Goal: Information Seeking & Learning: Learn about a topic

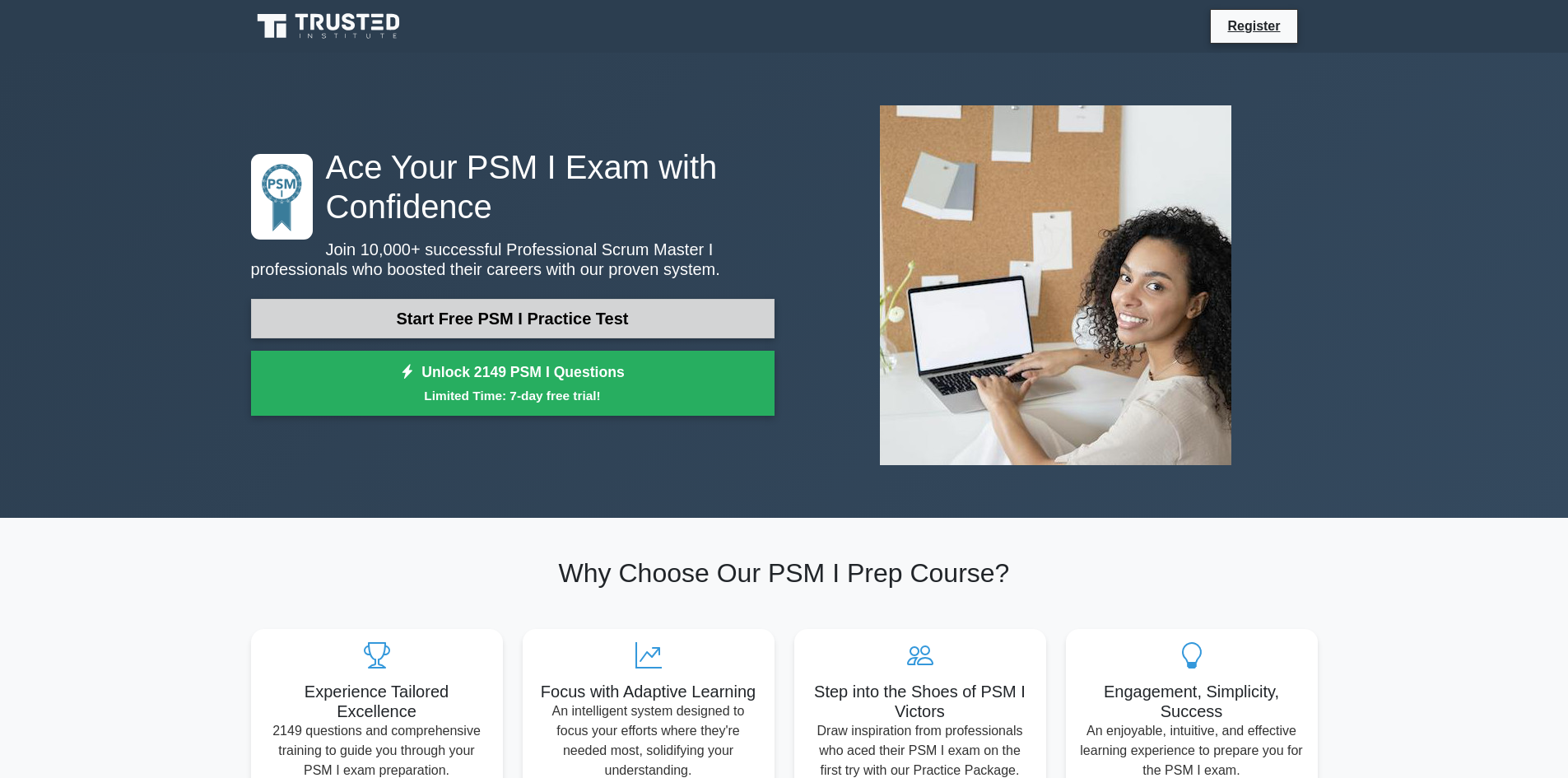
click at [626, 325] on link "Start Free PSM I Practice Test" at bounding box center [513, 318] width 524 height 39
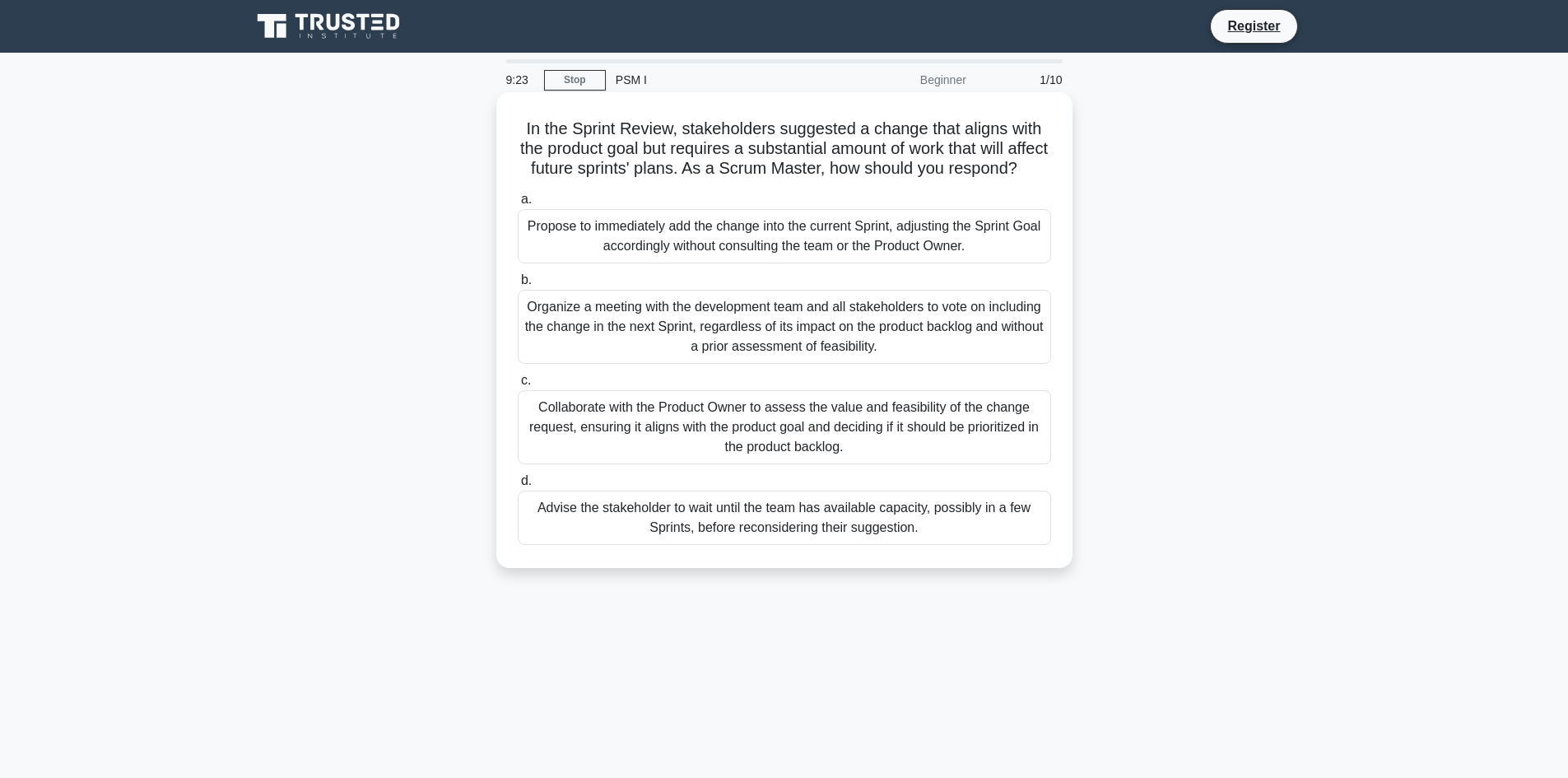
click at [815, 463] on div "Collaborate with the Product Owner to assess the value and feasibility of the c…" at bounding box center [784, 427] width 533 height 74
click at [518, 387] on input "c. Collaborate with the Product Owner to assess the value and feasibility of th…" at bounding box center [518, 380] width 0 height 11
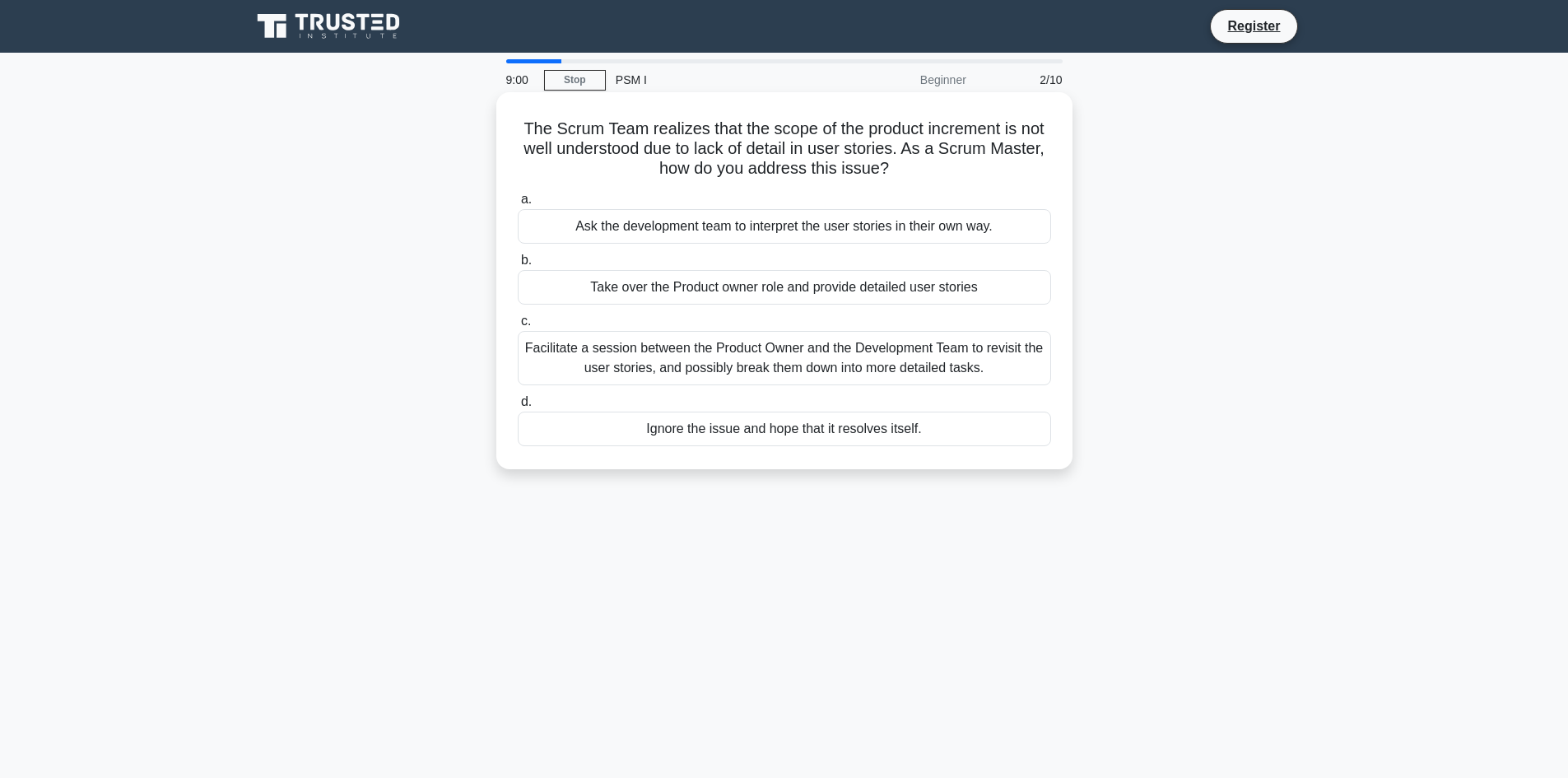
click at [818, 367] on div "Facilitate a session between the Product Owner and the Development Team to revi…" at bounding box center [784, 358] width 533 height 55
click at [518, 327] on input "c. Facilitate a session between the Product Owner and the Development Team to r…" at bounding box center [518, 321] width 0 height 11
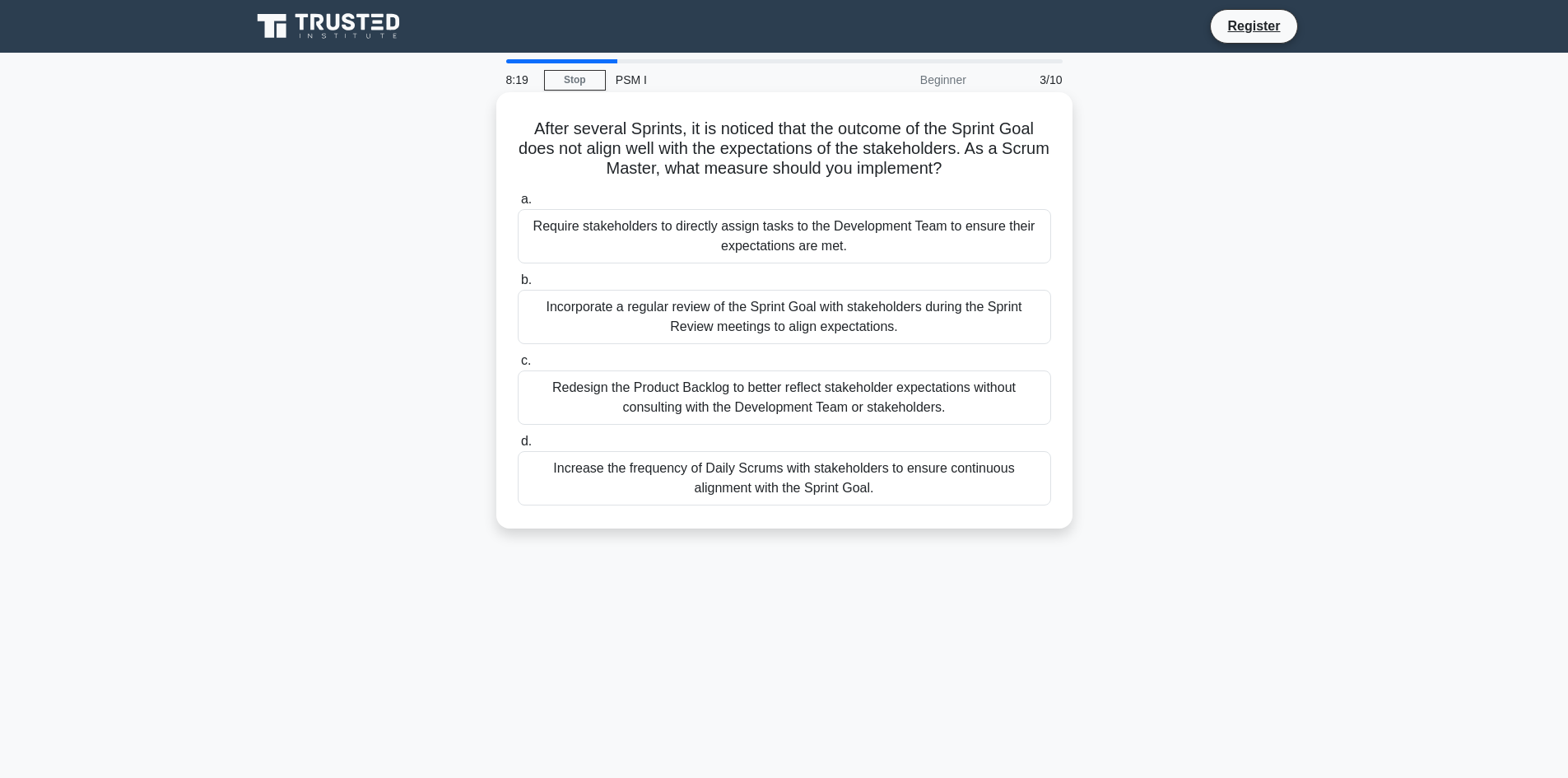
click at [762, 324] on div "Incorporate a regular review of the Sprint Goal with stakeholders during the Sp…" at bounding box center [784, 317] width 533 height 55
click at [518, 286] on input "b. Incorporate a regular review of the Sprint Goal with stakeholders during the…" at bounding box center [518, 280] width 0 height 11
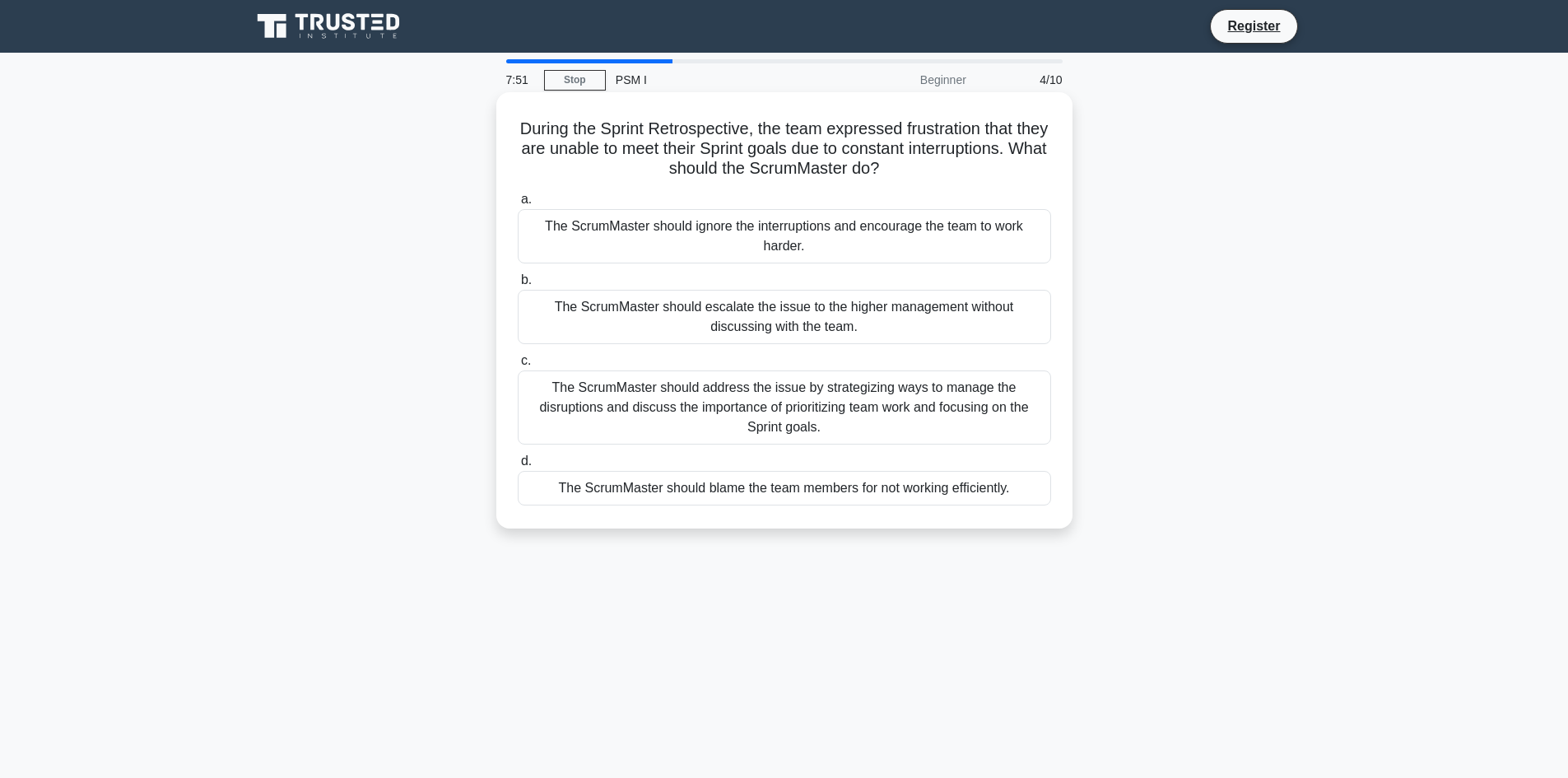
click at [684, 423] on div "The ScrumMaster should address the issue by strategizing ways to manage the dis…" at bounding box center [784, 407] width 533 height 74
click at [518, 366] on input "c. The ScrumMaster should address the issue by strategizing ways to manage the …" at bounding box center [518, 361] width 0 height 11
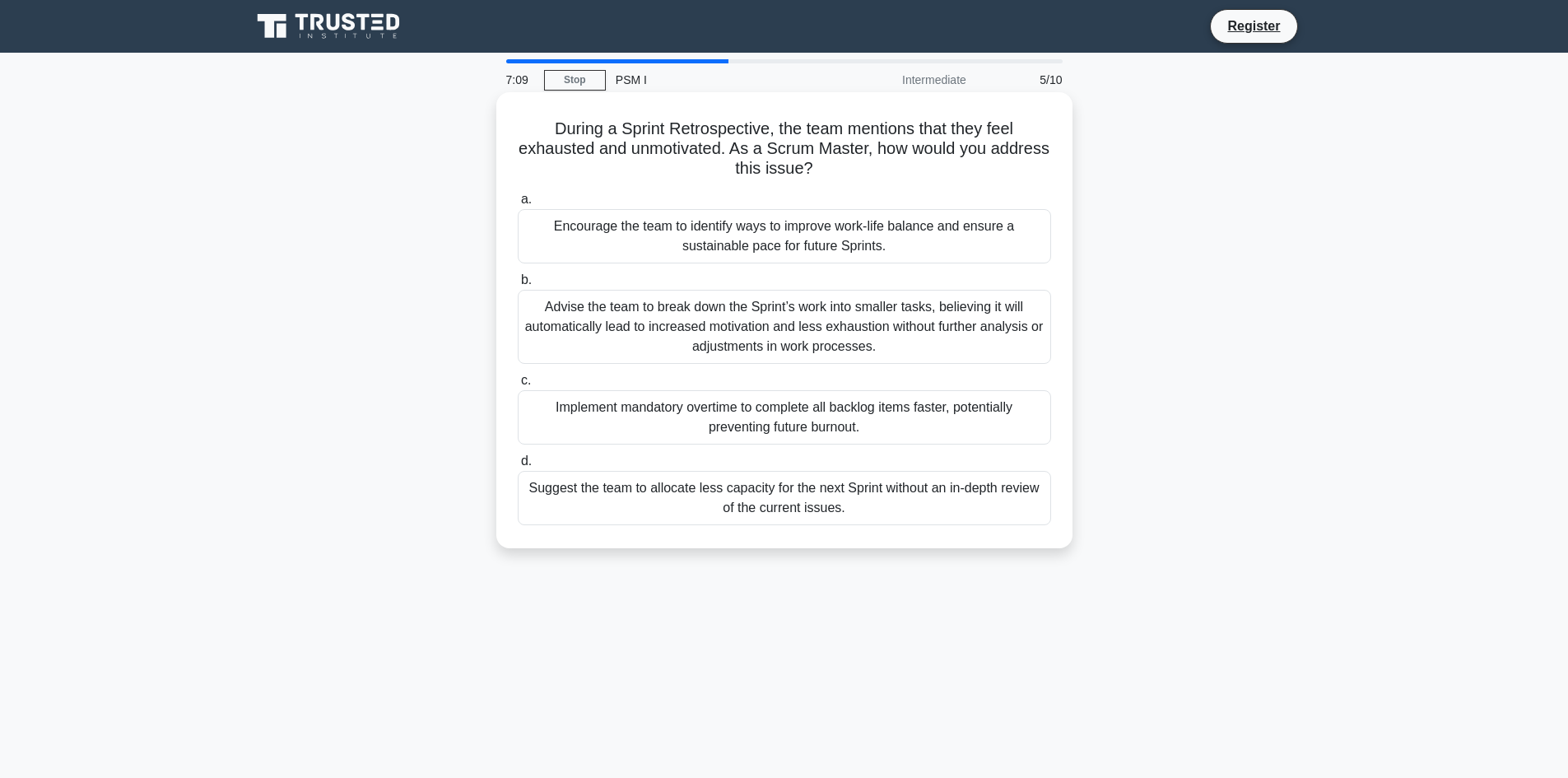
click at [786, 323] on div "Advise the team to break down the Sprint’s work into smaller tasks, believing i…" at bounding box center [784, 326] width 533 height 74
click at [518, 286] on input "b. Advise the team to break down the Sprint’s work into smaller tasks, believin…" at bounding box center [518, 280] width 0 height 11
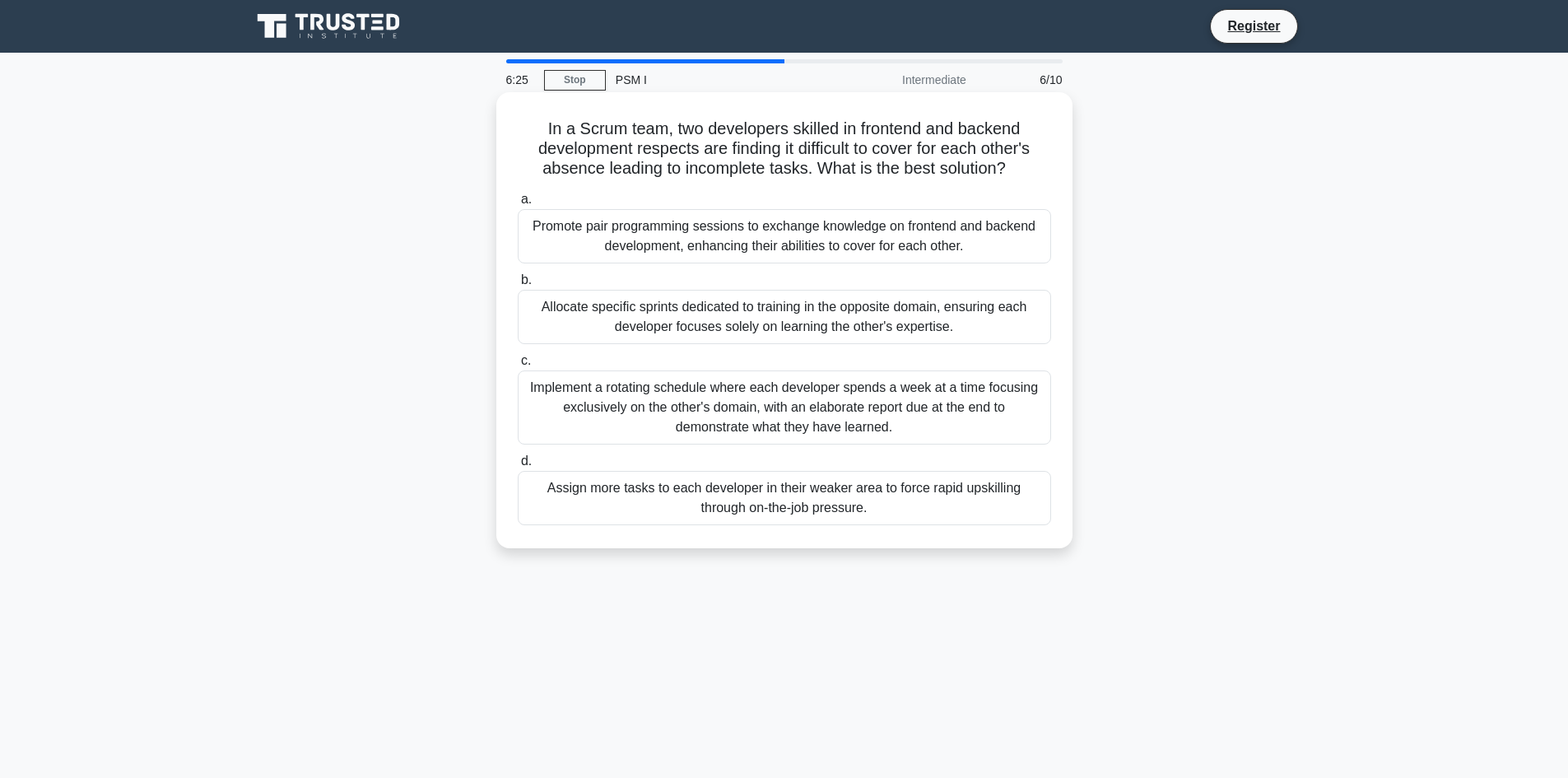
click at [677, 241] on div "Promote pair programming sessions to exchange knowledge on frontend and backend…" at bounding box center [784, 236] width 533 height 55
click at [518, 205] on input "a. Promote pair programming sessions to exchange knowledge on frontend and back…" at bounding box center [518, 200] width 0 height 11
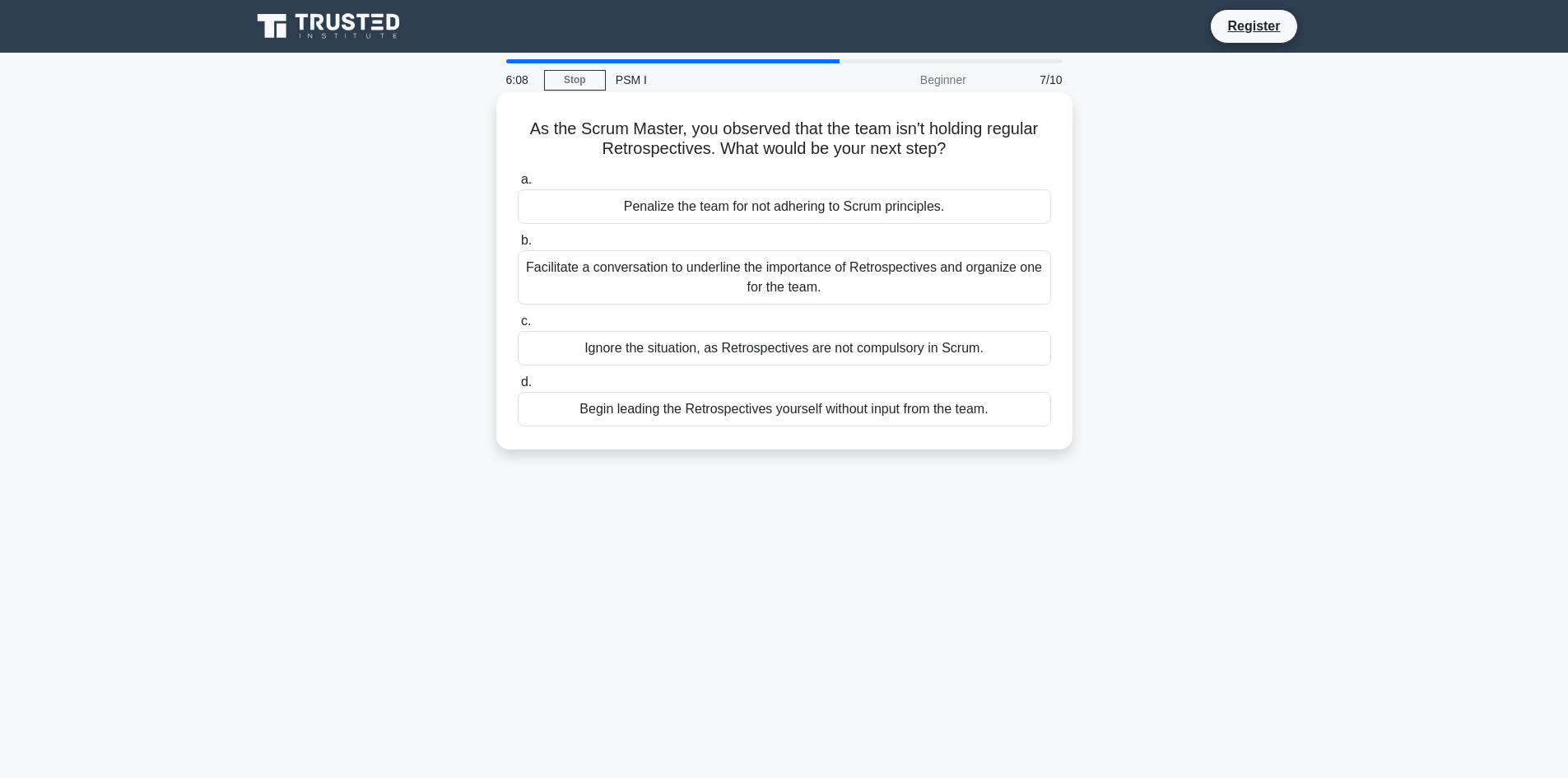
click at [860, 288] on div "Facilitate a conversation to underline the importance of Retrospectives and org…" at bounding box center [784, 277] width 533 height 55
click at [518, 247] on input "b. Facilitate a conversation to underline the importance of Retrospectives and …" at bounding box center [518, 240] width 0 height 11
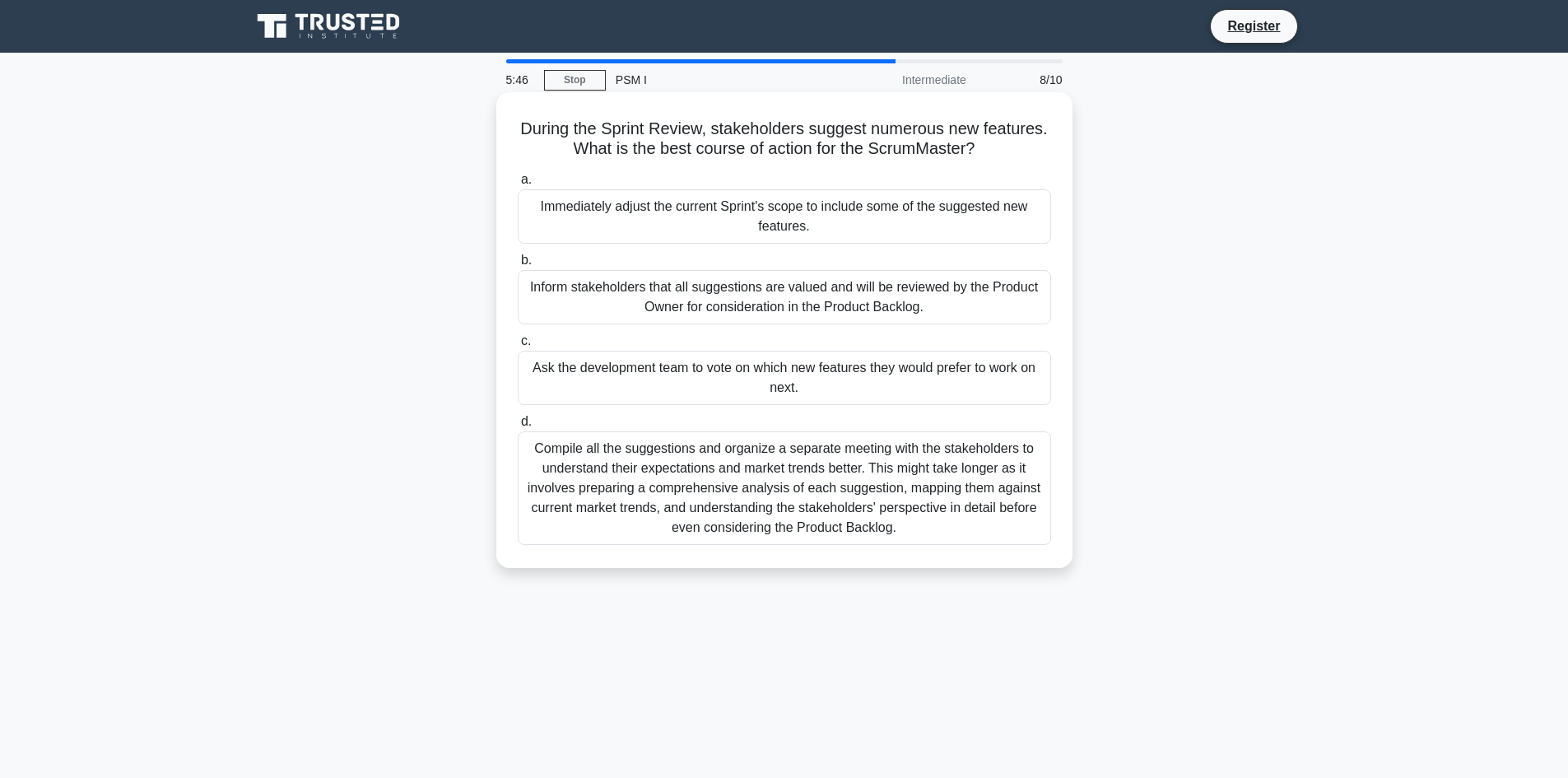
click at [837, 300] on div "Inform stakeholders that all suggestions are valued and will be reviewed by the…" at bounding box center [784, 297] width 533 height 55
click at [518, 266] on input "b. Inform stakeholders that all suggestions are valued and will be reviewed by …" at bounding box center [518, 260] width 0 height 11
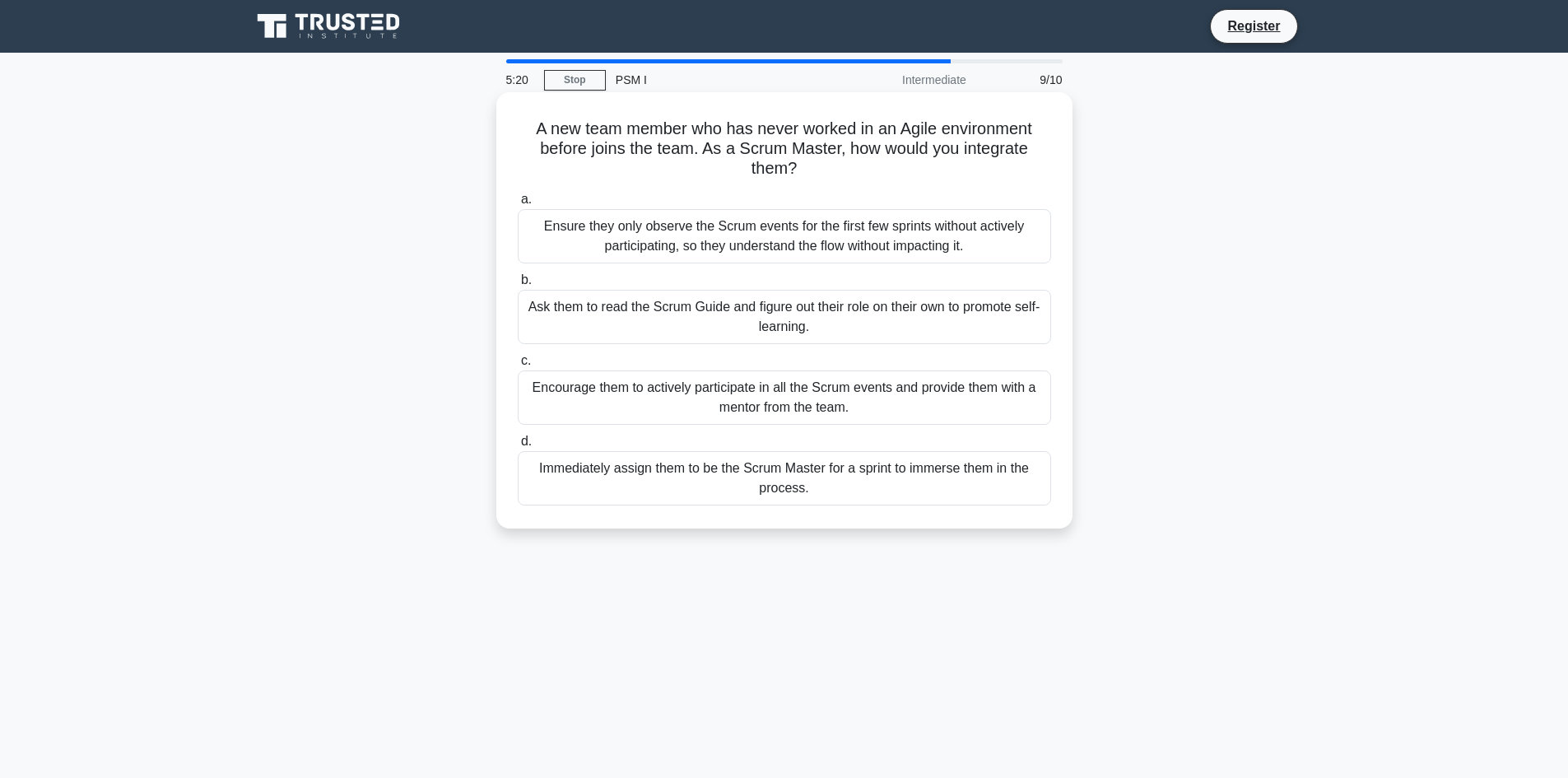
click at [731, 402] on div "Encourage them to actively participate in all the Scrum events and provide them…" at bounding box center [784, 397] width 533 height 55
click at [518, 366] on input "c. Encourage them to actively participate in all the Scrum events and provide t…" at bounding box center [518, 361] width 0 height 11
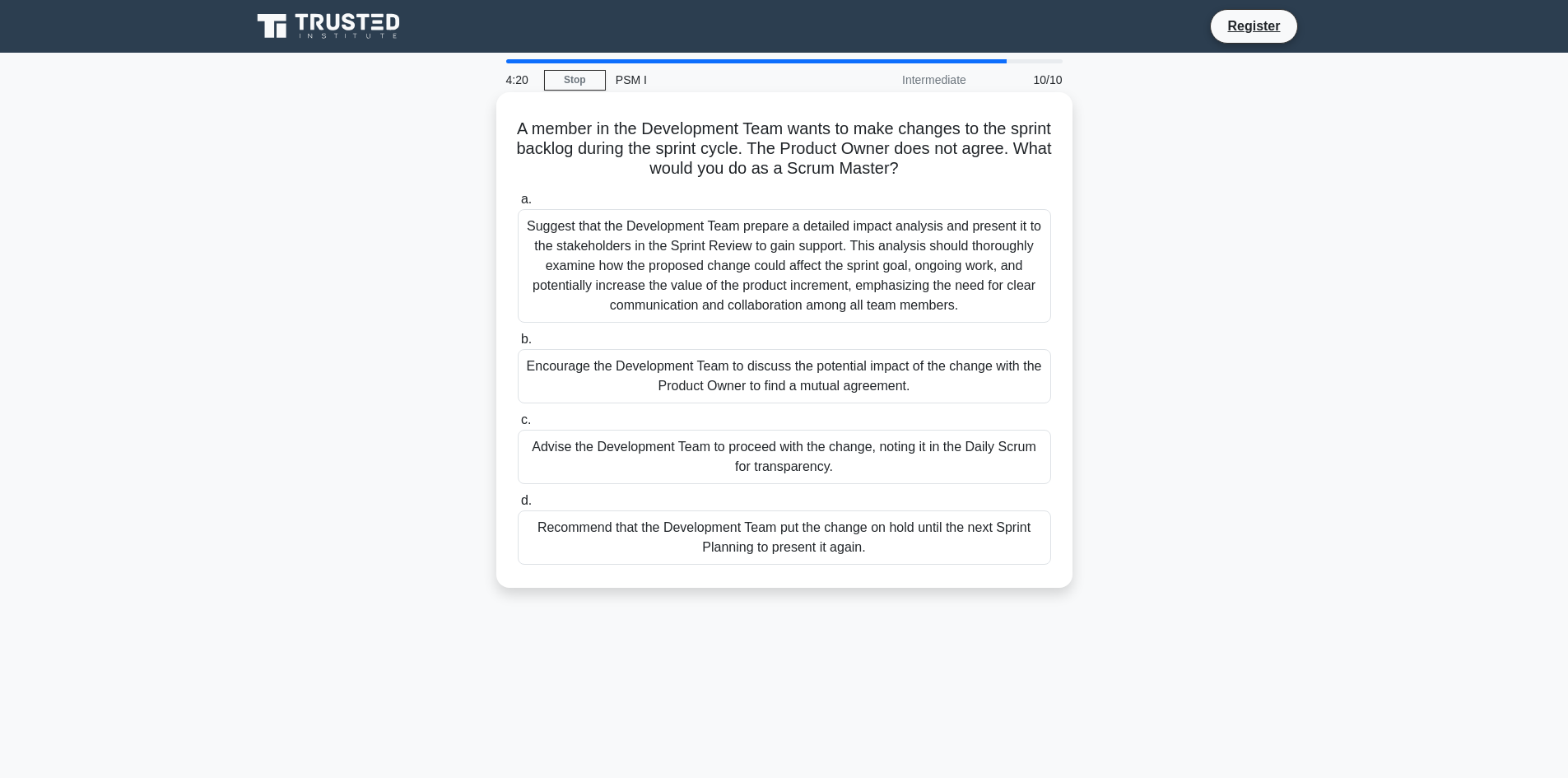
click at [963, 387] on div "Encourage the Development Team to discuss the potential impact of the change wi…" at bounding box center [784, 376] width 533 height 55
click at [518, 345] on input "b. Encourage the Development Team to discuss the potential impact of the change…" at bounding box center [518, 340] width 0 height 11
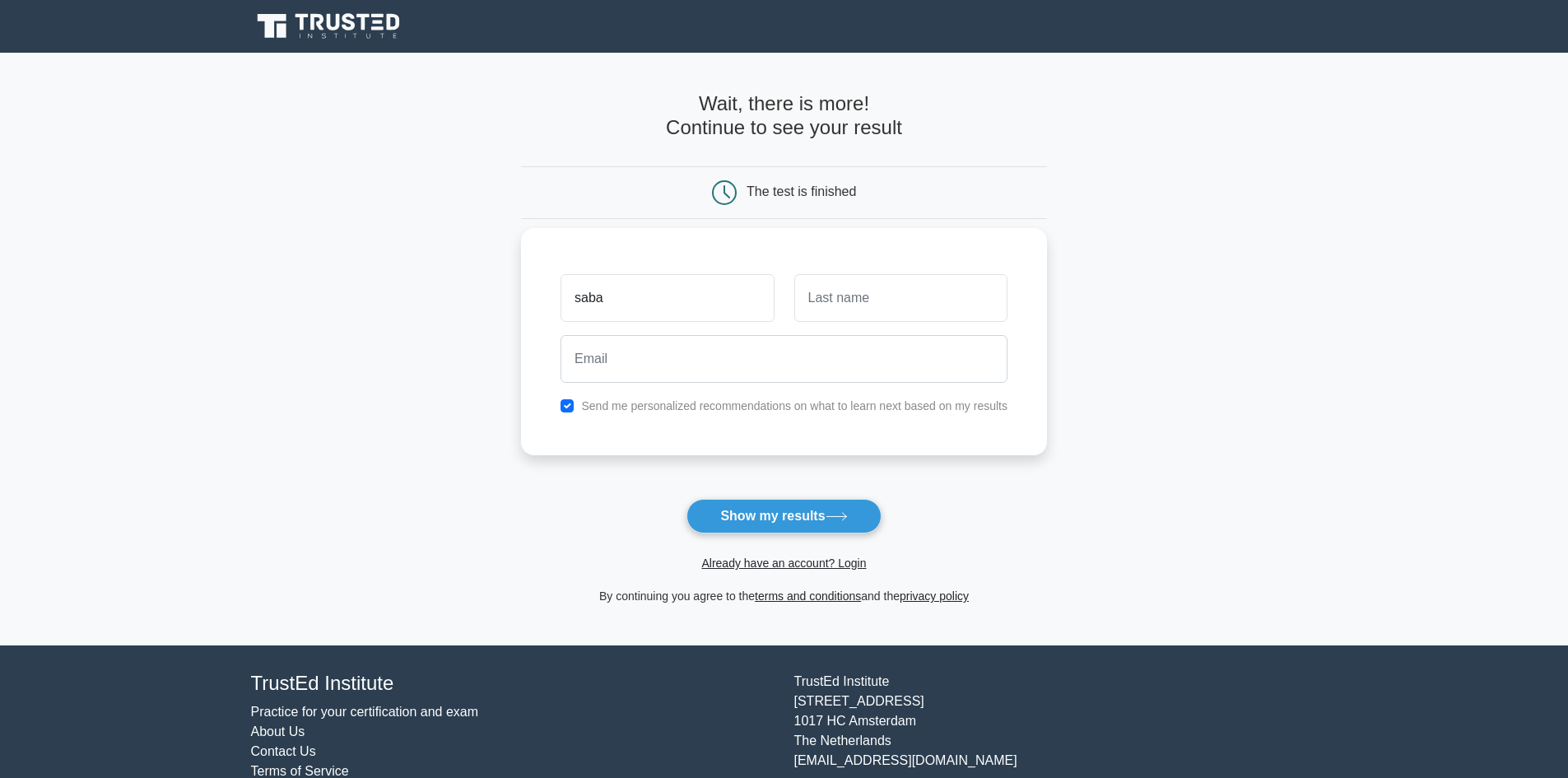
type input "saba"
click at [949, 311] on input "text" at bounding box center [901, 298] width 213 height 48
type input "zeibi"
click at [933, 360] on input "email" at bounding box center [784, 359] width 447 height 48
type input "zeibisaba114@gmail.com"
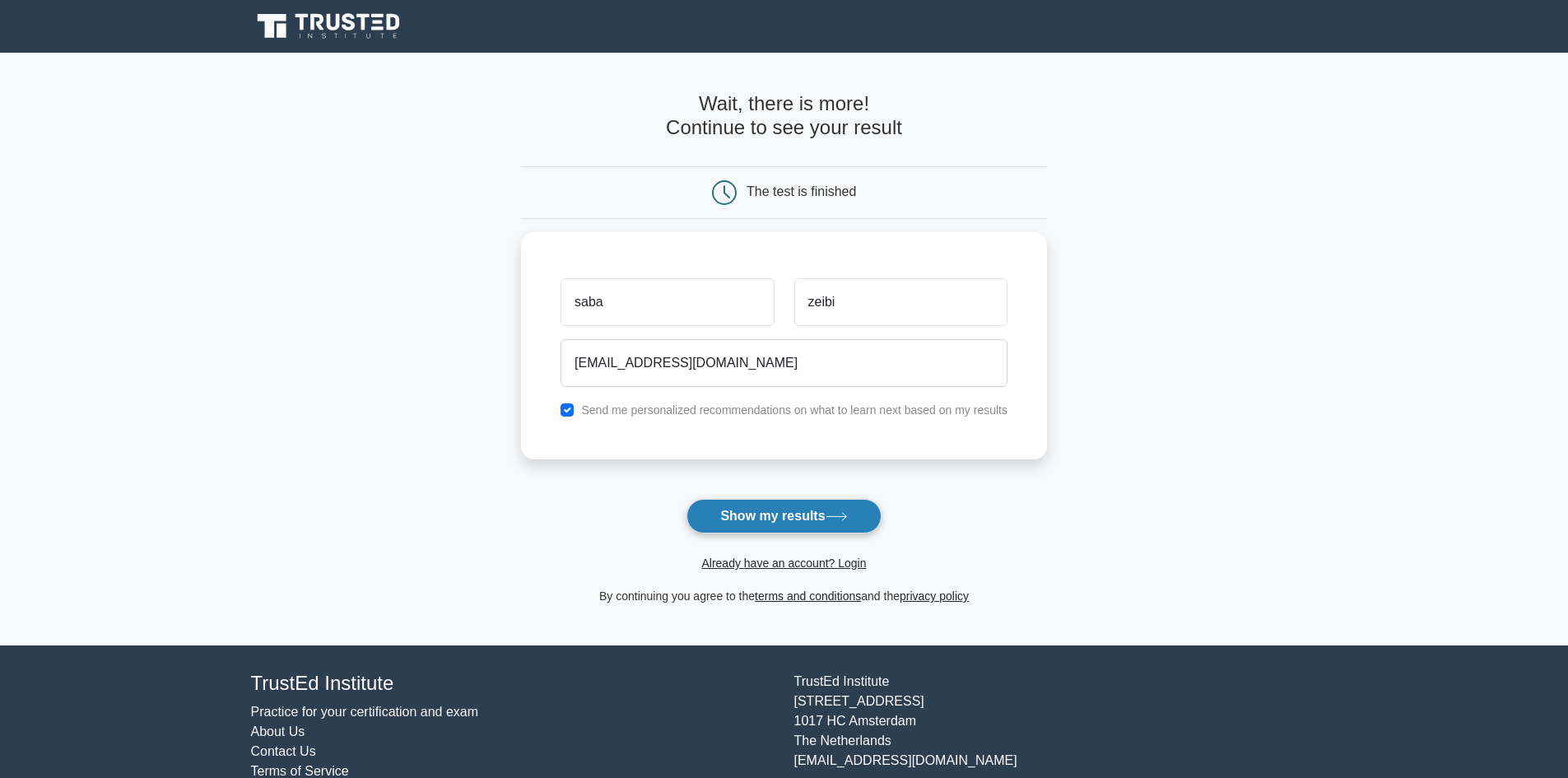
click at [781, 513] on button "Show my results" at bounding box center [784, 516] width 195 height 35
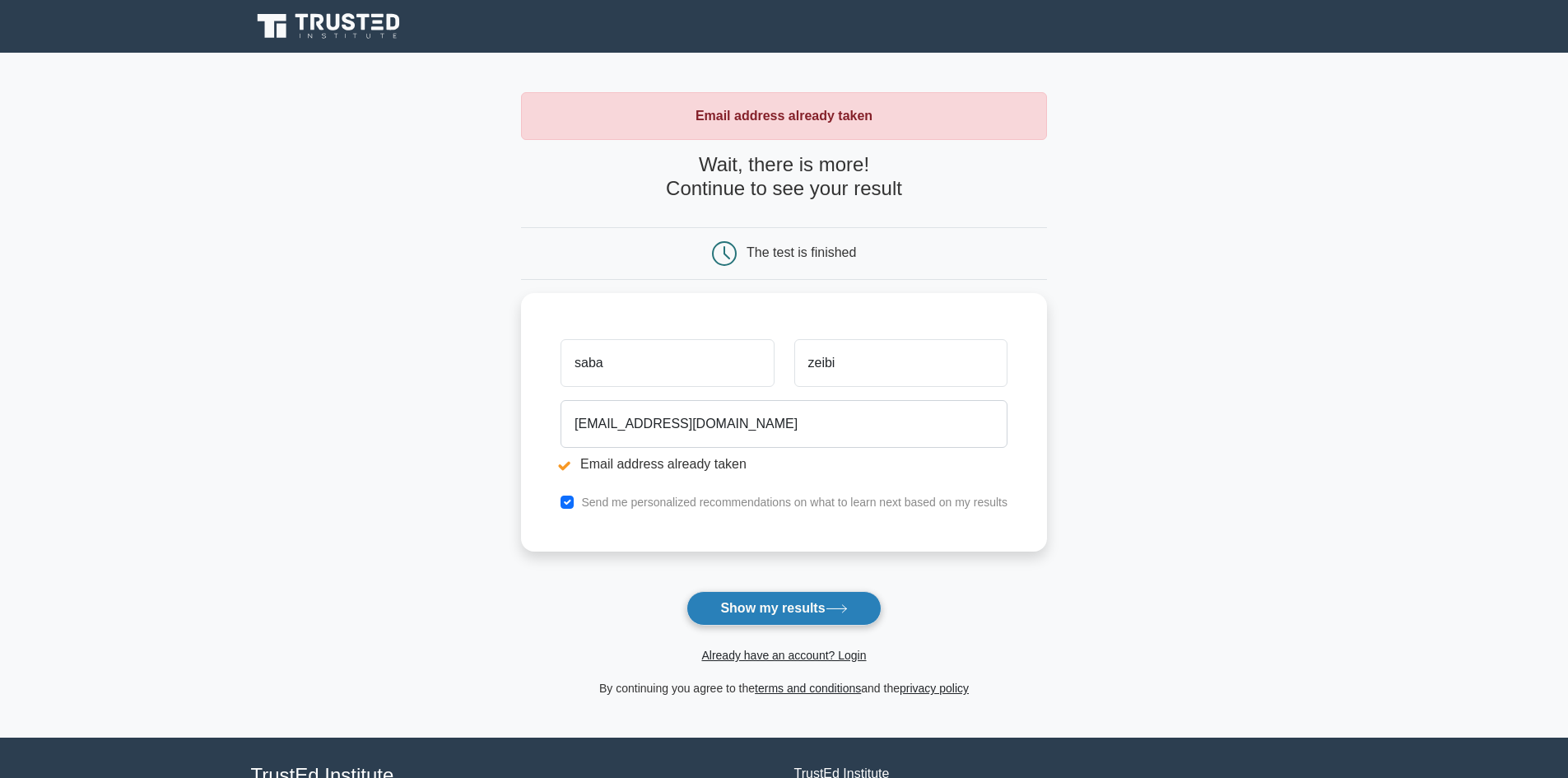
click at [770, 607] on button "Show my results" at bounding box center [784, 608] width 195 height 35
click at [570, 504] on input "checkbox" at bounding box center [568, 498] width 13 height 13
checkbox input "true"
click at [810, 610] on button "Show my results" at bounding box center [784, 608] width 195 height 35
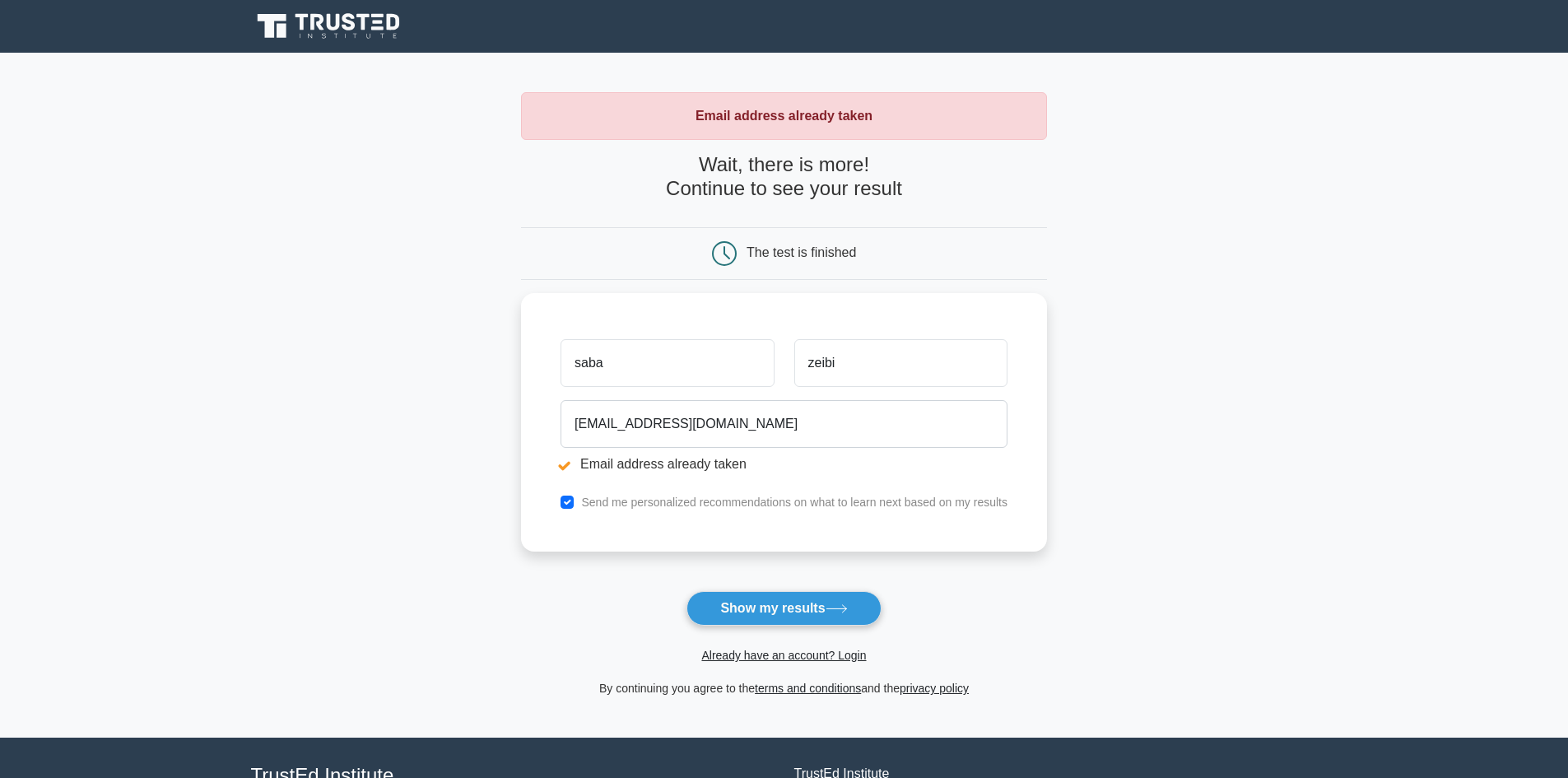
click at [810, 610] on button "Show my results" at bounding box center [784, 608] width 195 height 35
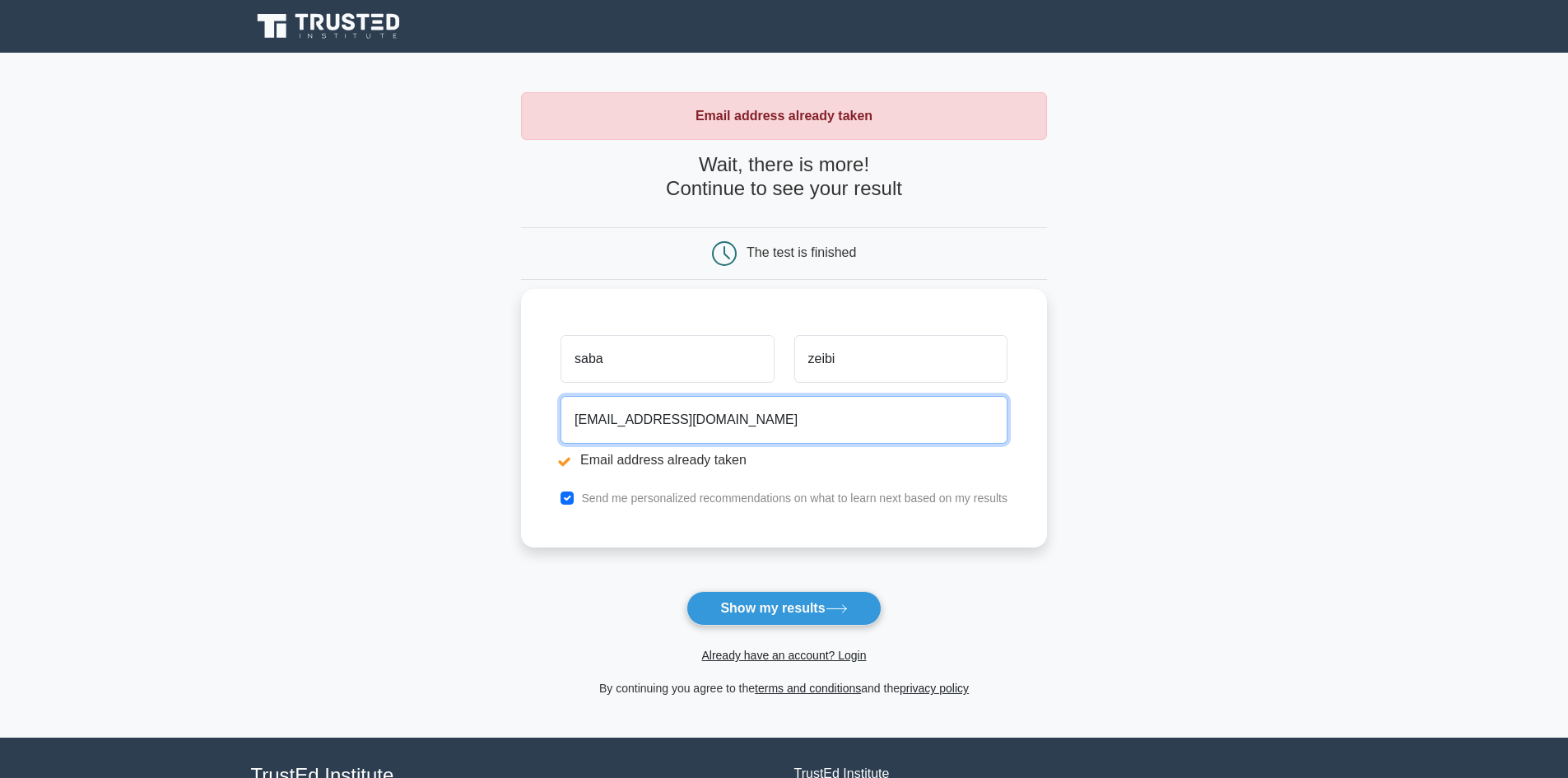
drag, startPoint x: 653, startPoint y: 415, endPoint x: 562, endPoint y: 421, distance: 91.2
click at [562, 421] on input "zeibisaba114@gmail.com" at bounding box center [784, 420] width 447 height 48
type input "sabazeybi114@gmail.com"
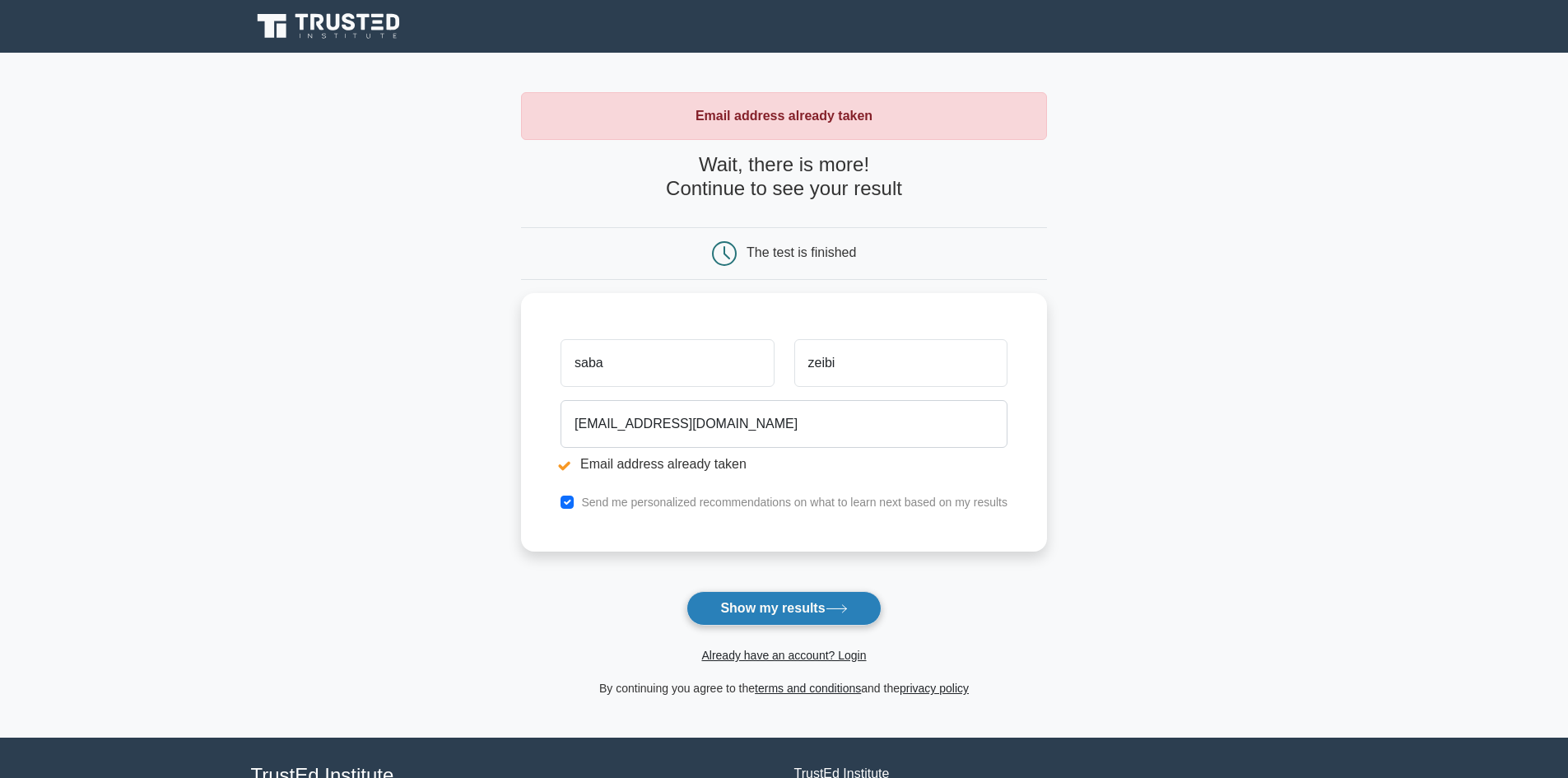
click at [784, 607] on button "Show my results" at bounding box center [784, 608] width 195 height 35
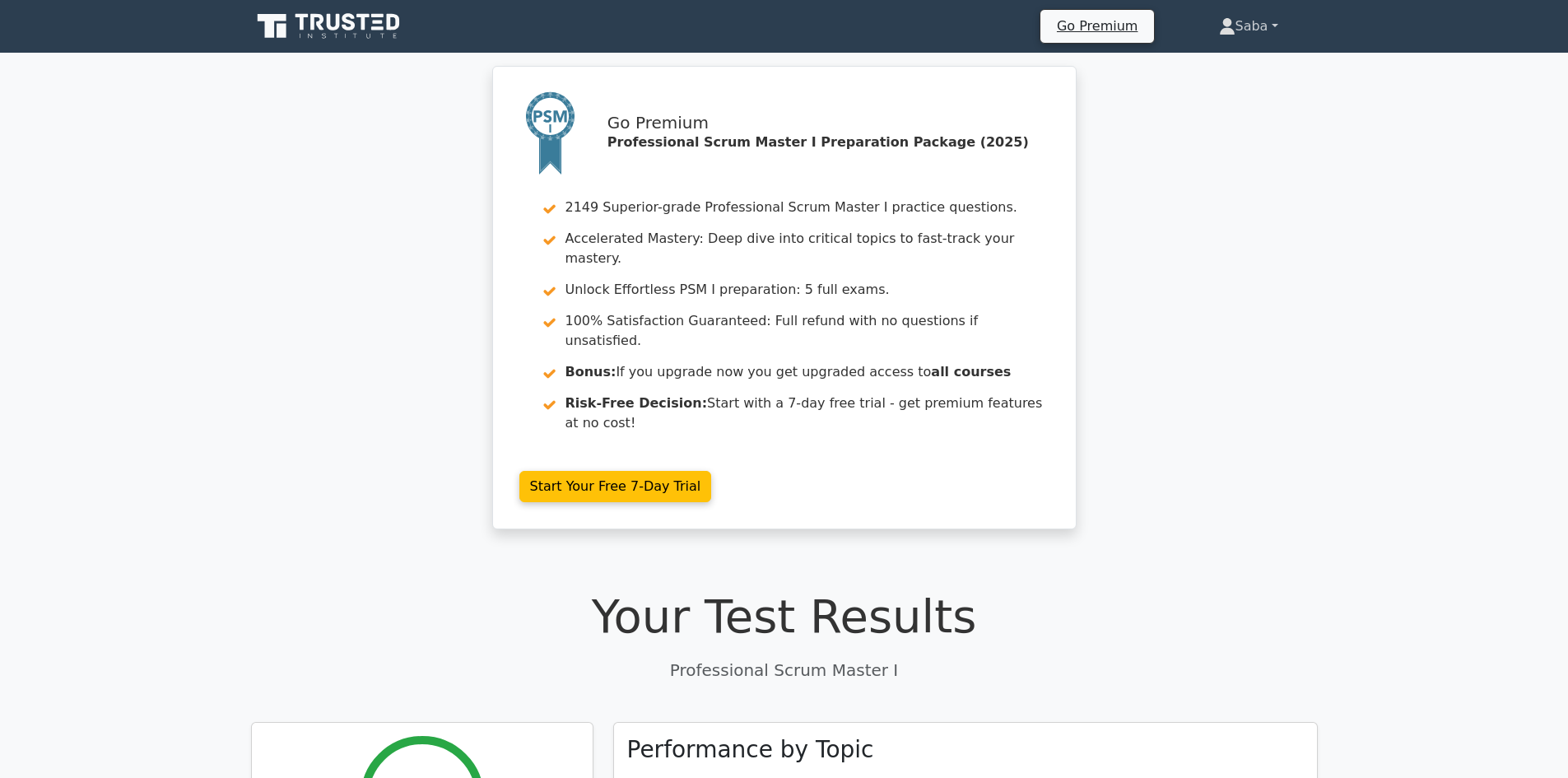
click at [1237, 23] on link "Saba" at bounding box center [1249, 26] width 138 height 33
click at [1234, 60] on link "Profile" at bounding box center [1246, 64] width 130 height 26
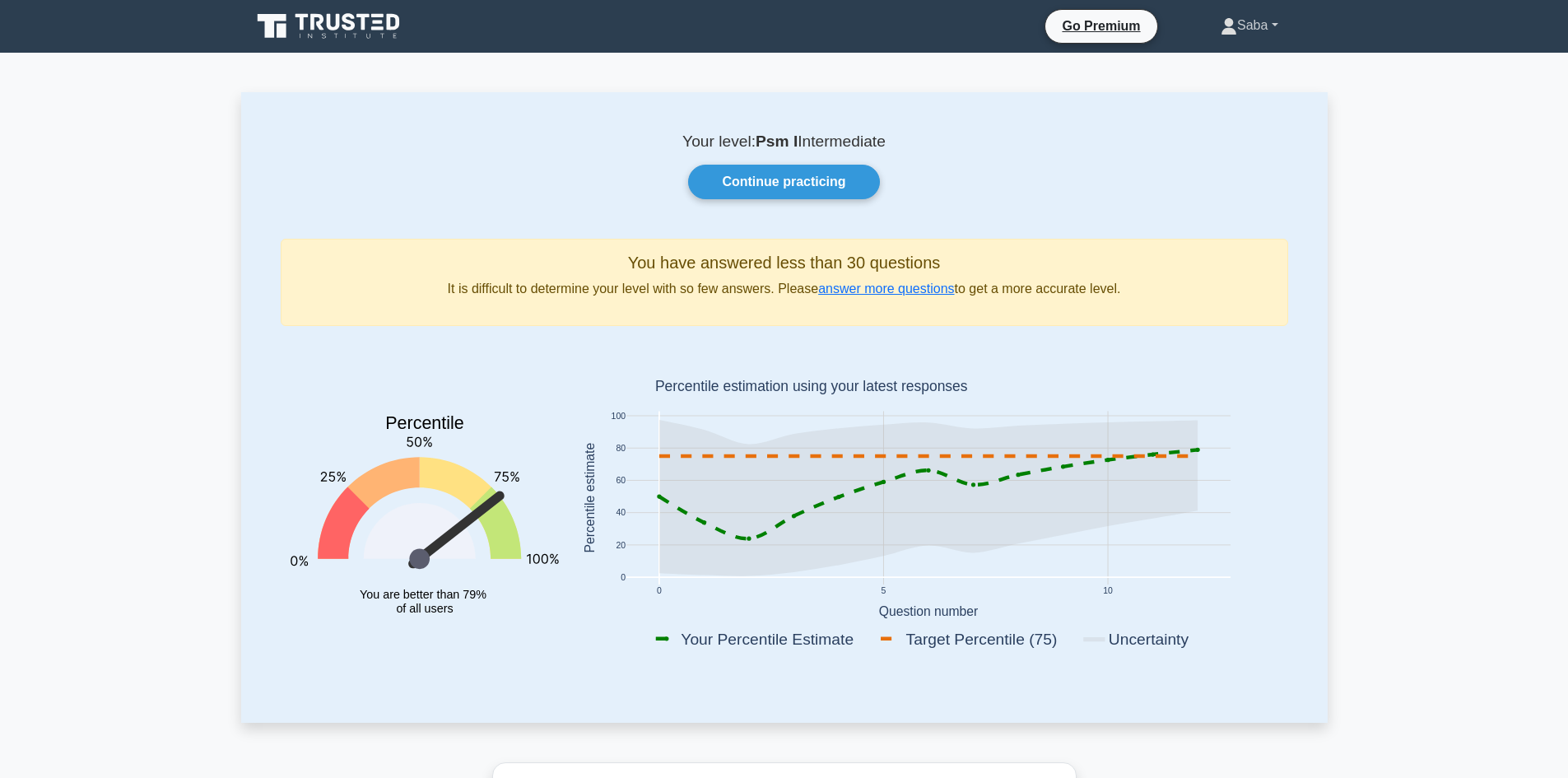
click at [1274, 31] on link "Saba" at bounding box center [1250, 25] width 136 height 33
click at [1279, 30] on link "Saba" at bounding box center [1250, 25] width 136 height 33
click at [1234, 58] on link "Profile" at bounding box center [1248, 63] width 130 height 26
click at [1222, 32] on icon at bounding box center [1229, 31] width 14 height 7
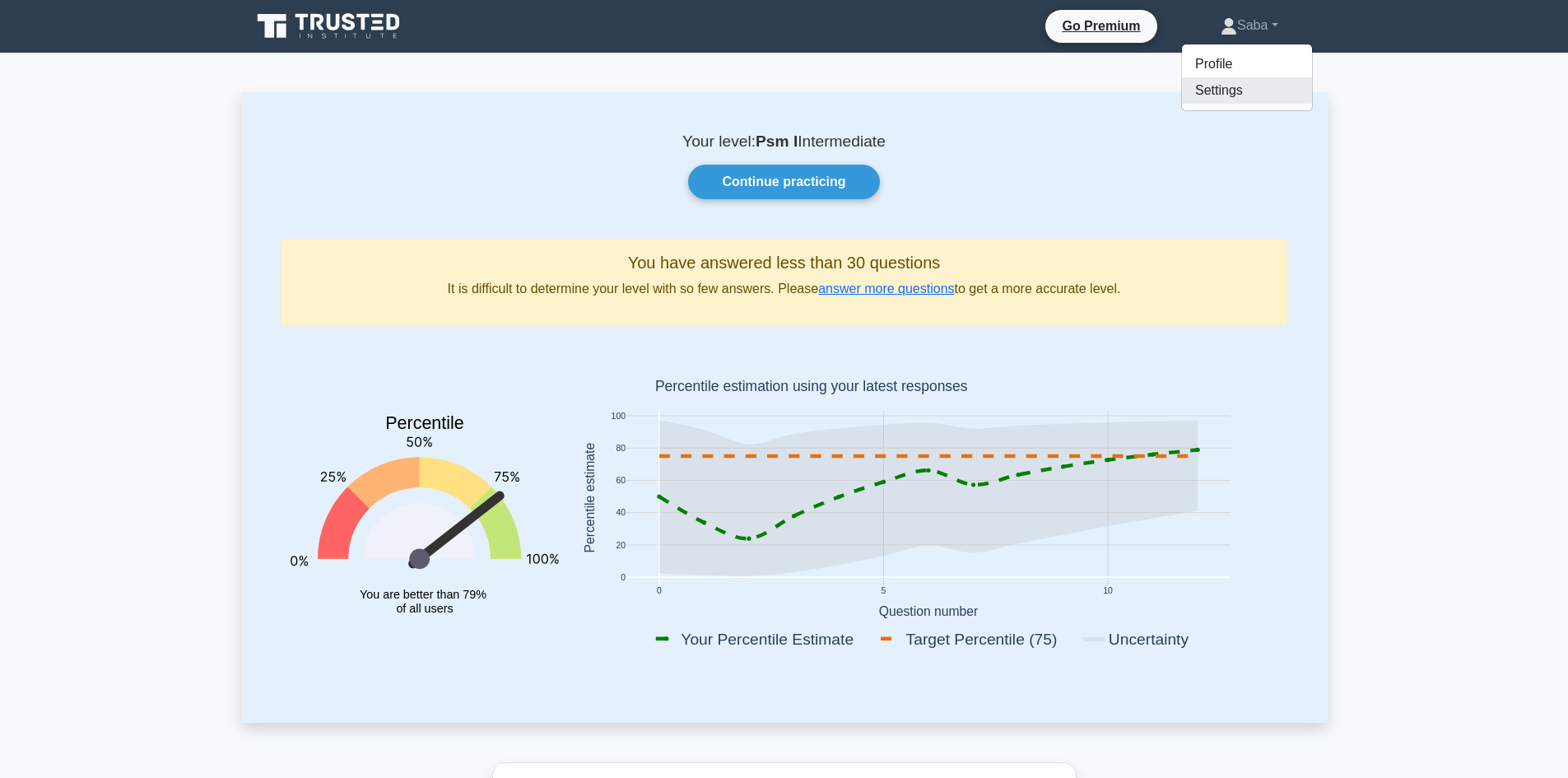
click at [1212, 88] on link "Settings" at bounding box center [1248, 90] width 130 height 26
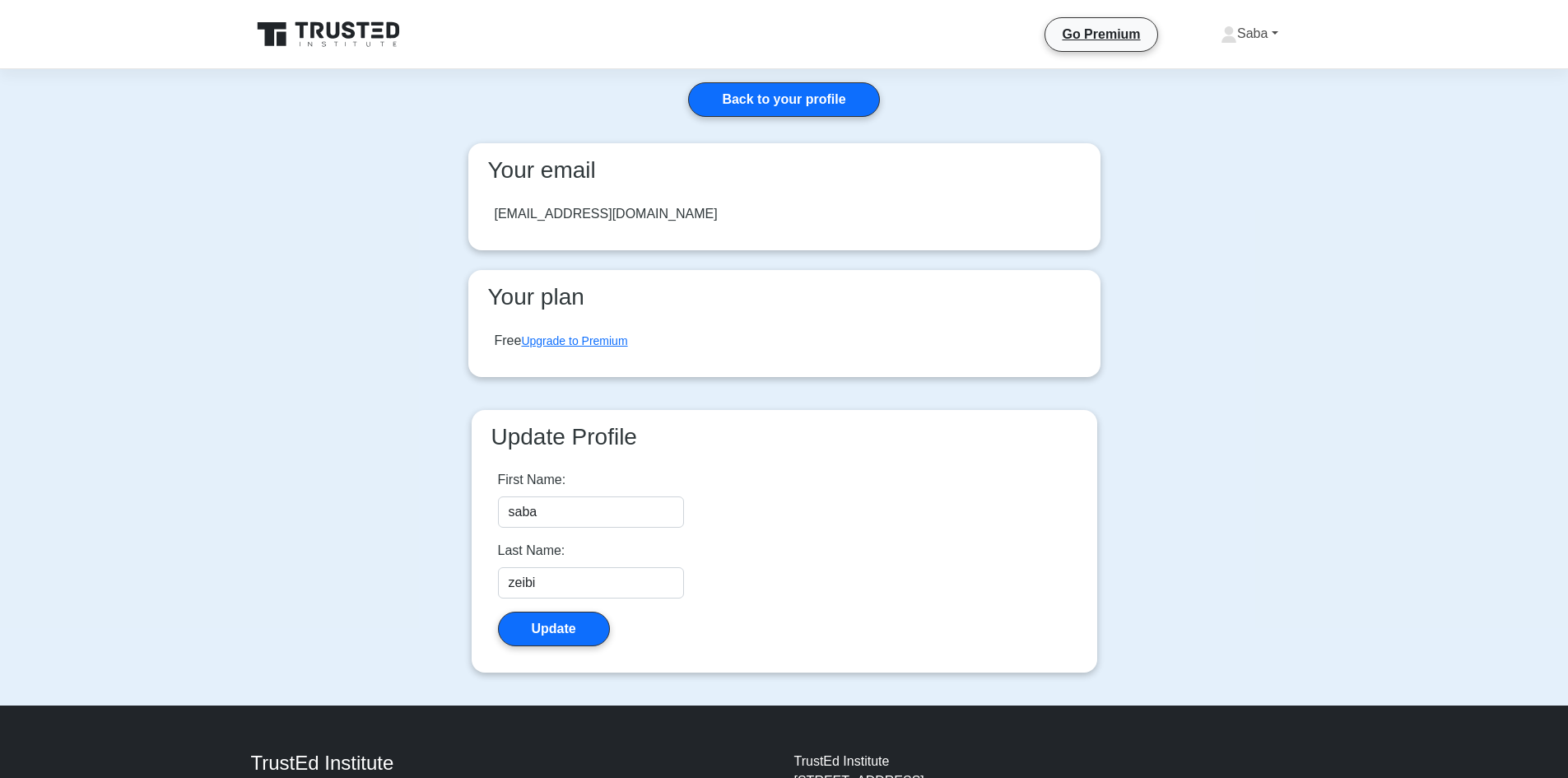
click at [1281, 37] on link "Saba" at bounding box center [1250, 34] width 136 height 33
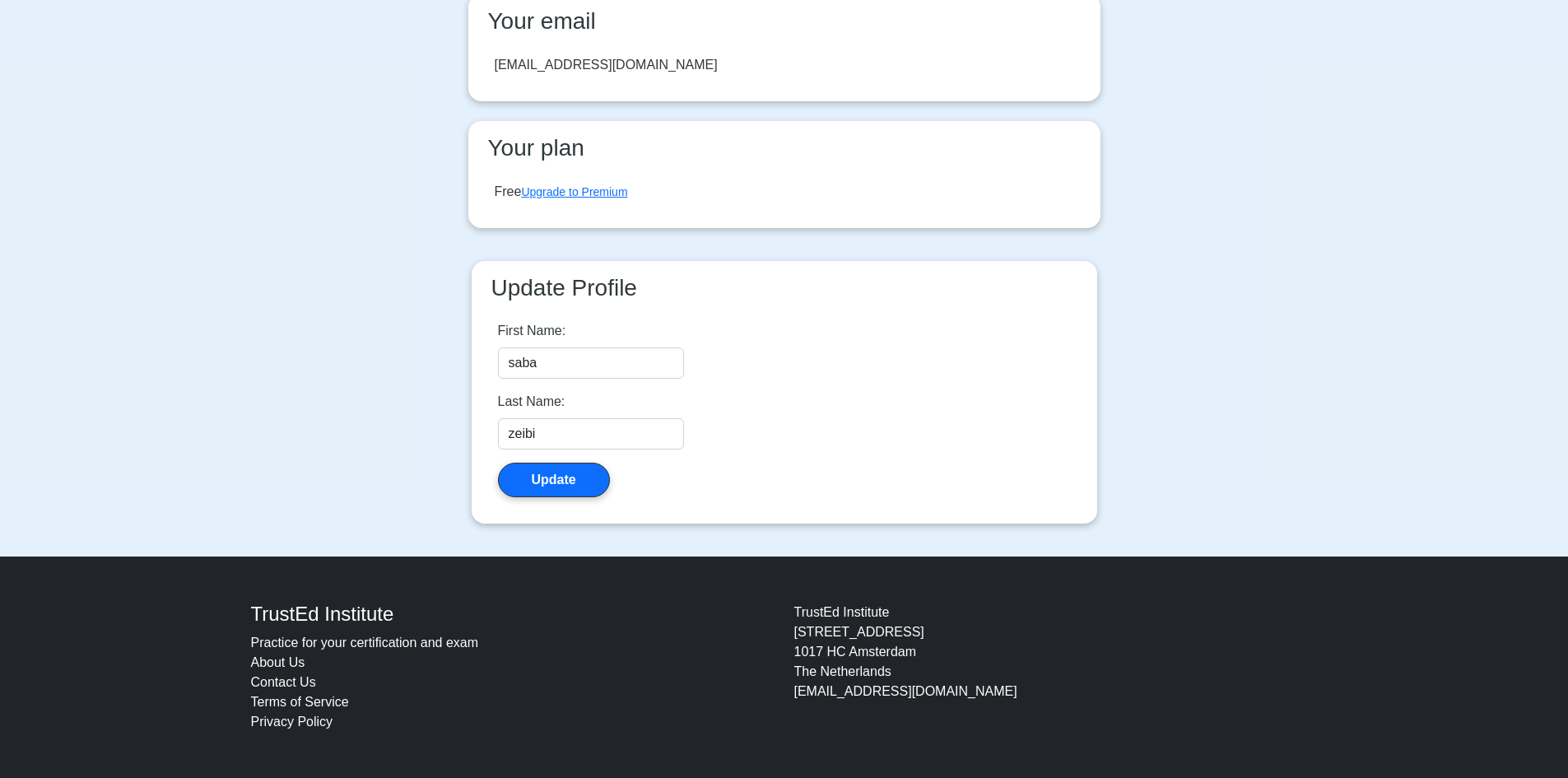
scroll to position [10, 0]
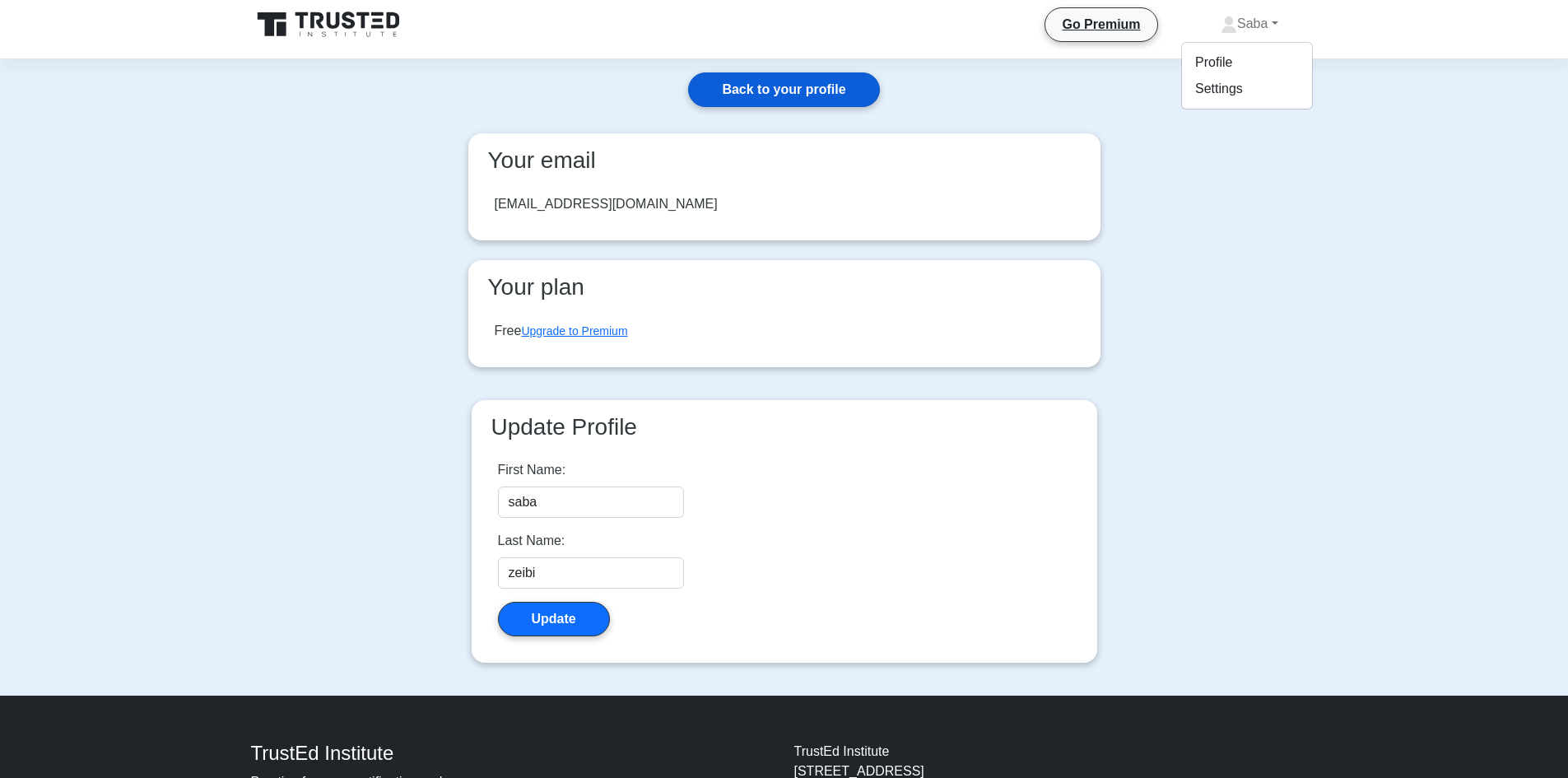
click at [793, 90] on link "Back to your profile" at bounding box center [784, 90] width 191 height 35
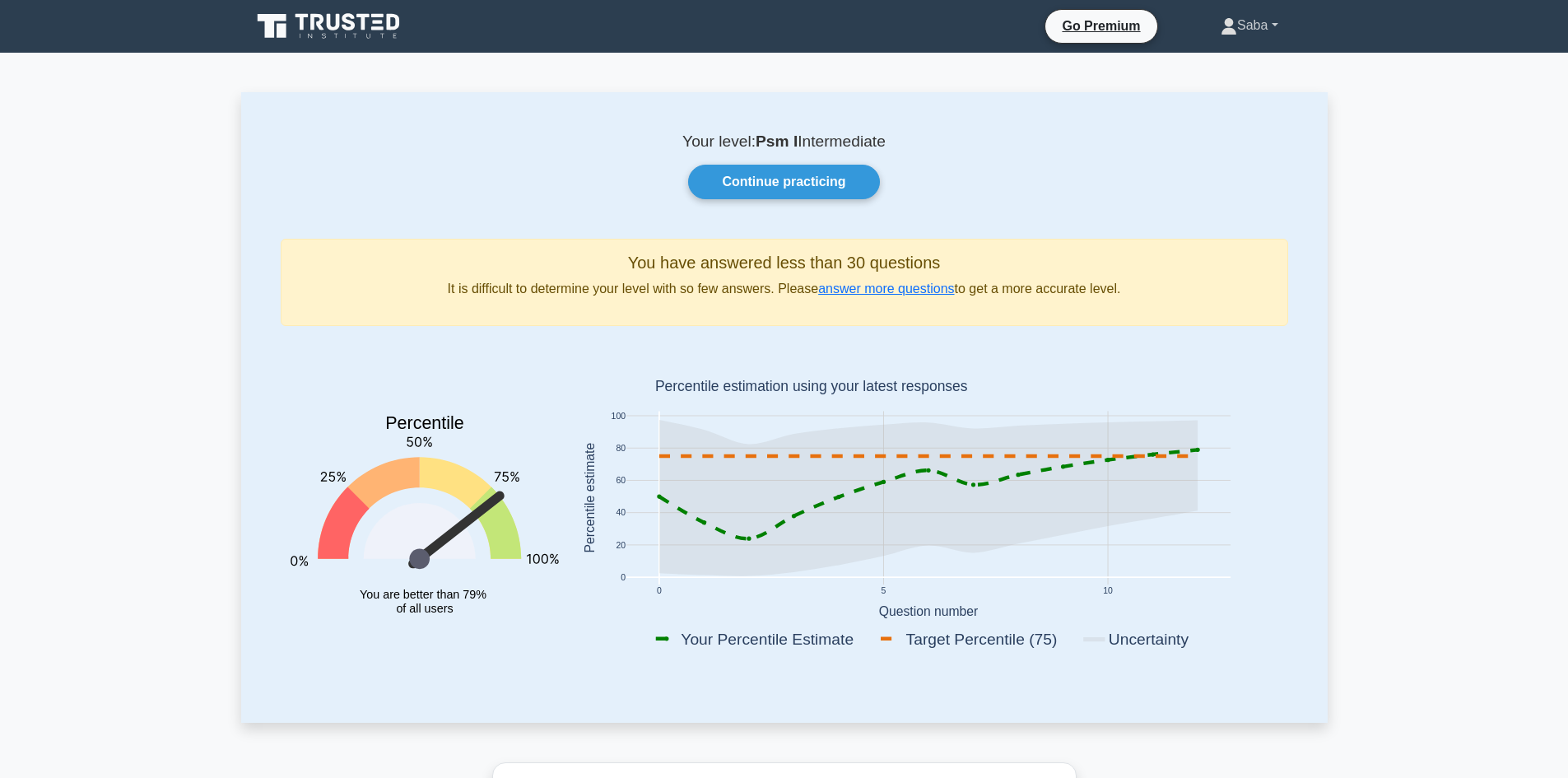
click at [1271, 35] on link "Saba" at bounding box center [1250, 25] width 136 height 33
click at [1229, 90] on link "Settings" at bounding box center [1248, 90] width 130 height 26
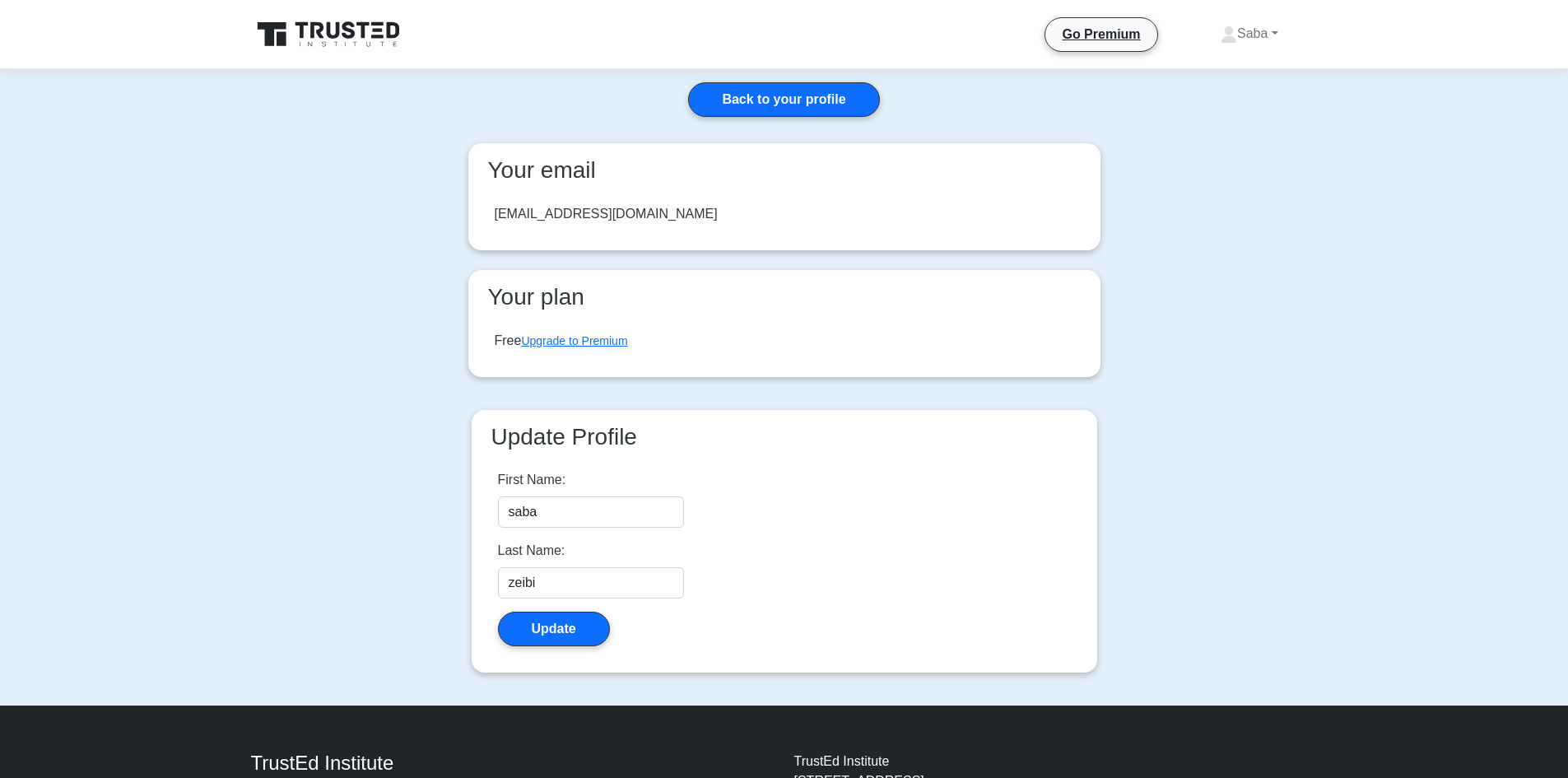
click at [345, 27] on icon at bounding box center [349, 30] width 13 height 17
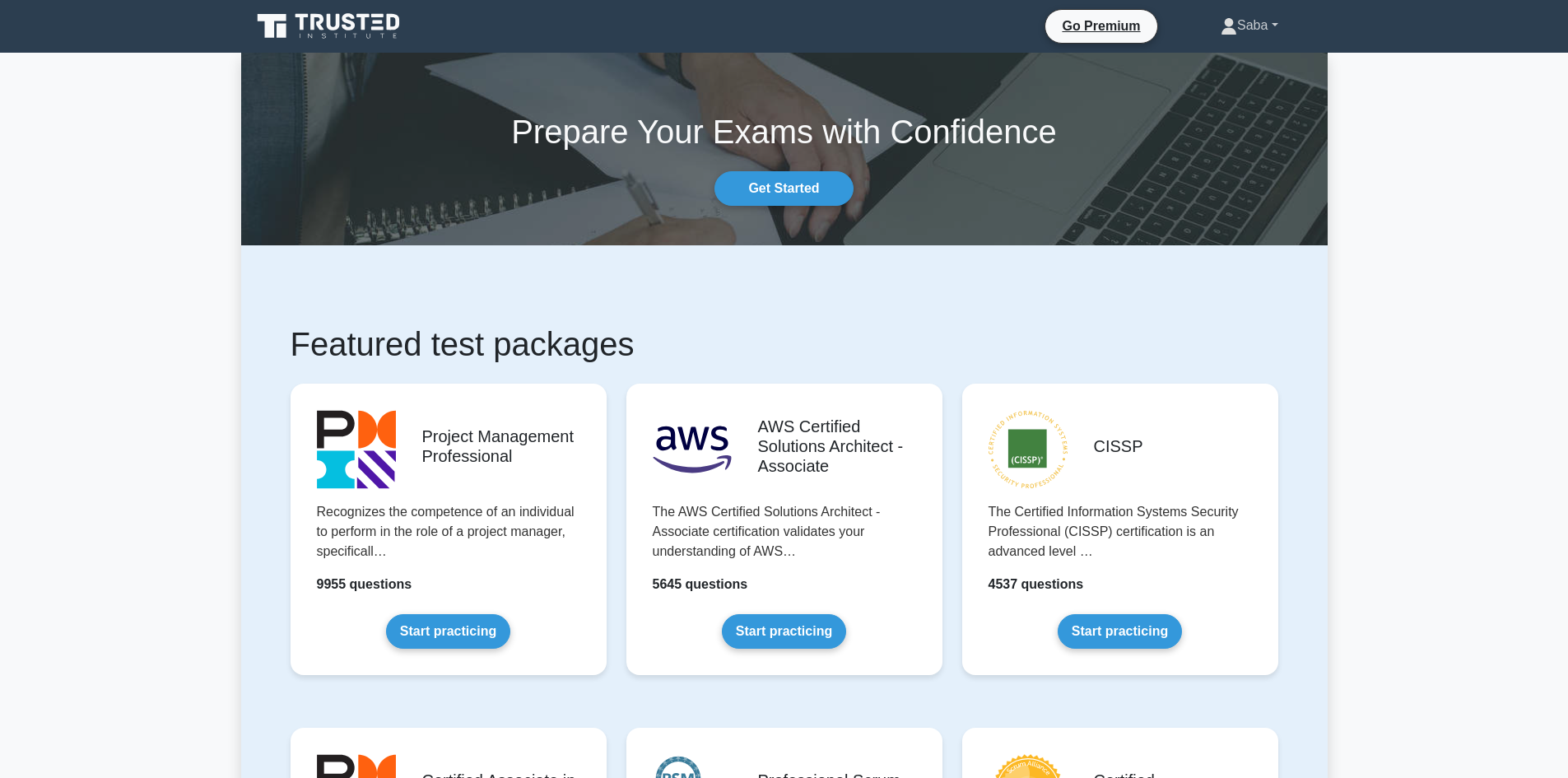
click at [1268, 33] on link "Saba" at bounding box center [1250, 25] width 136 height 33
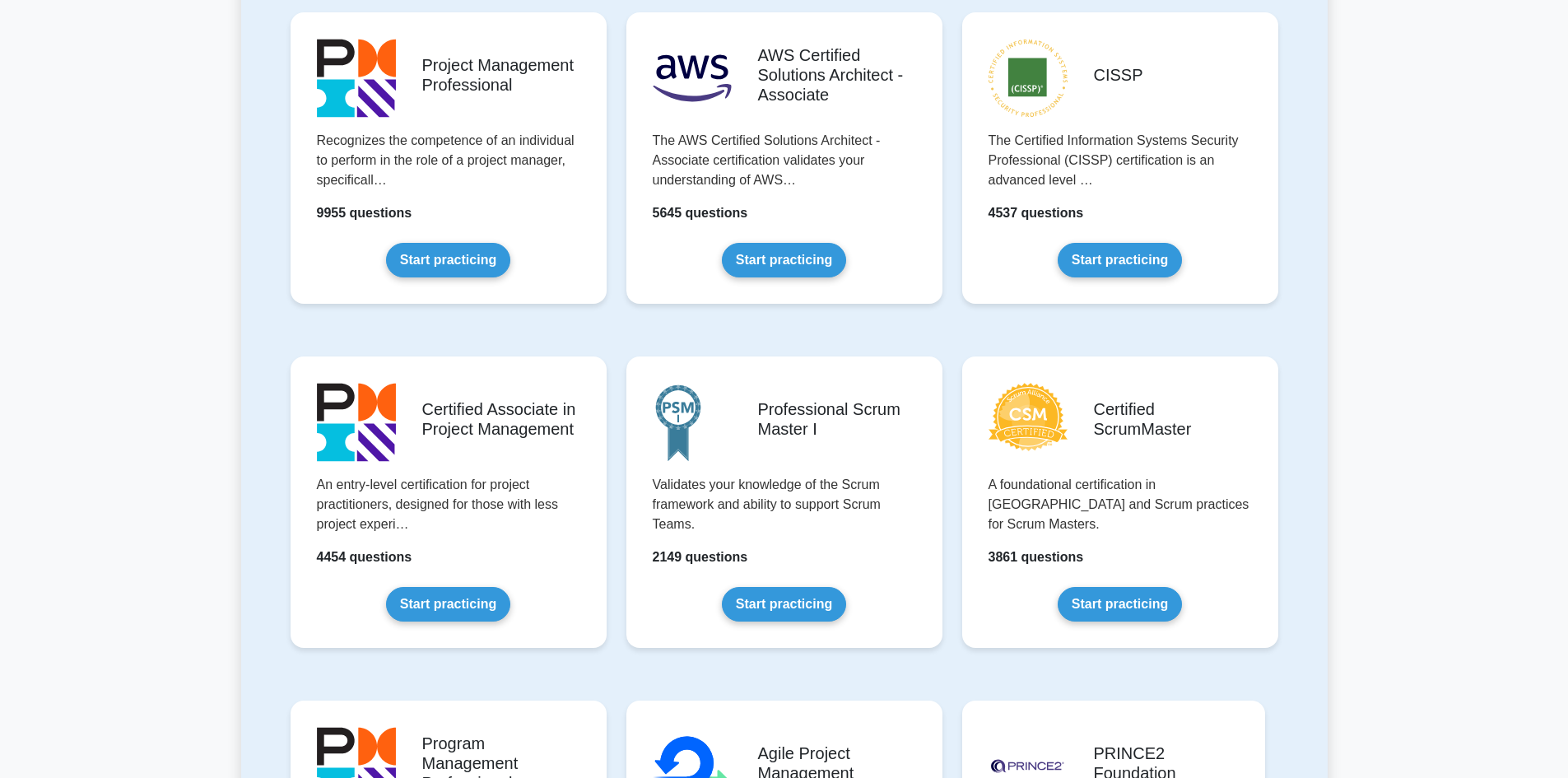
scroll to position [402, 0]
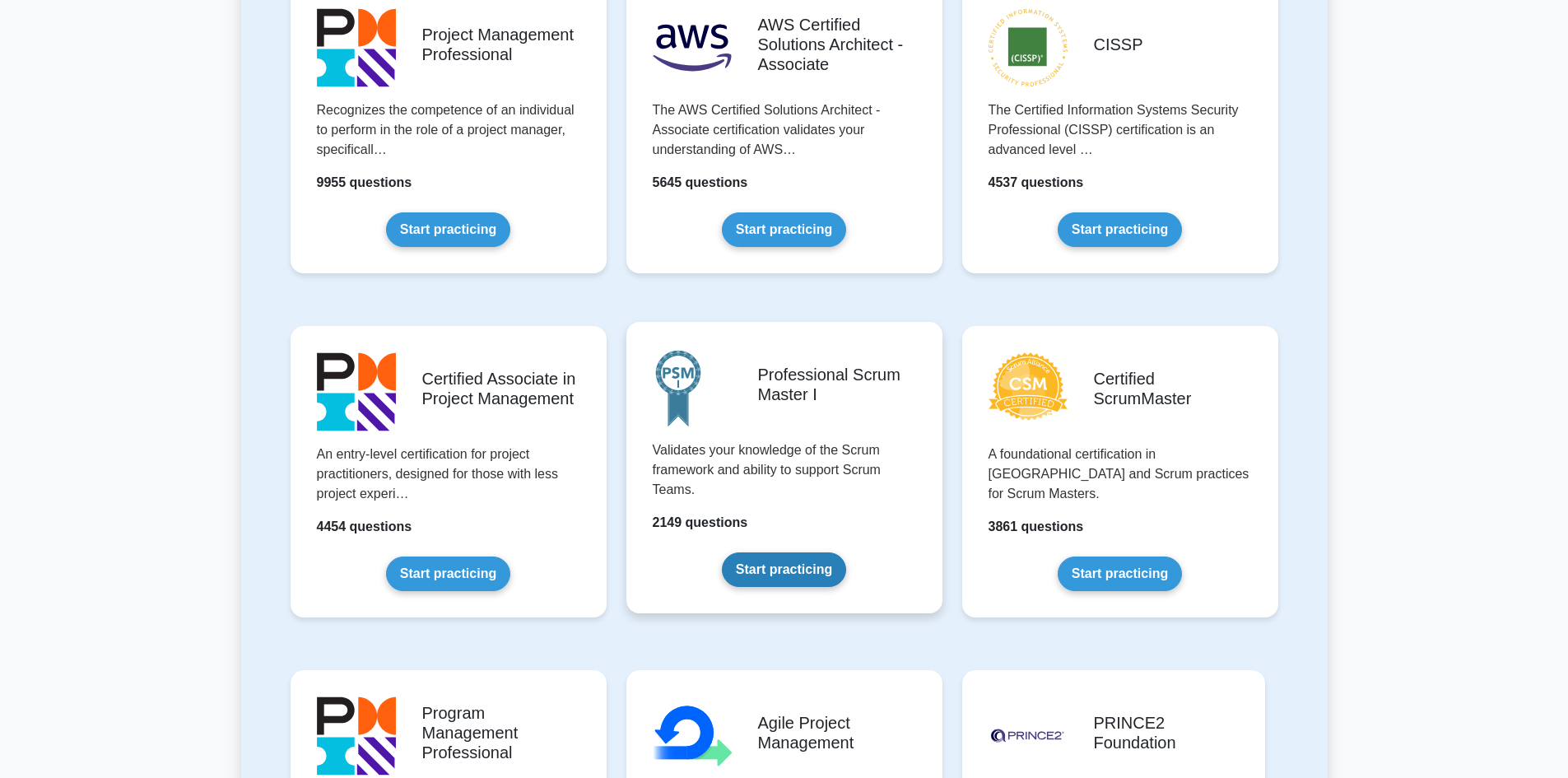
click at [796, 572] on link "Start practicing" at bounding box center [784, 570] width 125 height 35
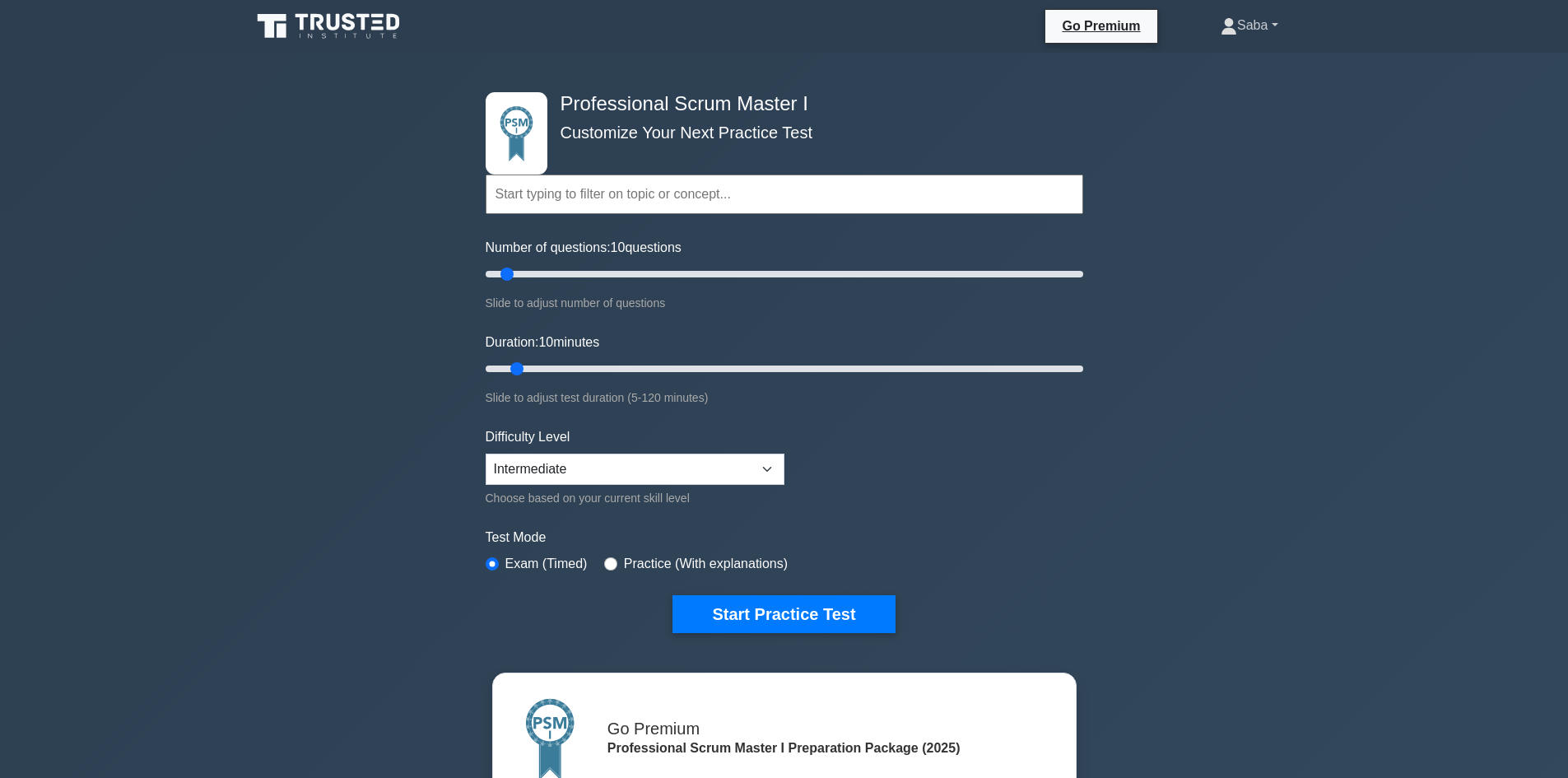
click at [1274, 19] on link "Saba" at bounding box center [1250, 25] width 136 height 33
click at [1218, 91] on link "Settings" at bounding box center [1248, 90] width 130 height 26
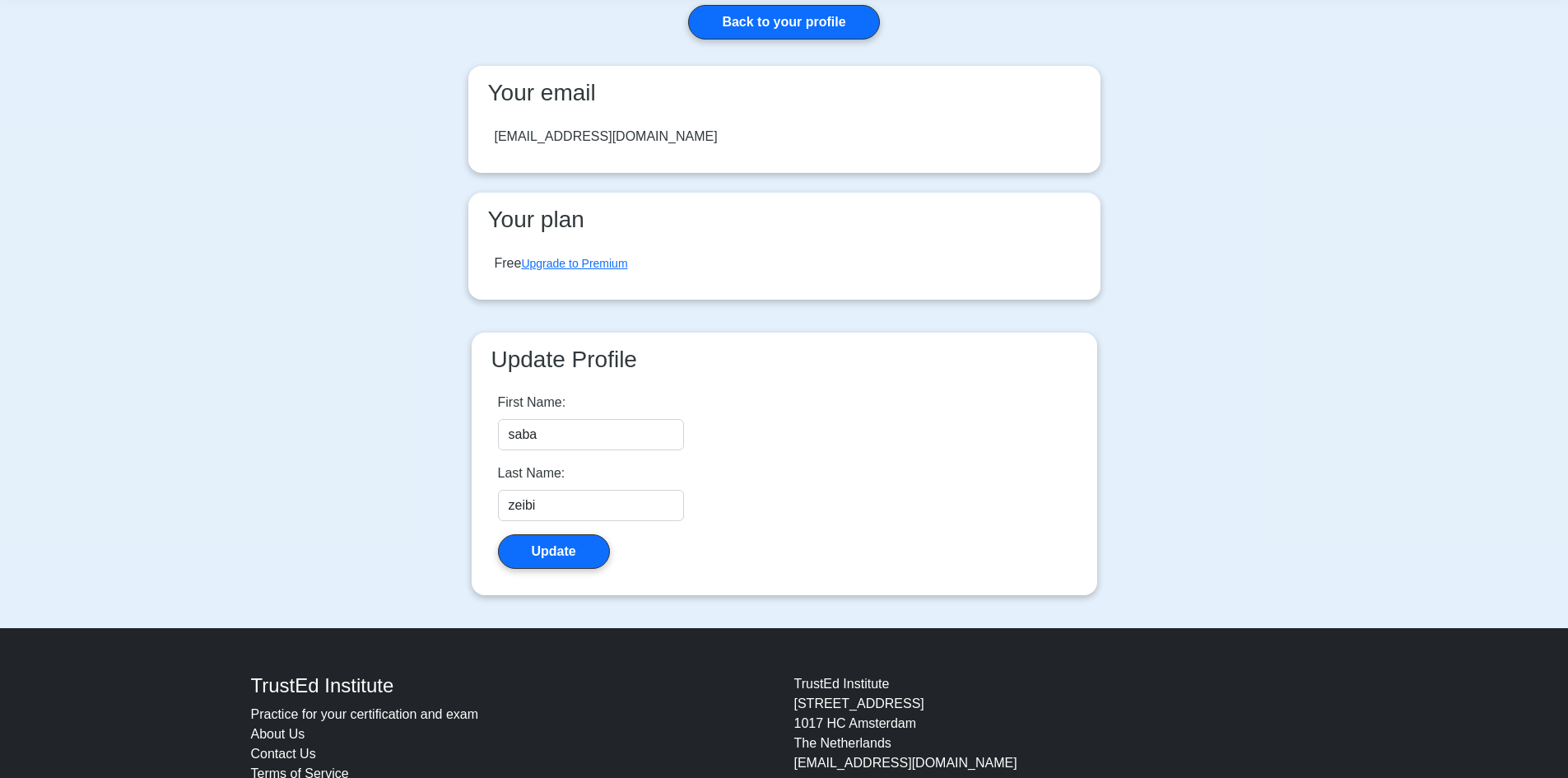
scroll to position [73, 0]
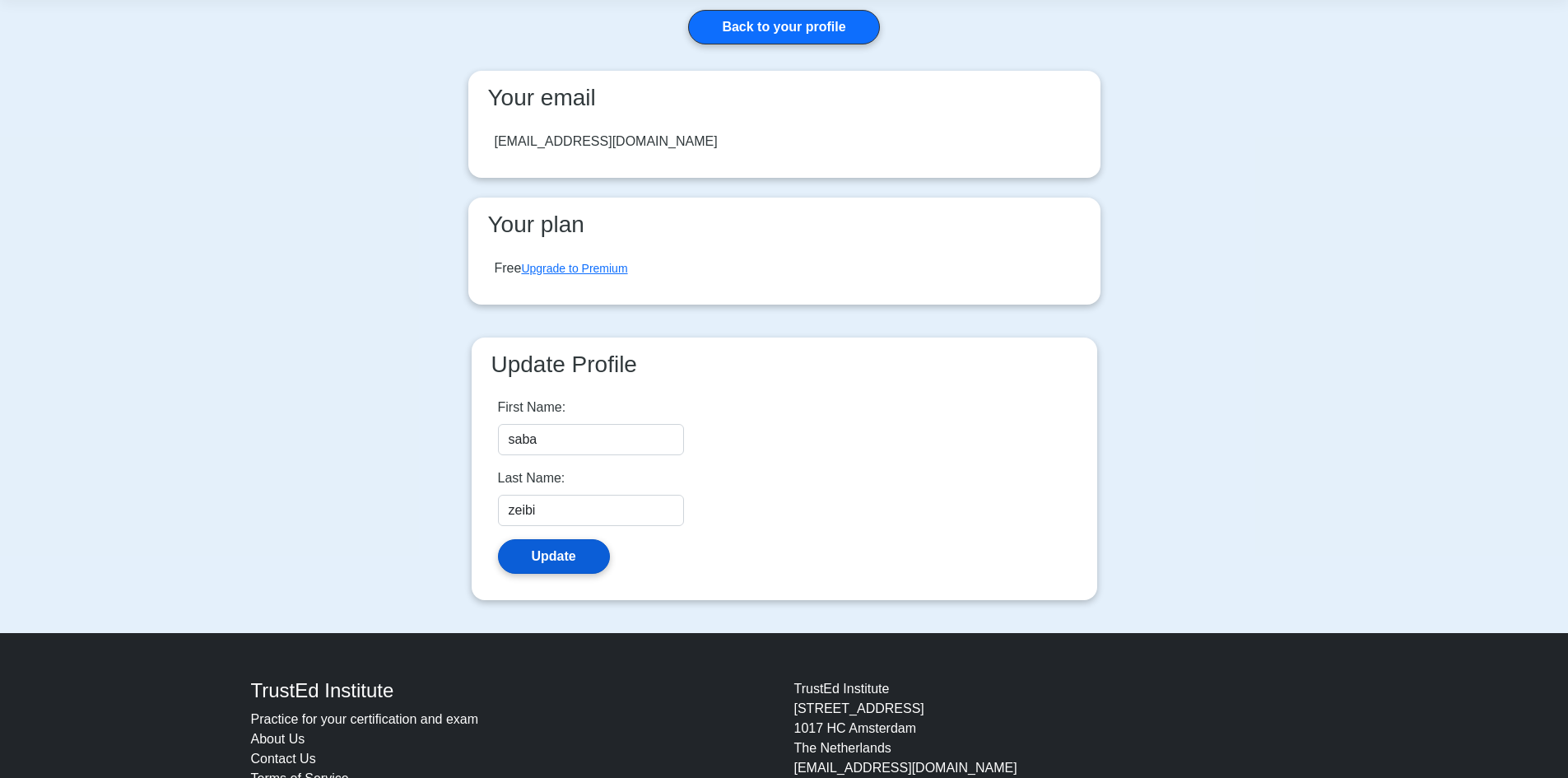
click at [547, 565] on button "Update" at bounding box center [553, 556] width 112 height 35
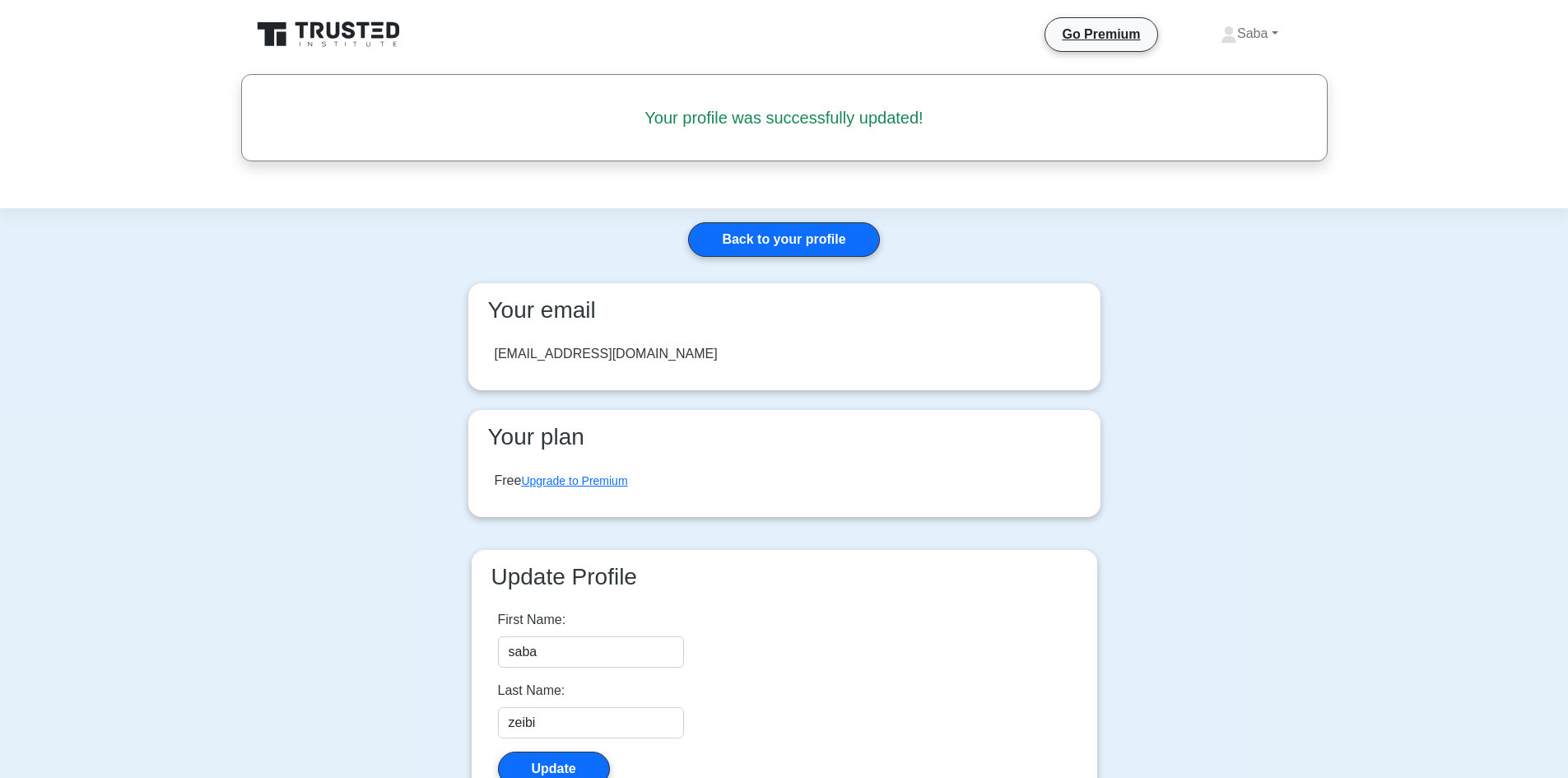
click at [593, 342] on div "[EMAIL_ADDRESS][DOMAIN_NAME]" at bounding box center [784, 354] width 606 height 46
click at [555, 358] on div "[EMAIL_ADDRESS][DOMAIN_NAME]" at bounding box center [606, 354] width 223 height 20
click at [551, 351] on div "[EMAIL_ADDRESS][DOMAIN_NAME]" at bounding box center [606, 354] width 223 height 20
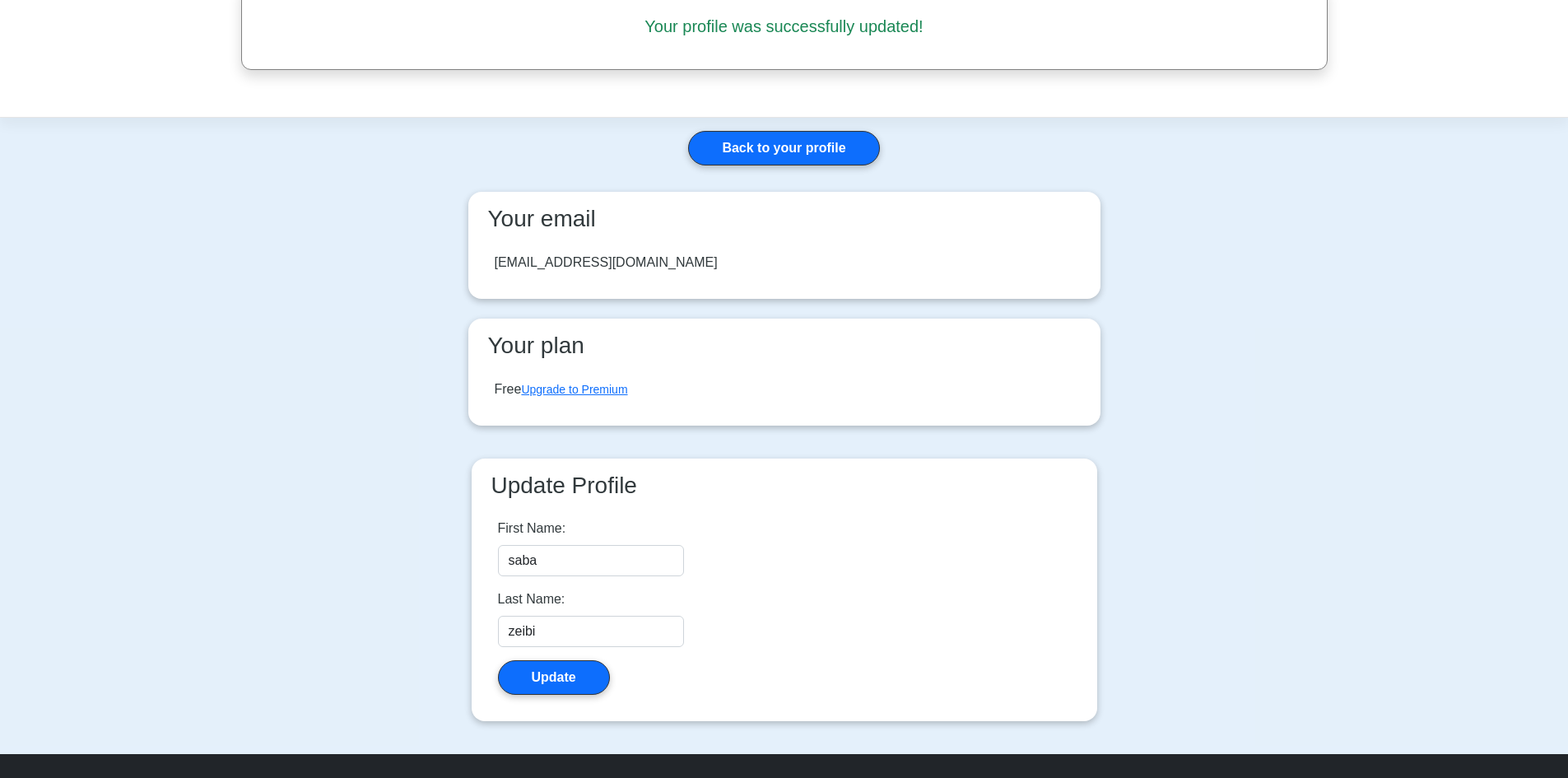
scroll to position [97, 0]
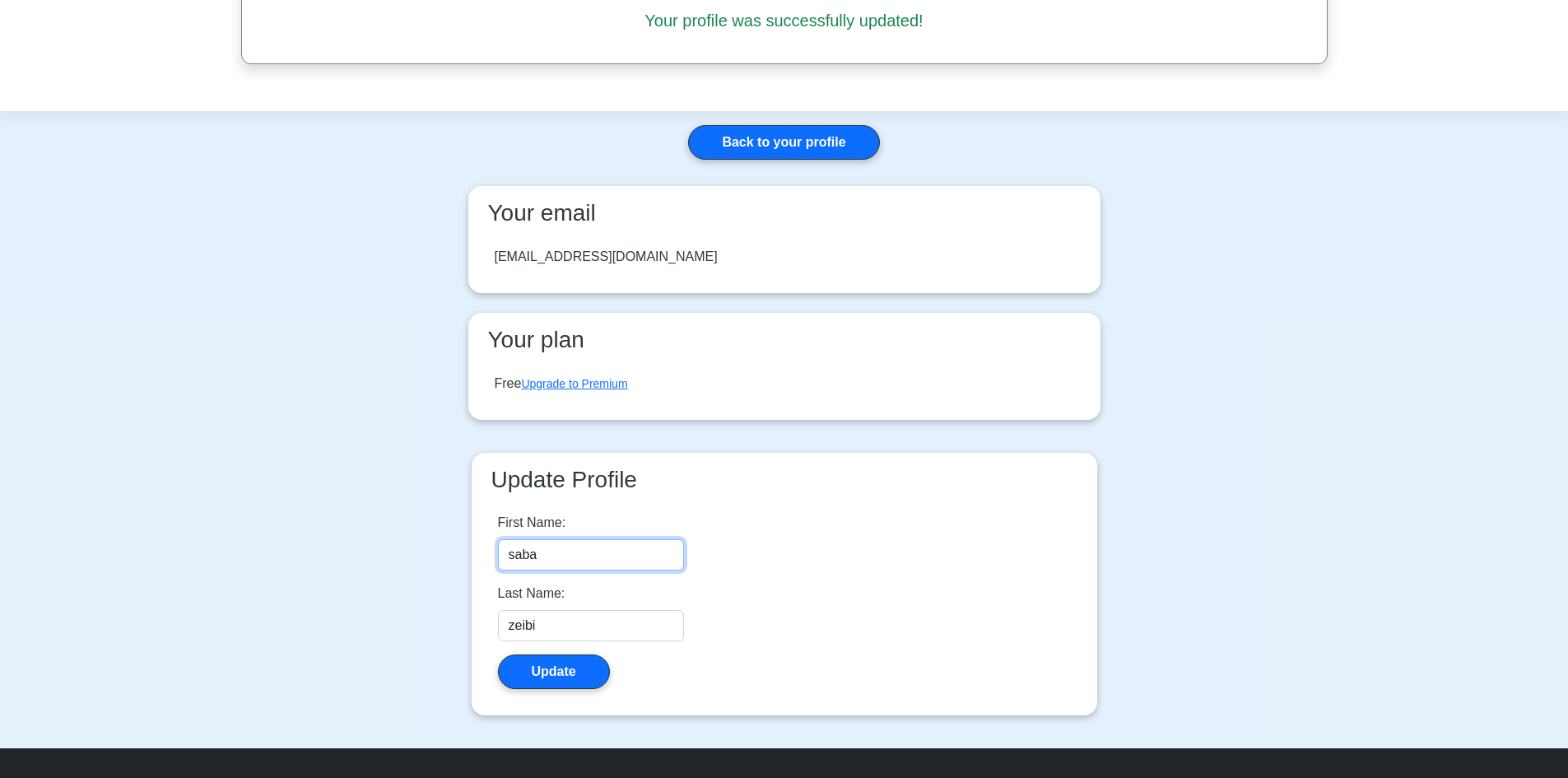
click at [576, 550] on input "saba" at bounding box center [591, 554] width 186 height 32
type input "s"
click at [596, 245] on div "[EMAIL_ADDRESS][DOMAIN_NAME]" at bounding box center [784, 257] width 606 height 46
click at [599, 260] on div "[EMAIL_ADDRESS][DOMAIN_NAME]" at bounding box center [606, 257] width 223 height 20
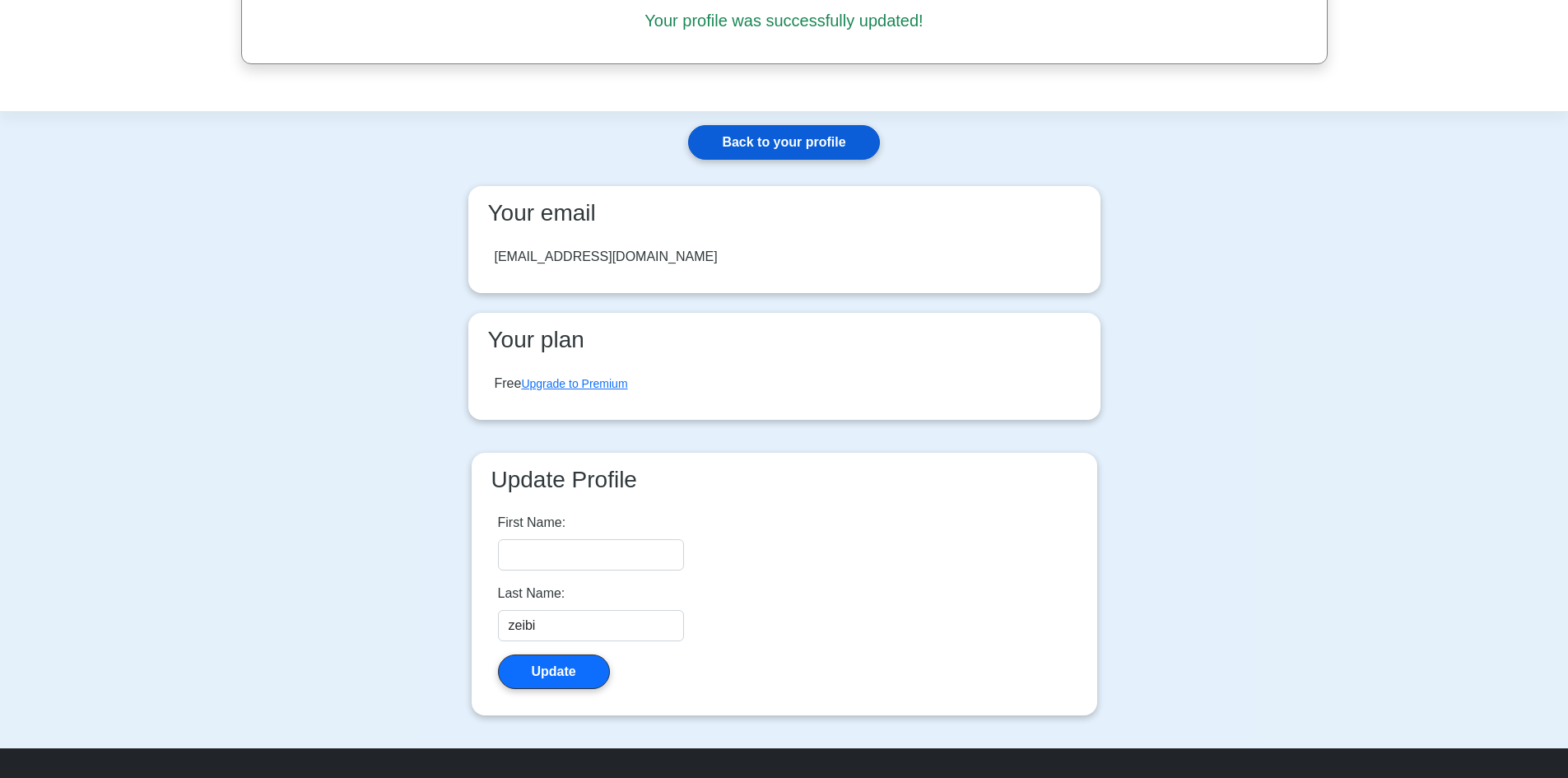
click at [840, 141] on link "Back to your profile" at bounding box center [784, 142] width 191 height 35
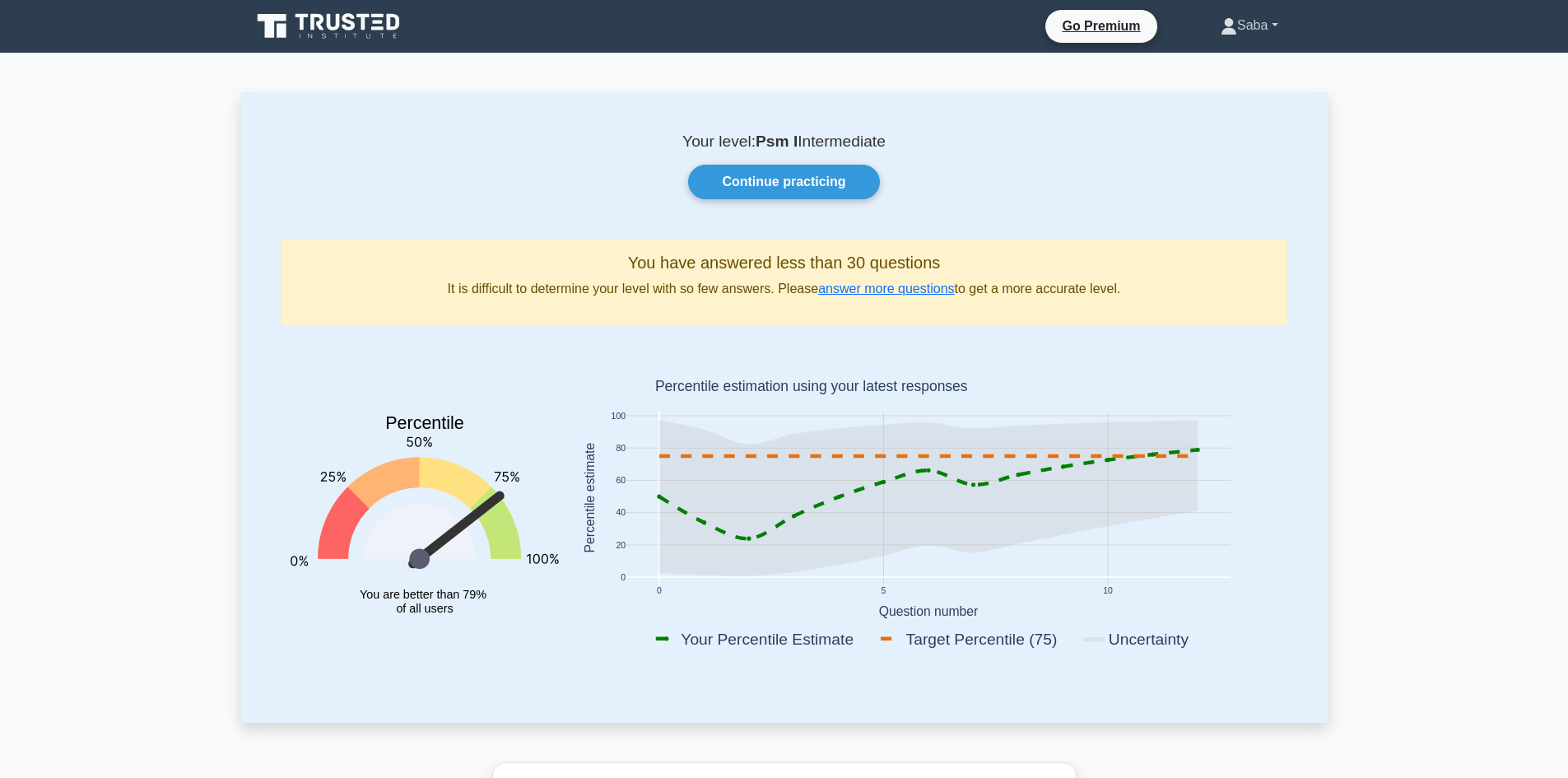
click at [1268, 23] on link "Saba" at bounding box center [1250, 25] width 136 height 33
click at [1258, 59] on link "Profile" at bounding box center [1248, 63] width 130 height 26
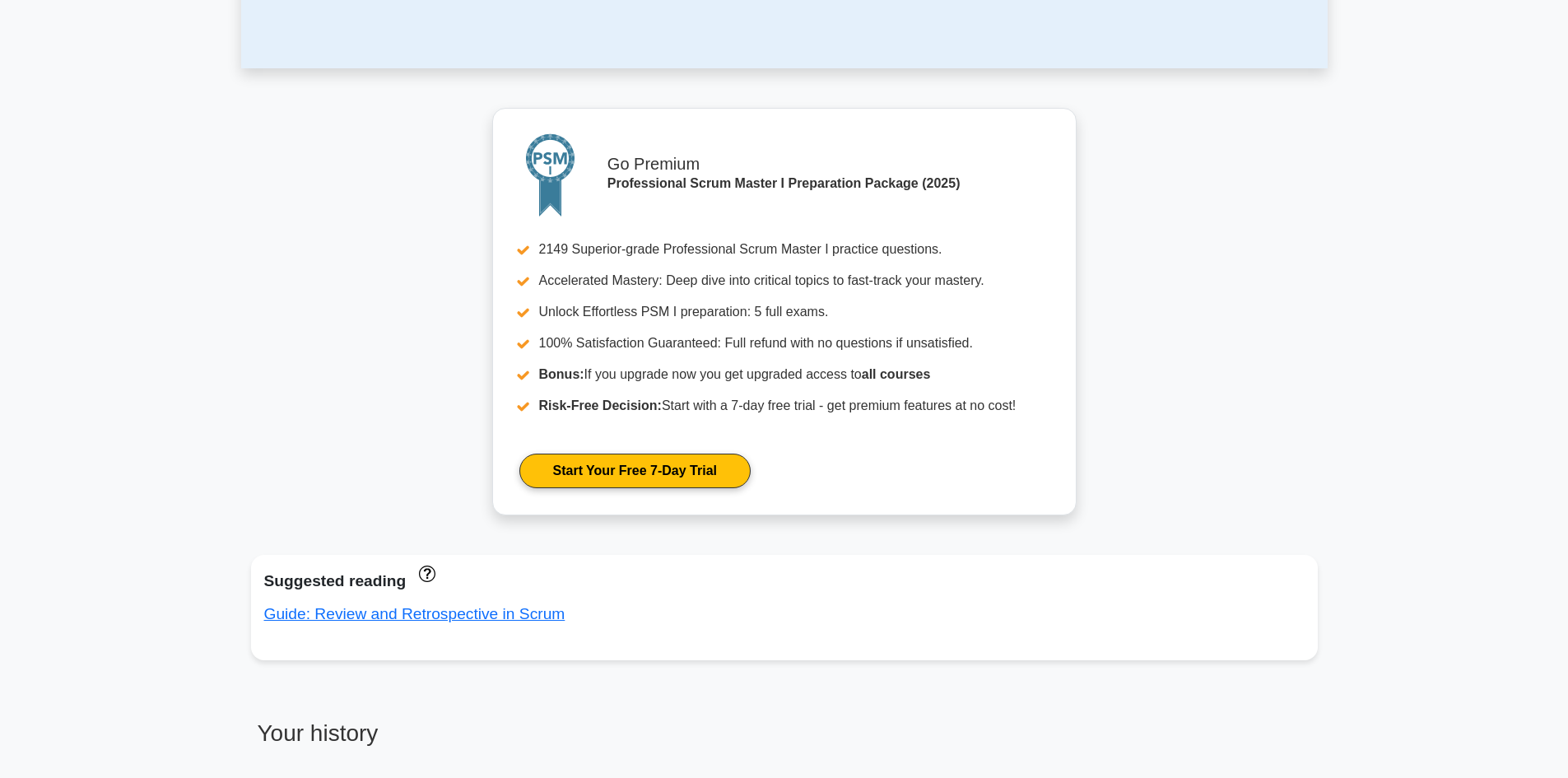
scroll to position [639, 0]
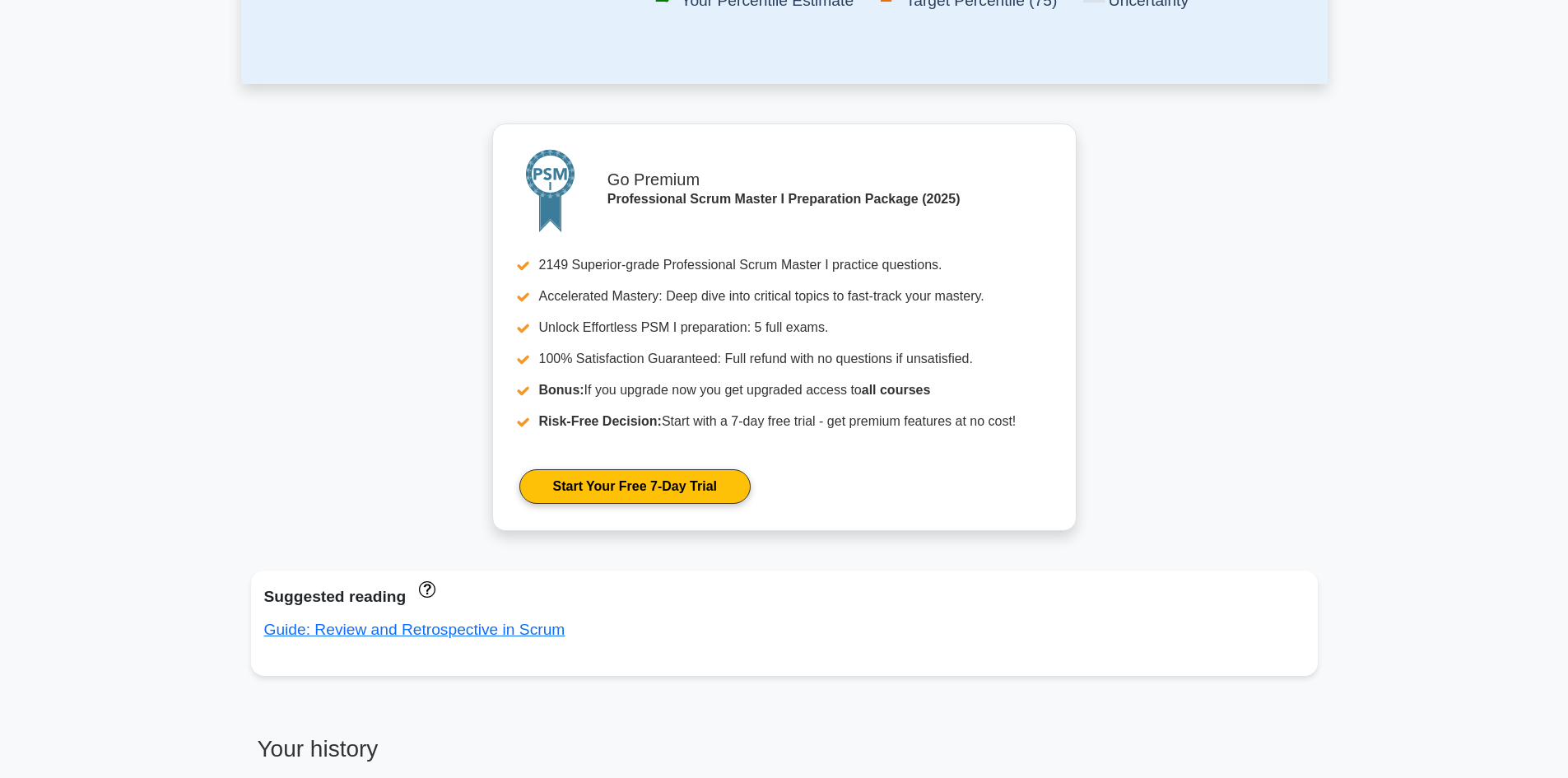
drag, startPoint x: 1540, startPoint y: 373, endPoint x: 1555, endPoint y: 474, distance: 102.1
click at [1555, 474] on main "Your level: Psm I Intermediate Continue practicing You have answered less than …" at bounding box center [784, 482] width 1568 height 2136
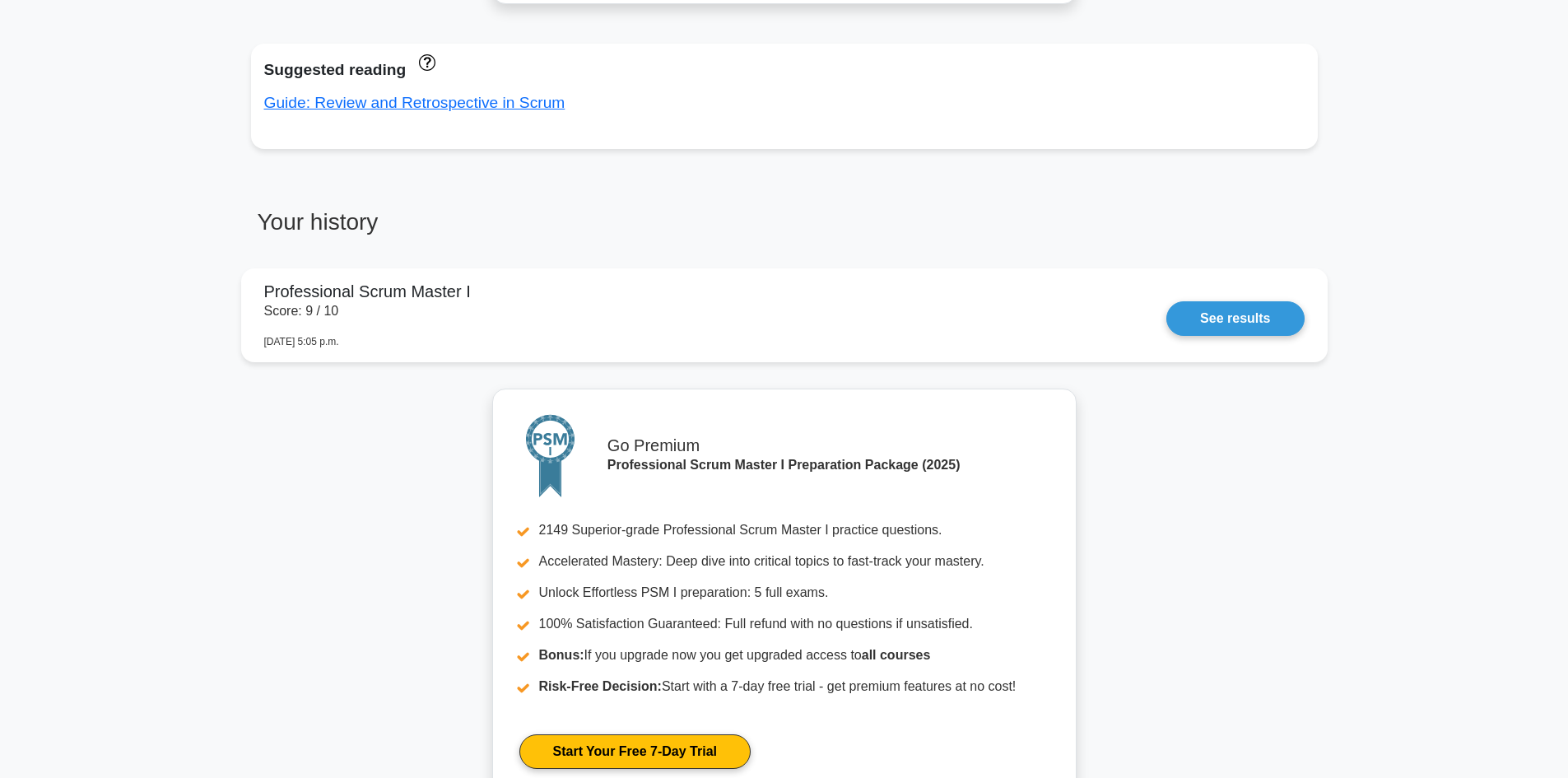
scroll to position [1593, 0]
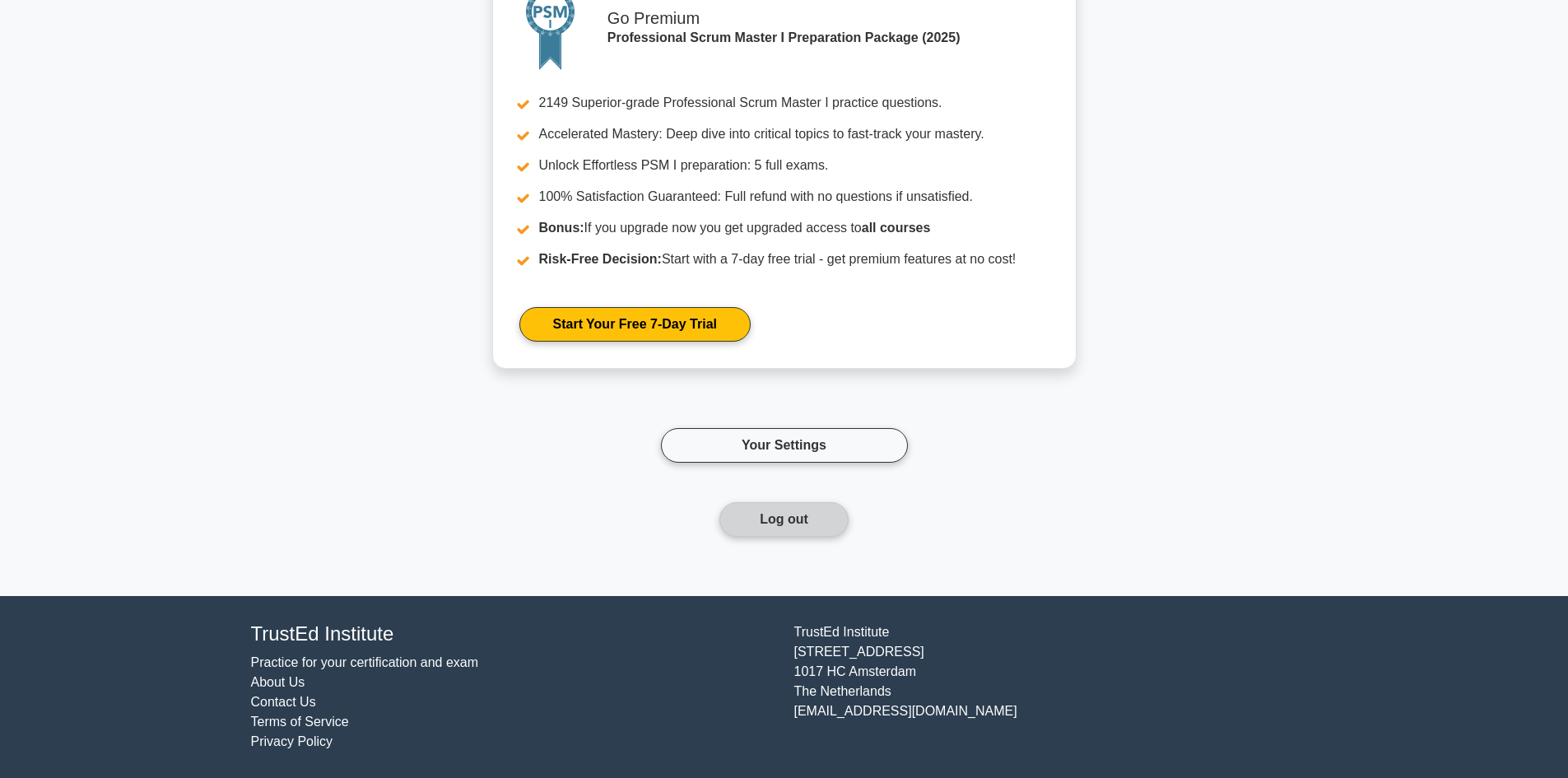
click at [810, 530] on button "Log out" at bounding box center [784, 520] width 129 height 35
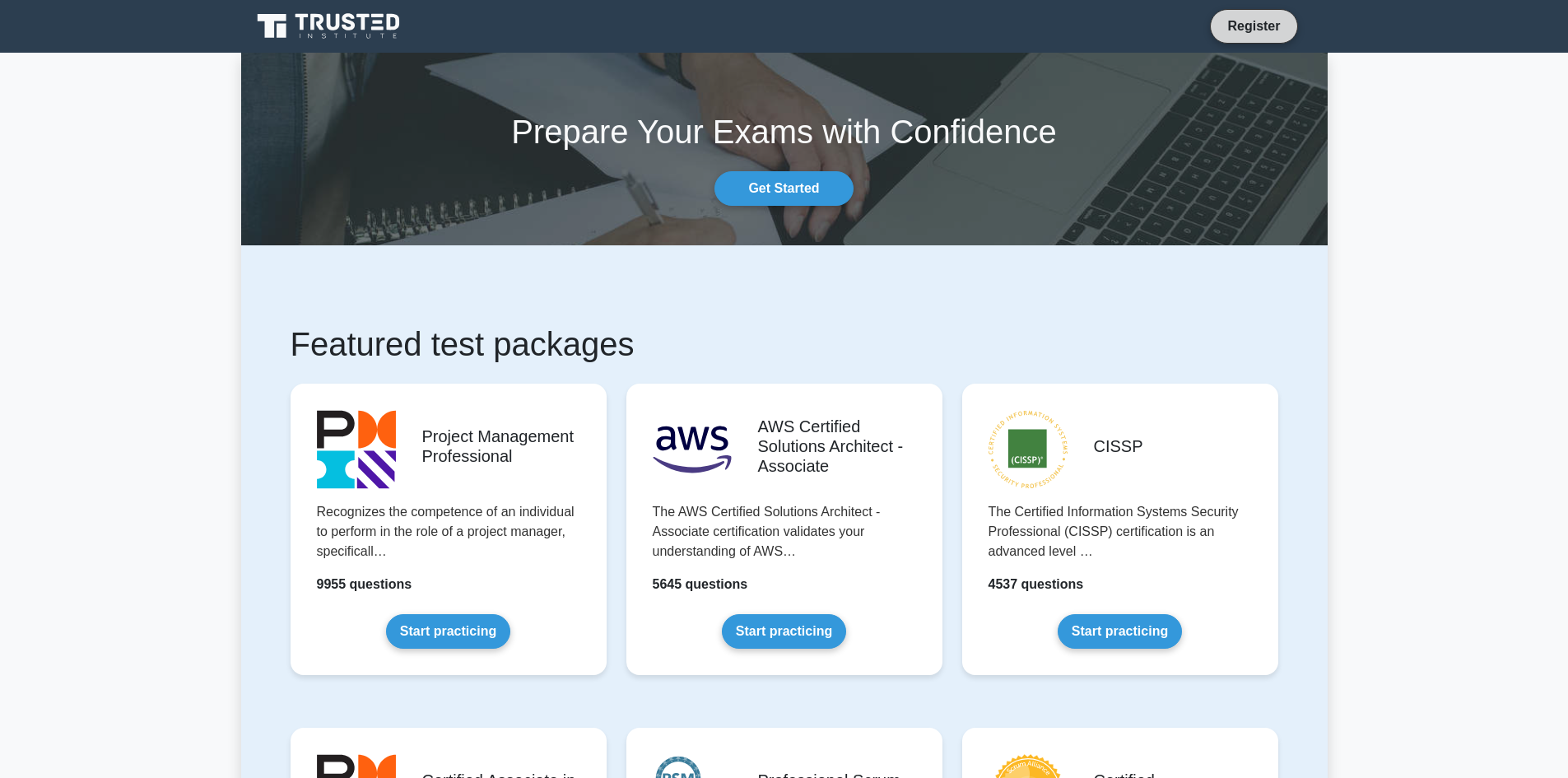
click at [1257, 19] on link "Register" at bounding box center [1254, 25] width 73 height 20
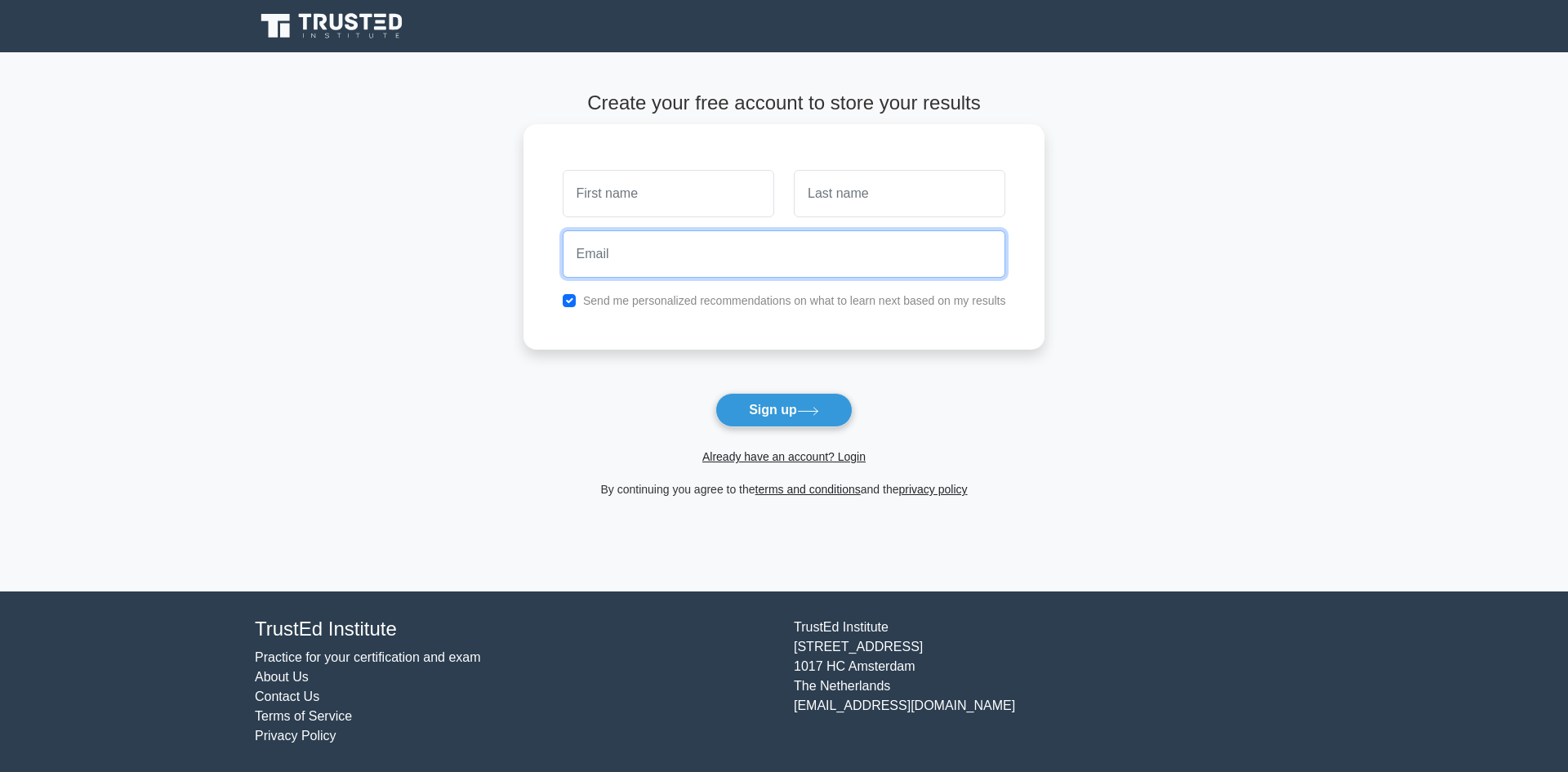
click at [747, 257] on input "email" at bounding box center [784, 254] width 443 height 48
type input "[EMAIL_ADDRESS][DOMAIN_NAME]"
click at [649, 193] on input "text" at bounding box center [668, 194] width 211 height 48
type input "saba"
click at [843, 199] on input "text" at bounding box center [899, 194] width 211 height 48
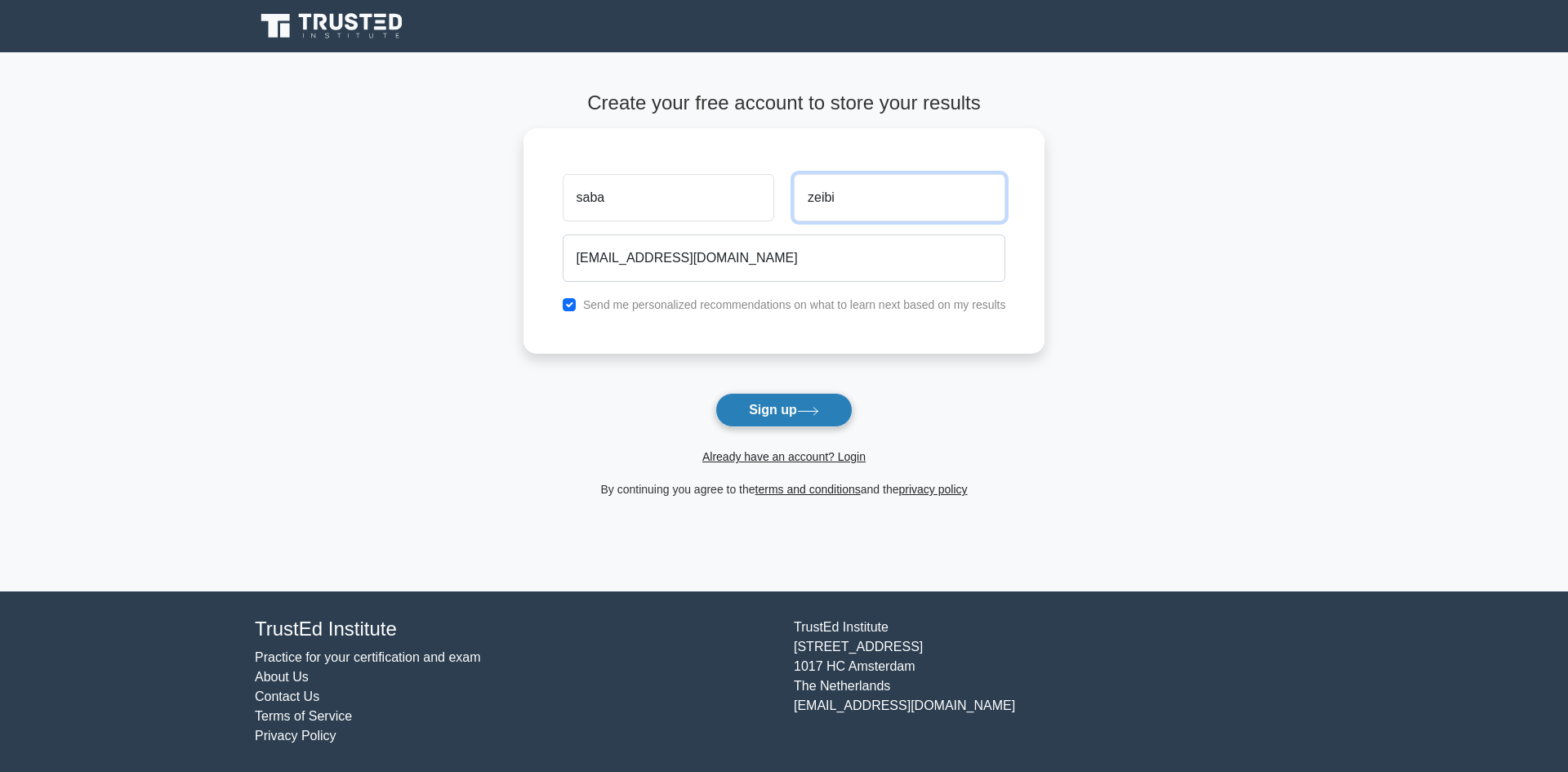
type input "zeibi"
click at [801, 409] on button "Sign up" at bounding box center [784, 410] width 137 height 34
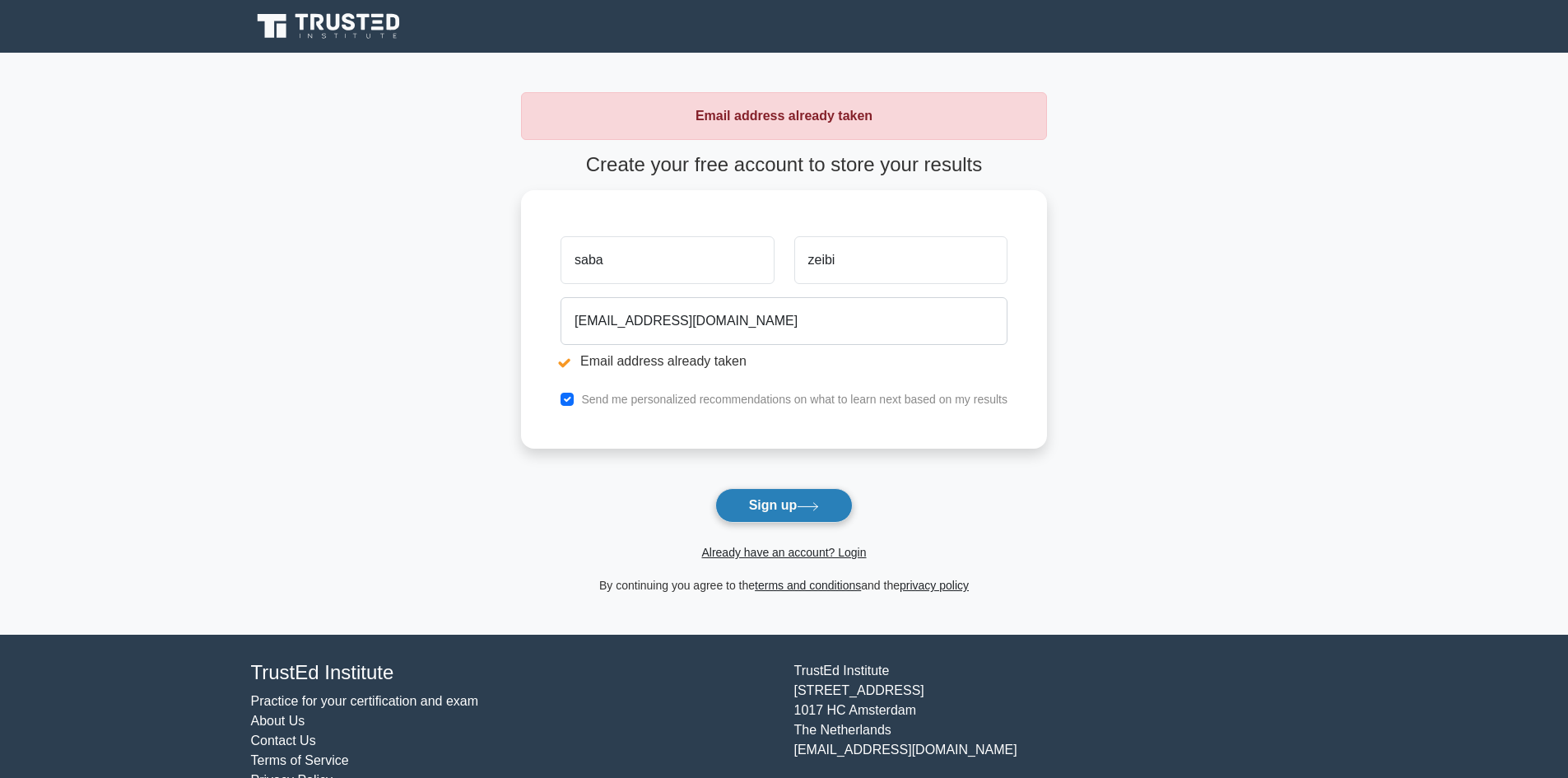
click at [819, 503] on icon at bounding box center [807, 507] width 22 height 9
click at [765, 554] on link "Already have an account? Login" at bounding box center [784, 553] width 165 height 13
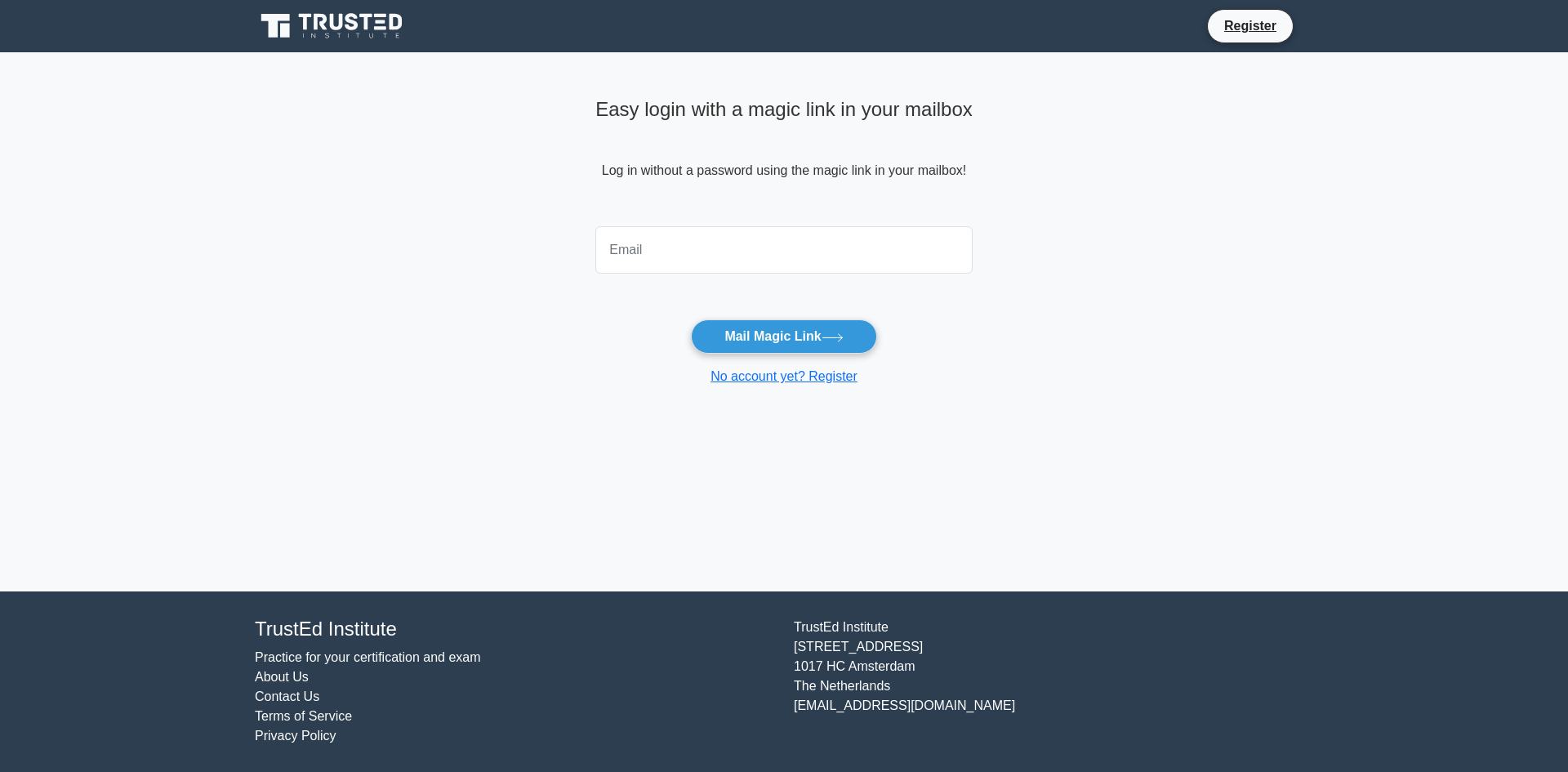
click at [796, 246] on input "email" at bounding box center [784, 250] width 378 height 48
type input "zeibisaba114@gmail.com"
click at [796, 337] on button "Mail Magic Link" at bounding box center [783, 337] width 186 height 34
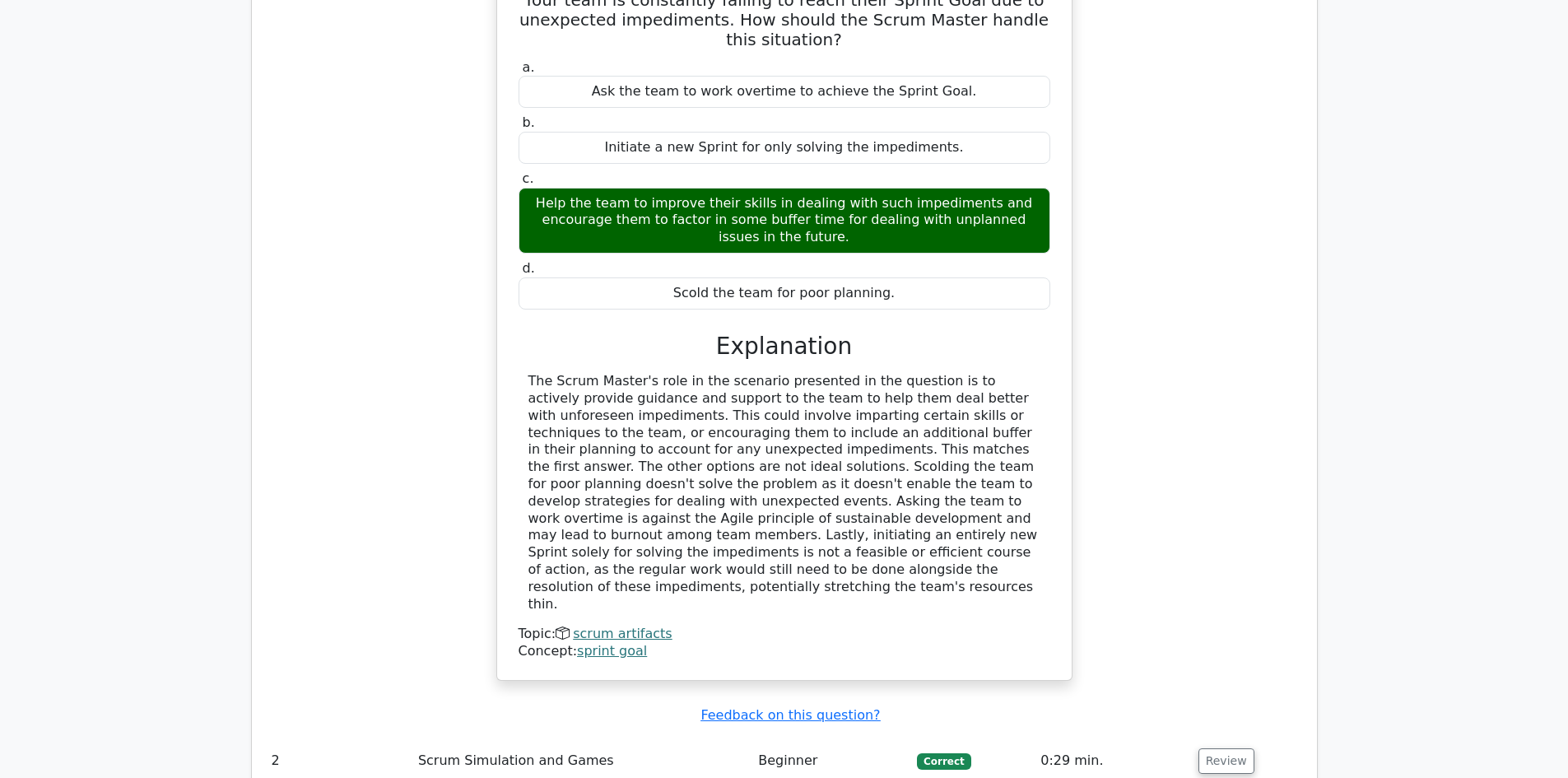
scroll to position [1721, 0]
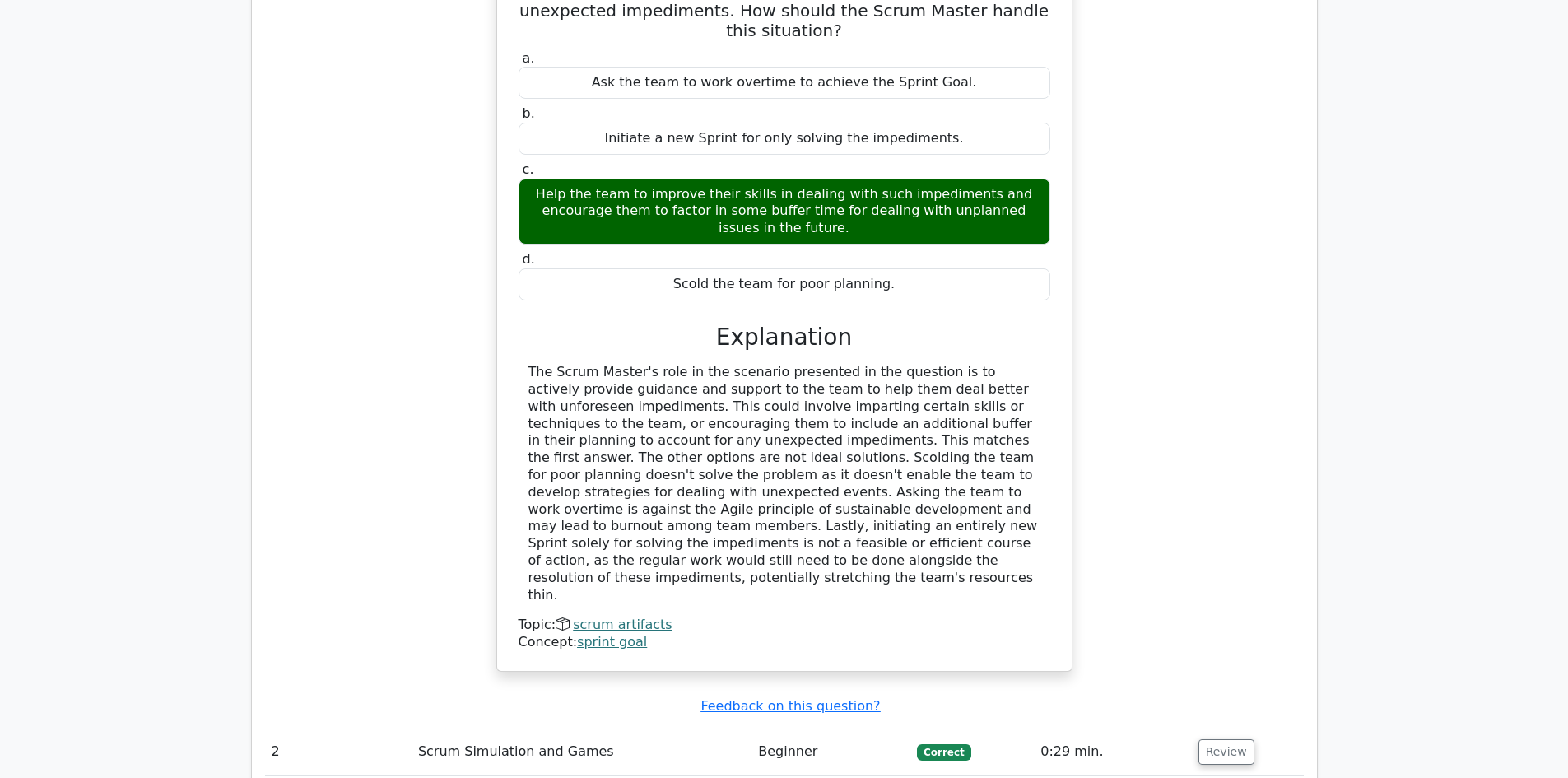
drag, startPoint x: 1580, startPoint y: 119, endPoint x: 1580, endPoint y: 437, distance: 318.0
click at [1567, 437] on html "Go Premium [GEOGRAPHIC_DATA]" at bounding box center [784, 365] width 1568 height 4173
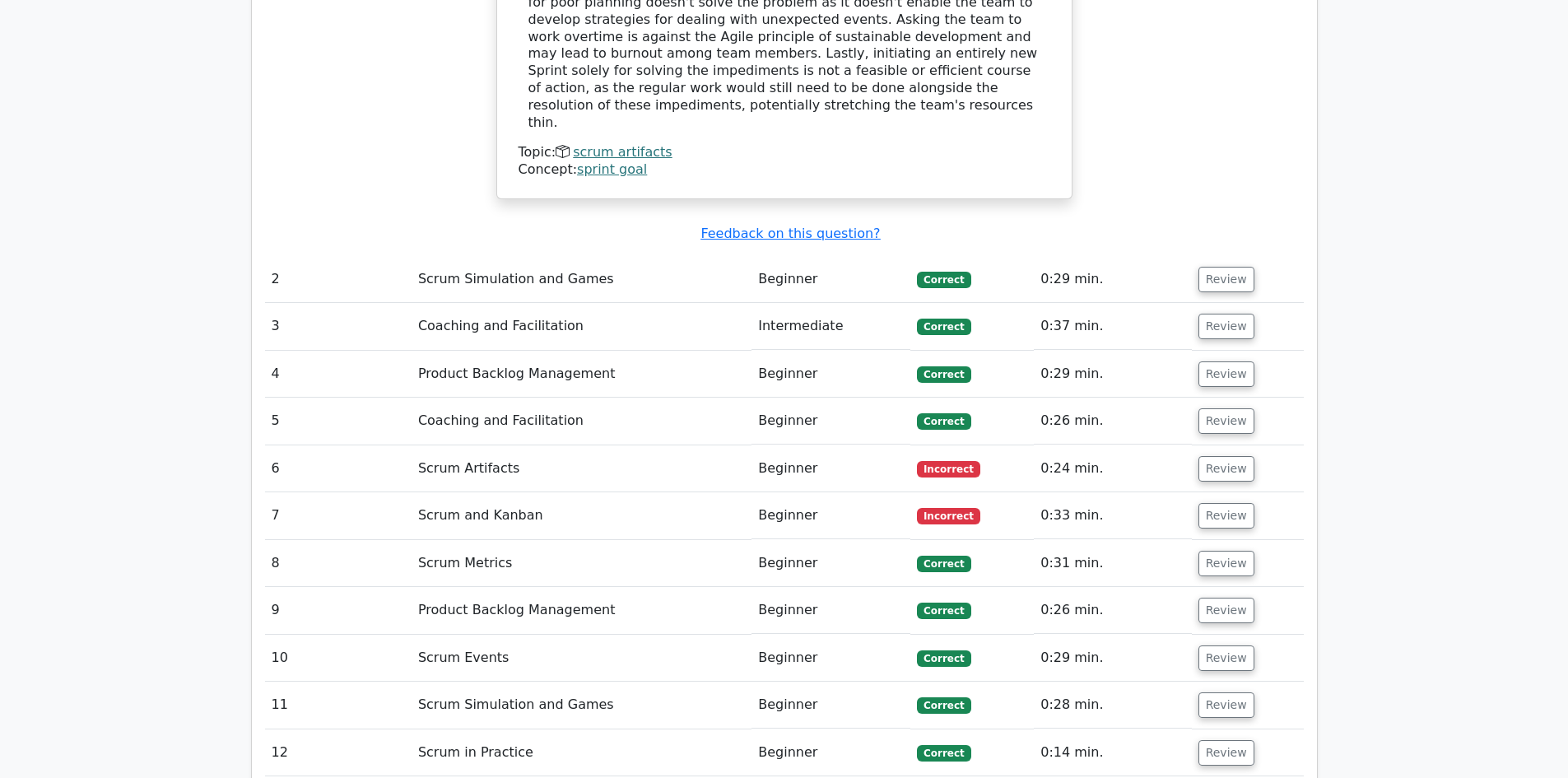
scroll to position [2140, 0]
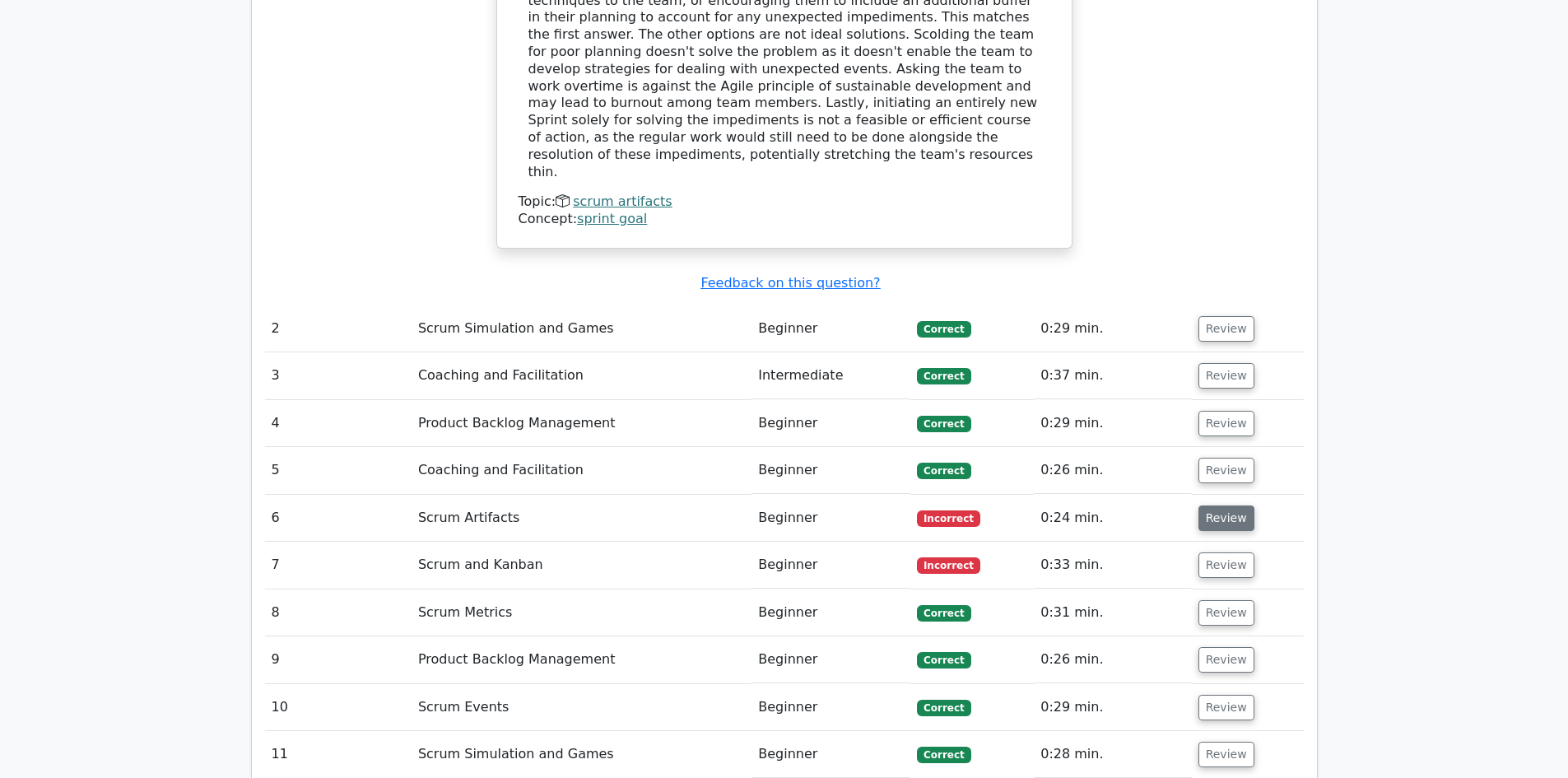
click at [1213, 506] on button "Review" at bounding box center [1227, 518] width 56 height 26
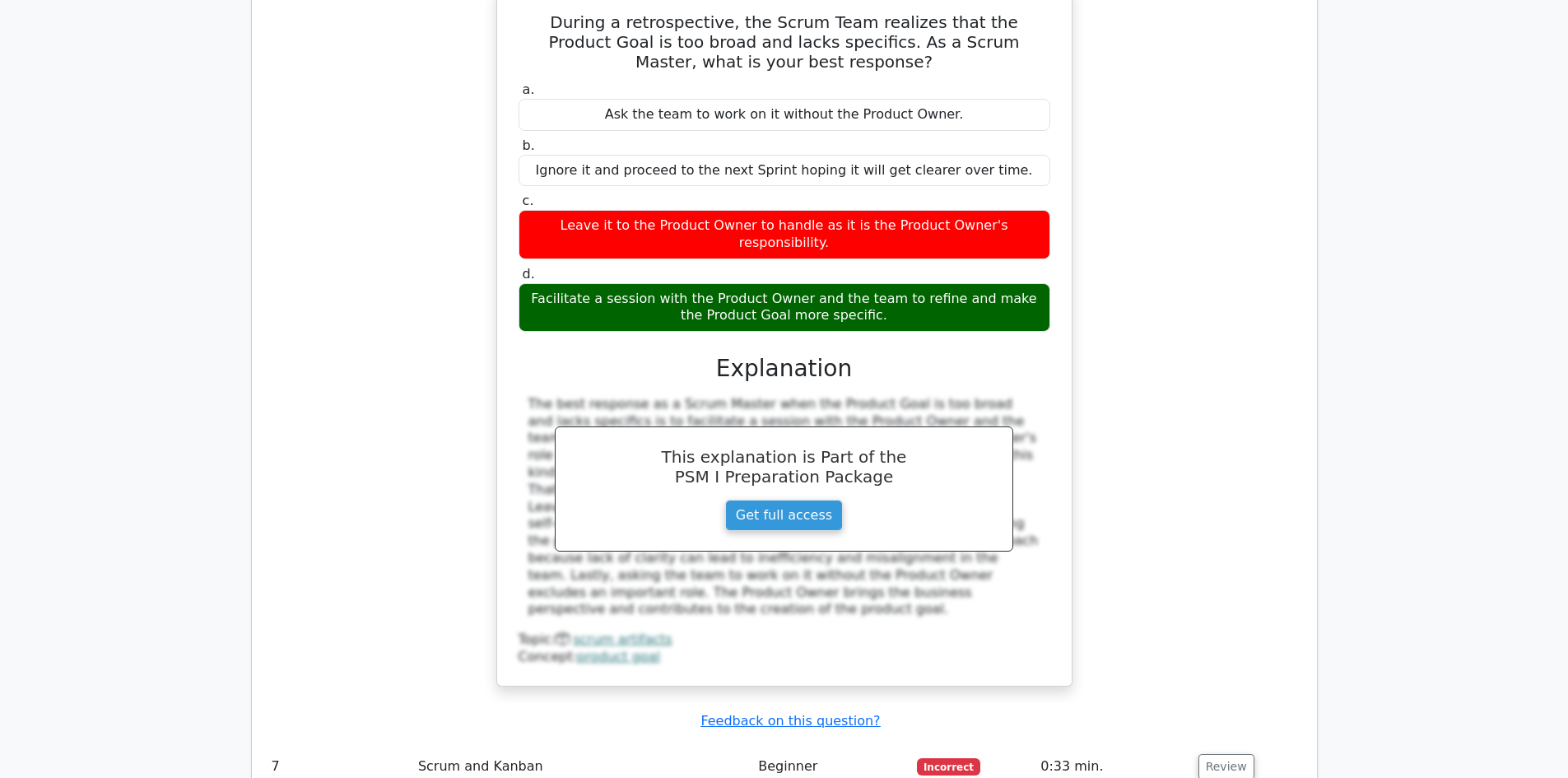
scroll to position [2654, 0]
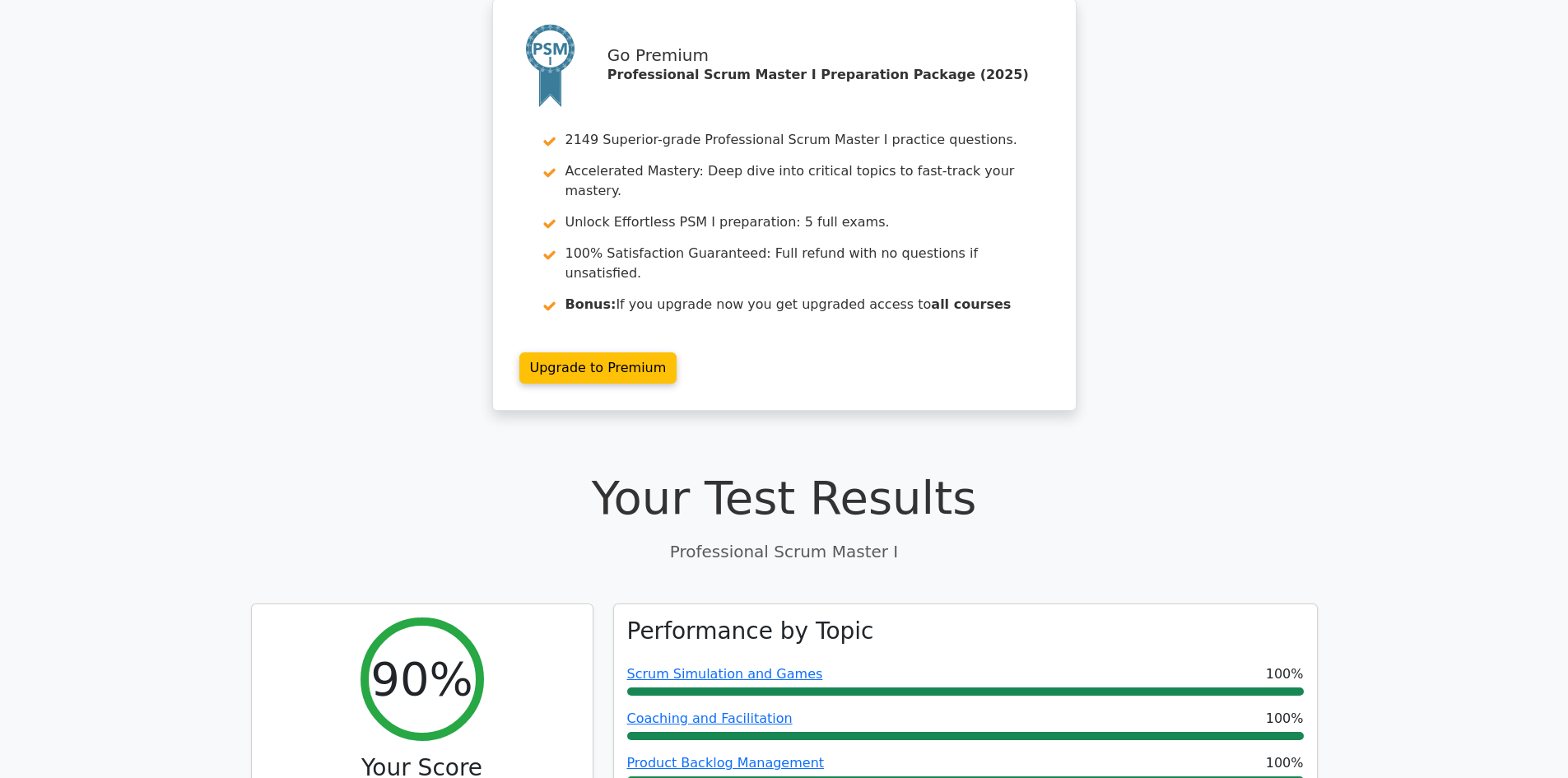
scroll to position [0, 0]
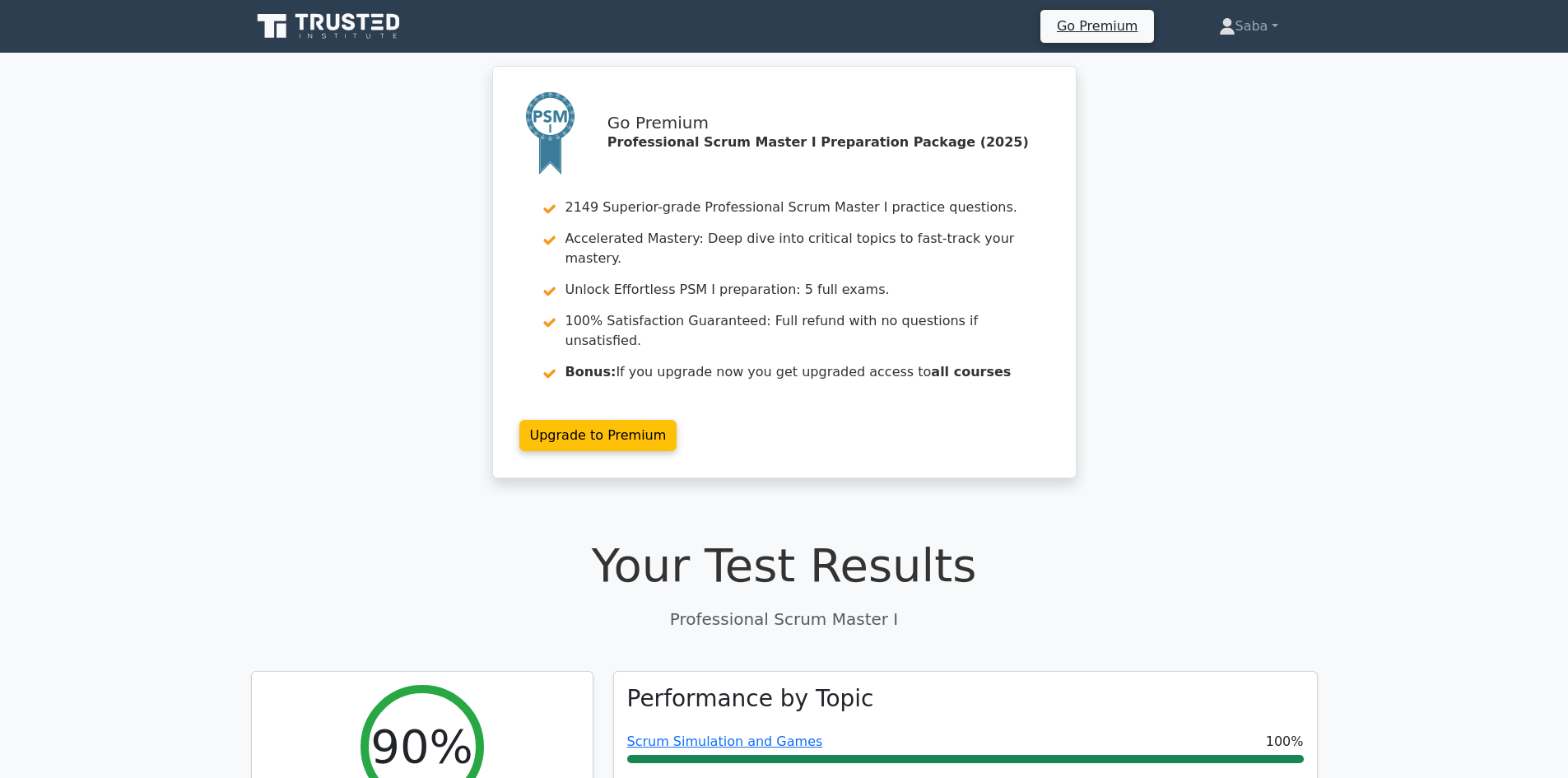
click at [322, 20] on icon at bounding box center [317, 22] width 13 height 16
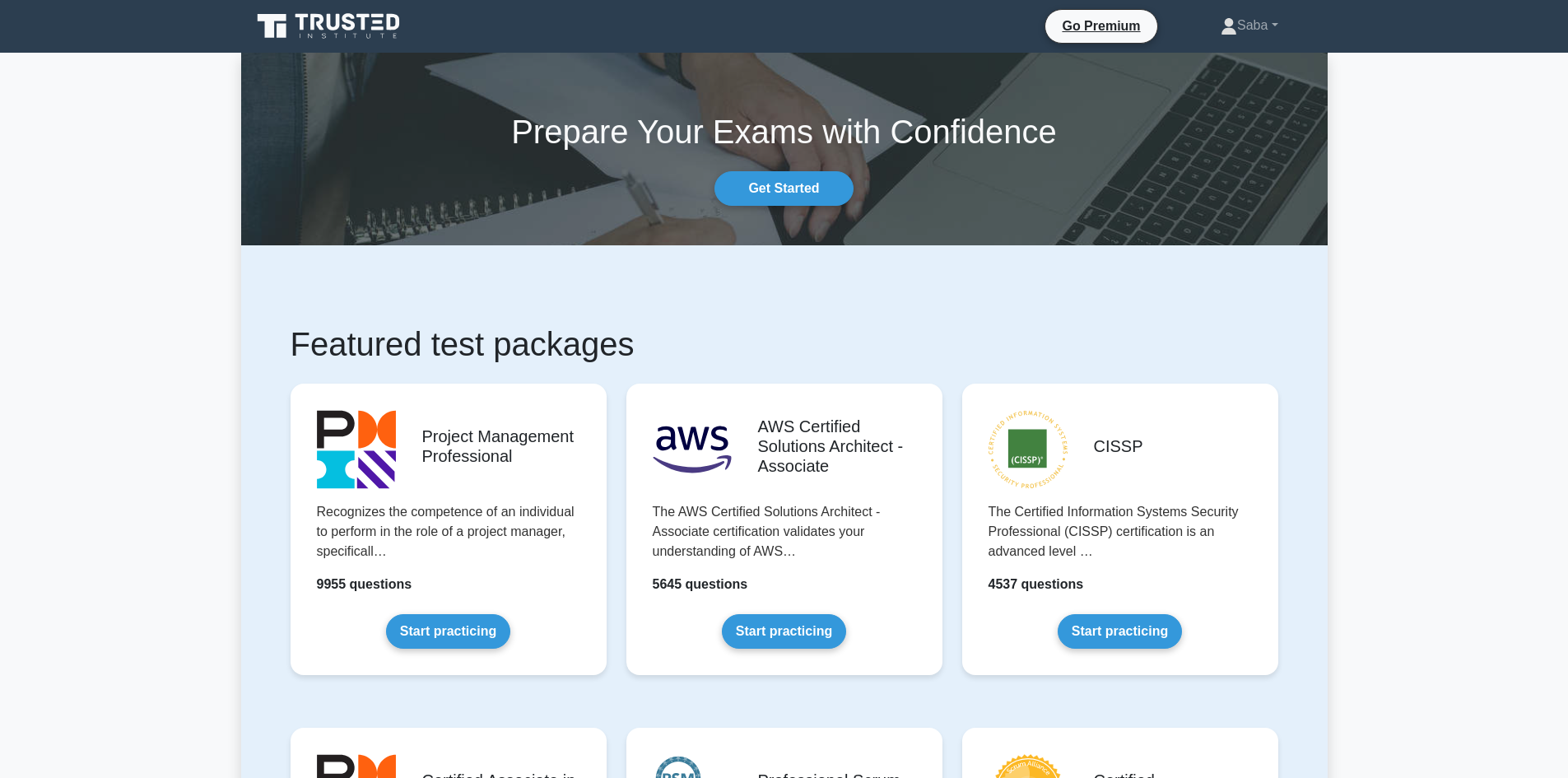
scroll to position [680, 0]
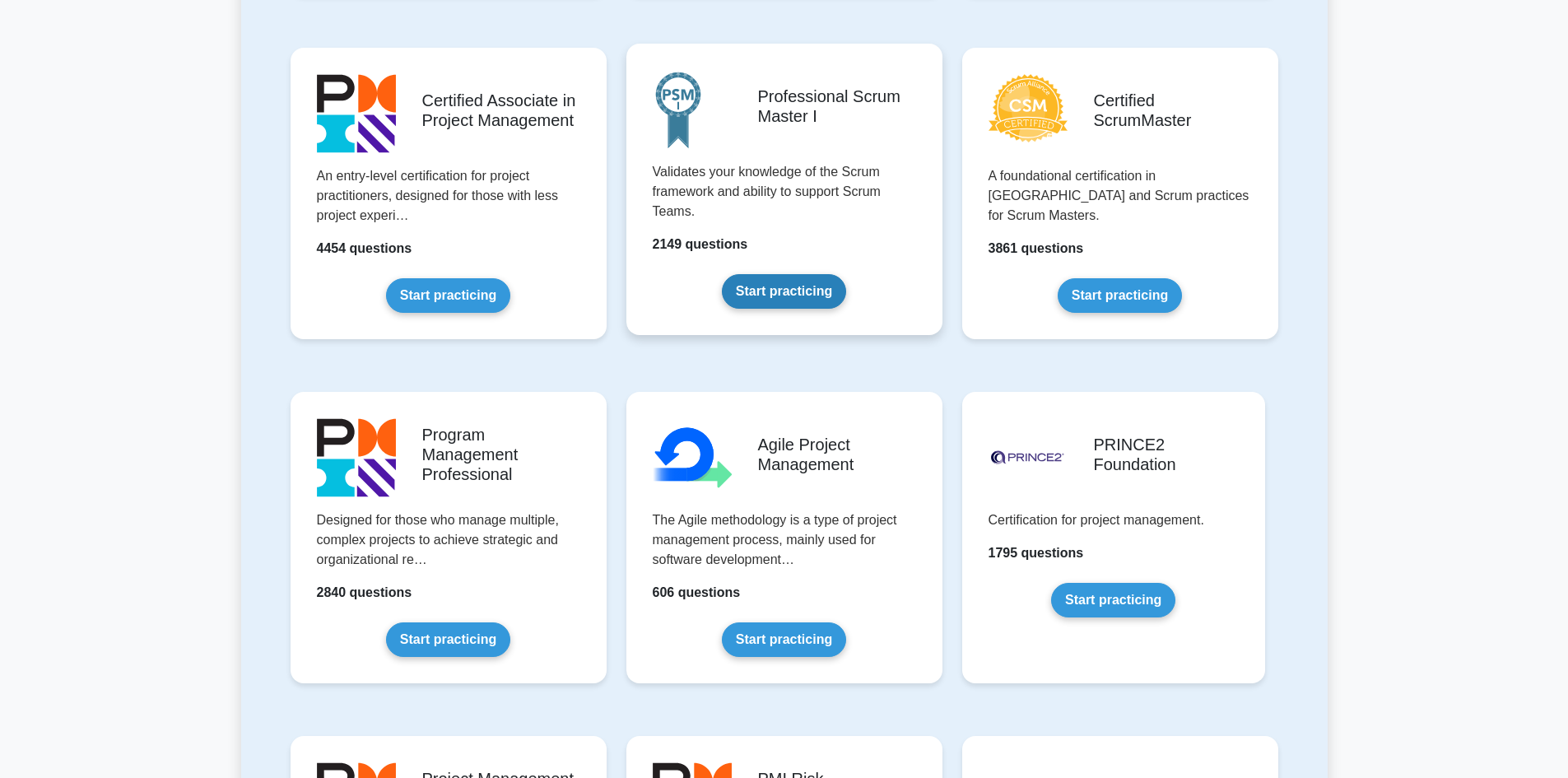
click at [782, 294] on link "Start practicing" at bounding box center [784, 292] width 125 height 35
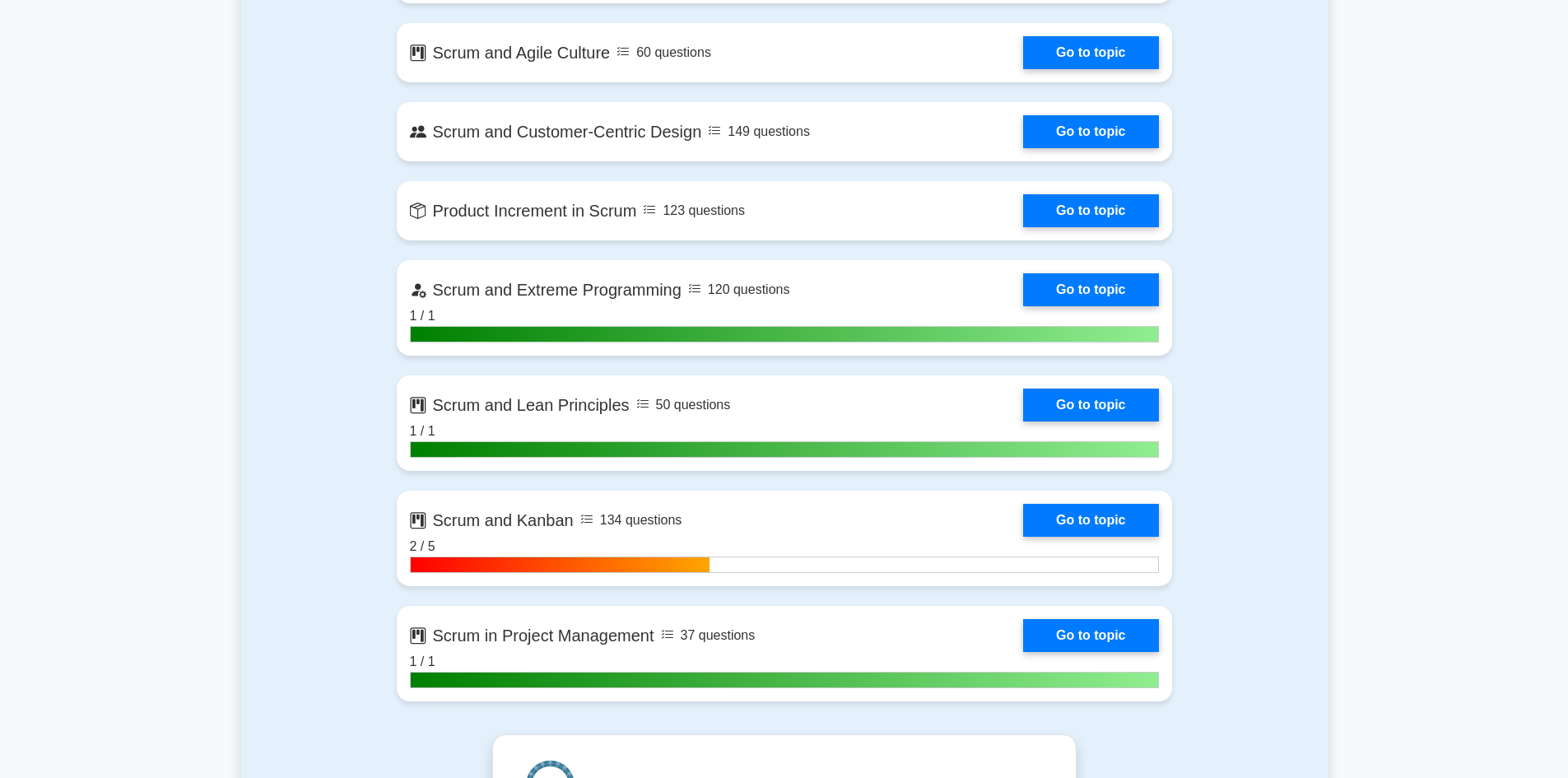
scroll to position [3701, 0]
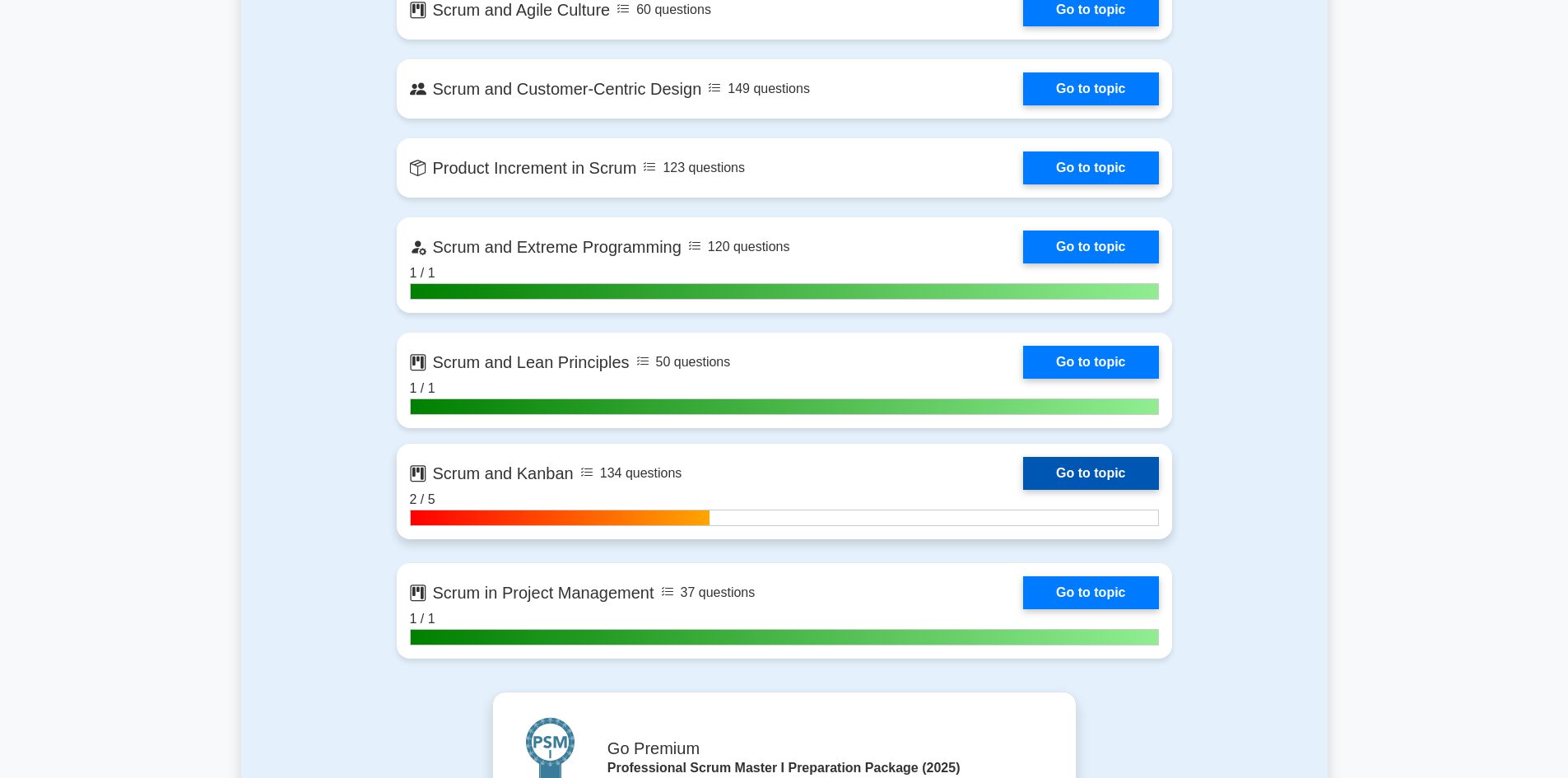
click at [1120, 472] on link "Go to topic" at bounding box center [1090, 473] width 135 height 33
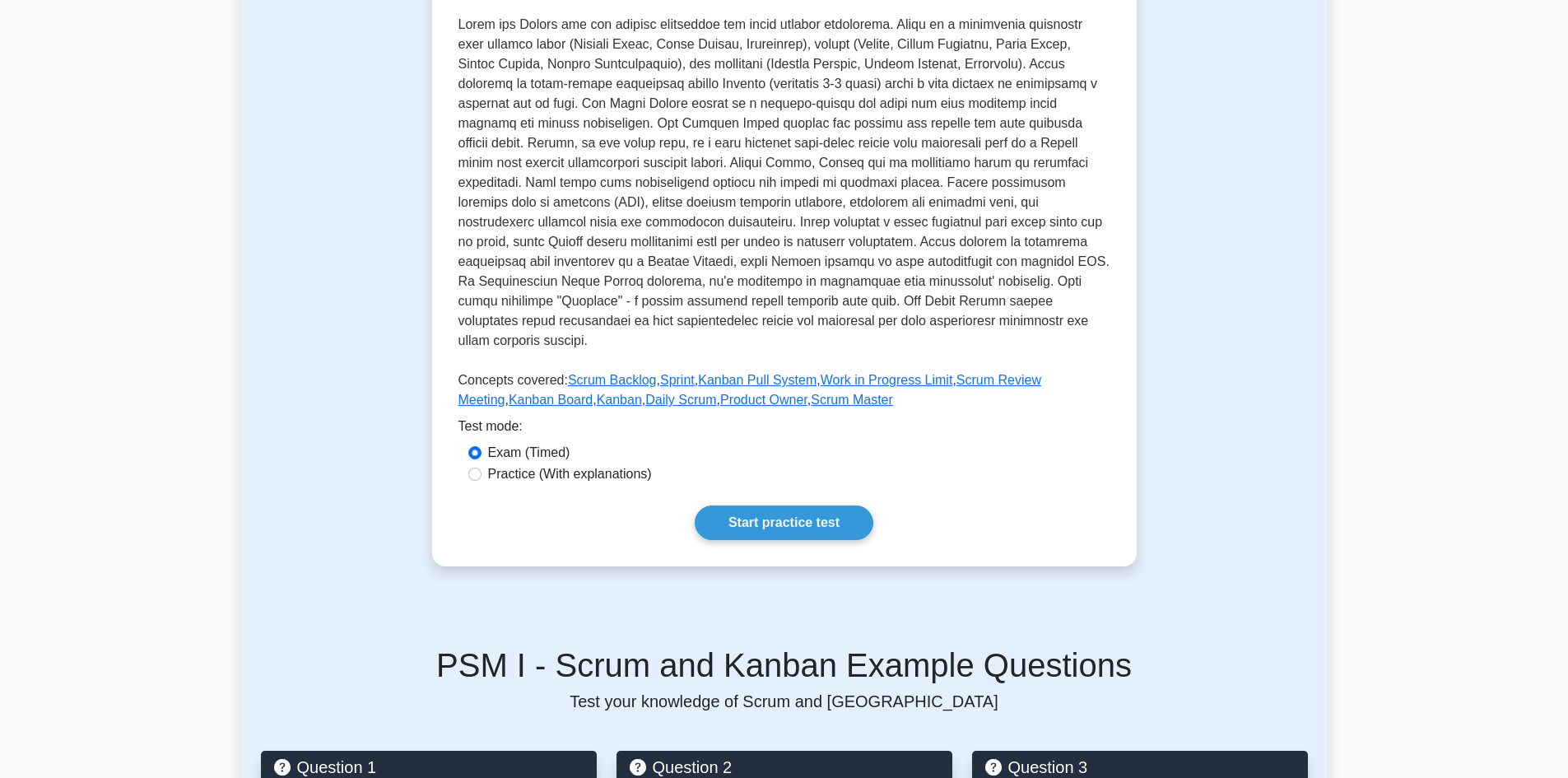
scroll to position [371, 0]
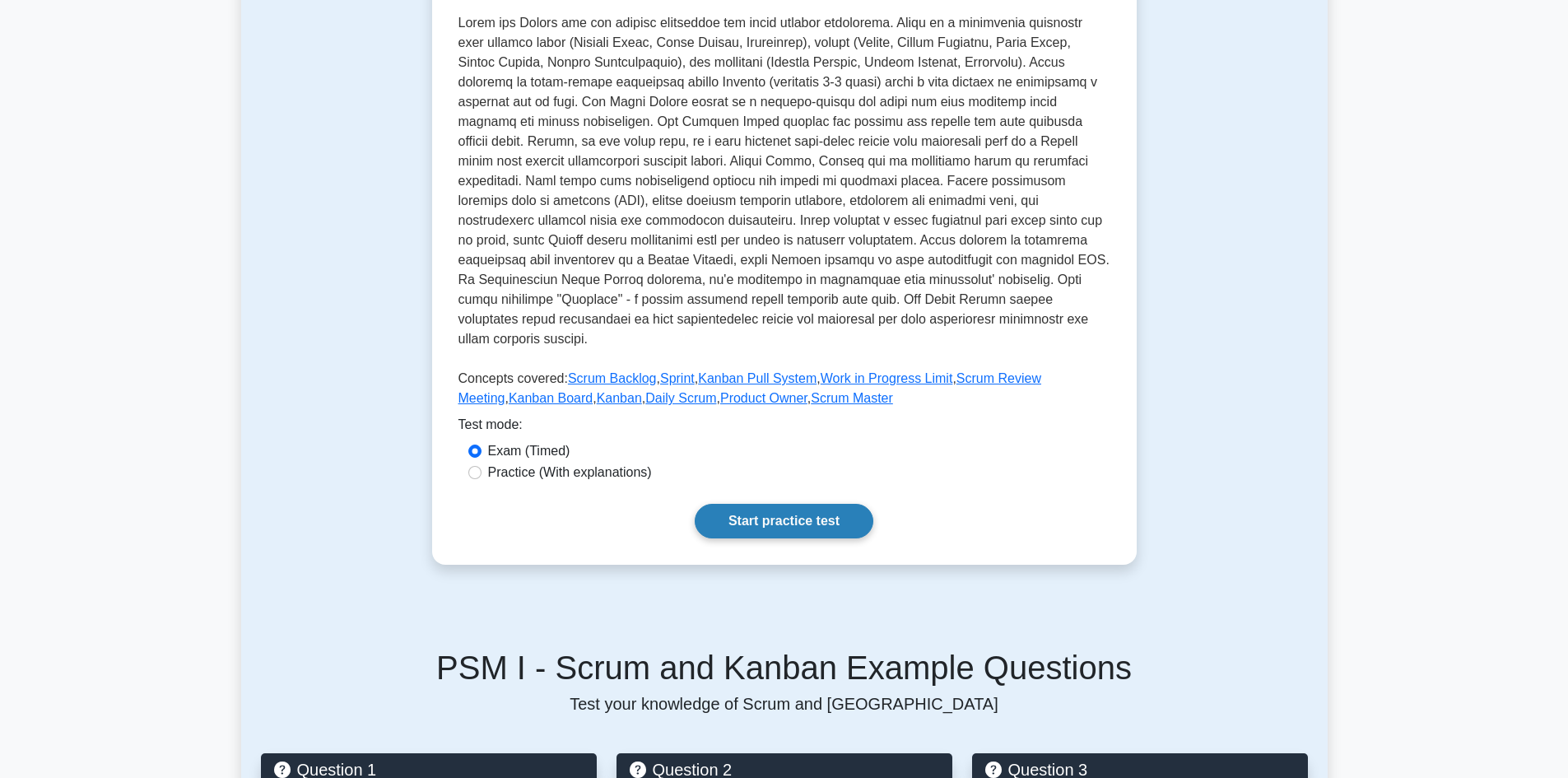
click at [795, 504] on link "Start practice test" at bounding box center [784, 521] width 178 height 35
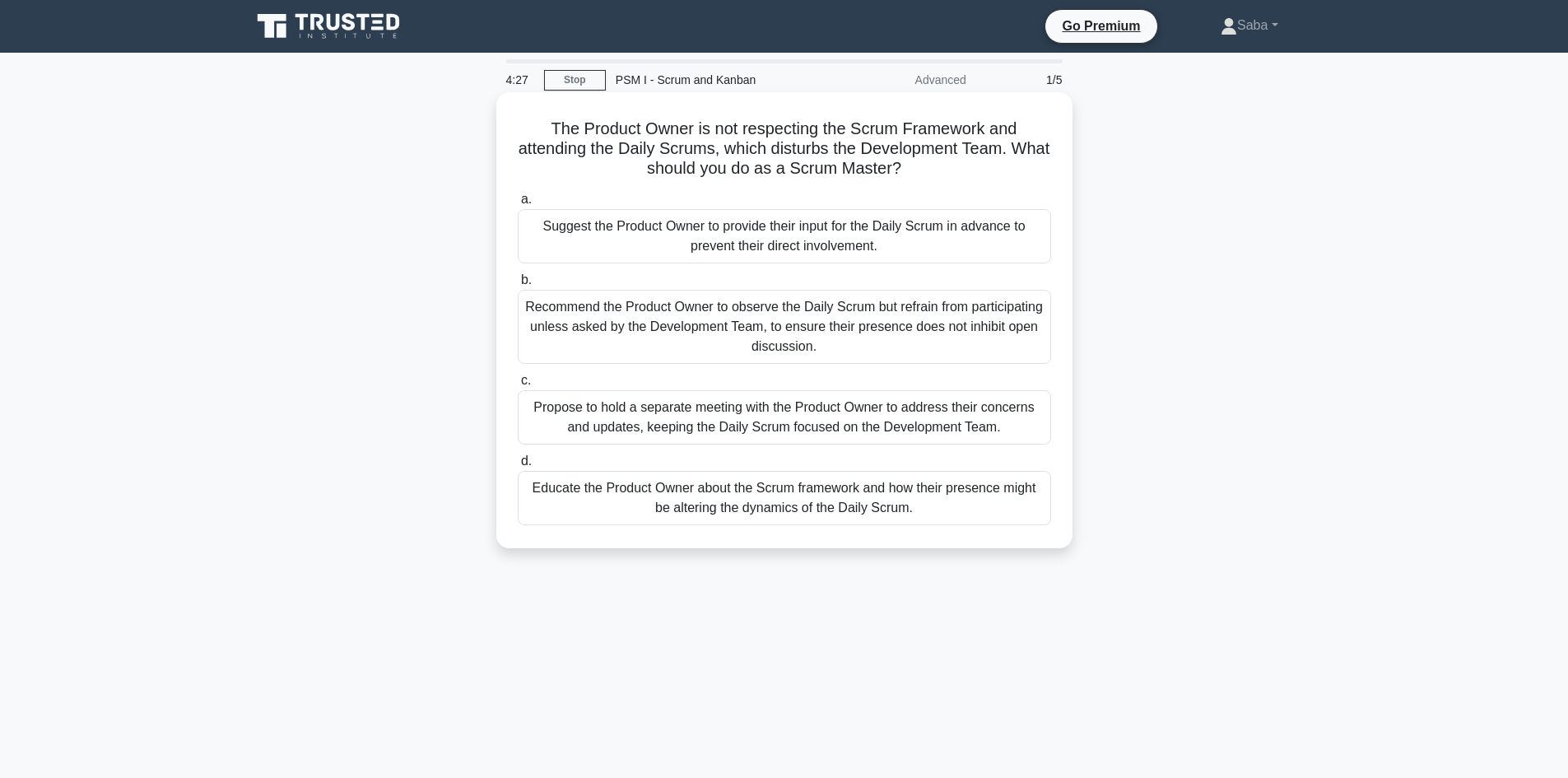
click at [669, 501] on div "Educate the Product Owner about the Scrum framework and how their presence migh…" at bounding box center [784, 498] width 533 height 55
click at [518, 467] on input "d. Educate the Product Owner about the Scrum framework and how their presence m…" at bounding box center [518, 461] width 0 height 11
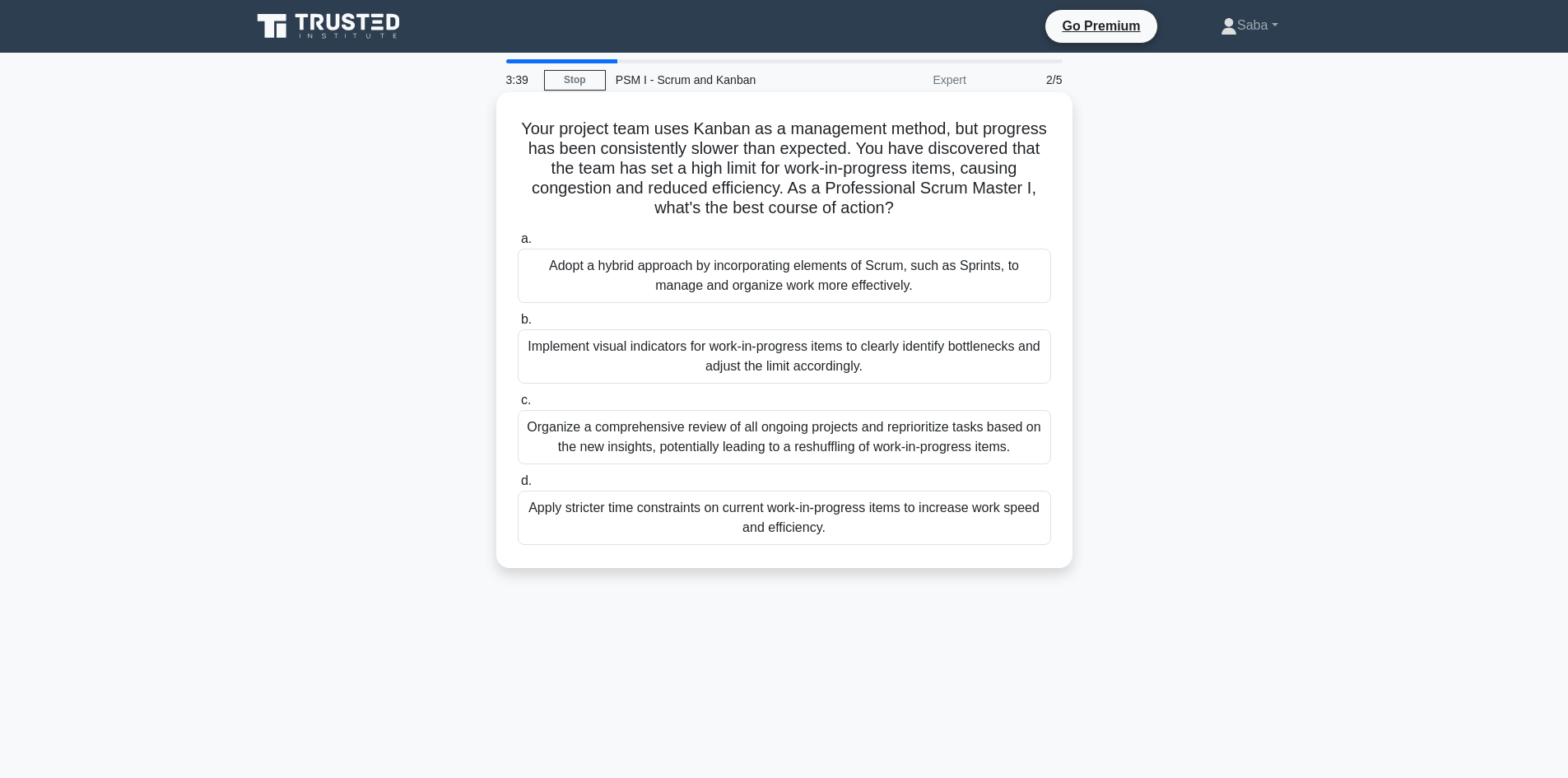
click at [792, 289] on div "Adopt a hybrid approach by incorporating elements of Scrum, such as Sprints, to…" at bounding box center [784, 275] width 533 height 55
click at [518, 245] on input "a. Adopt a hybrid approach by incorporating elements of Scrum, such as Sprints,…" at bounding box center [518, 239] width 0 height 11
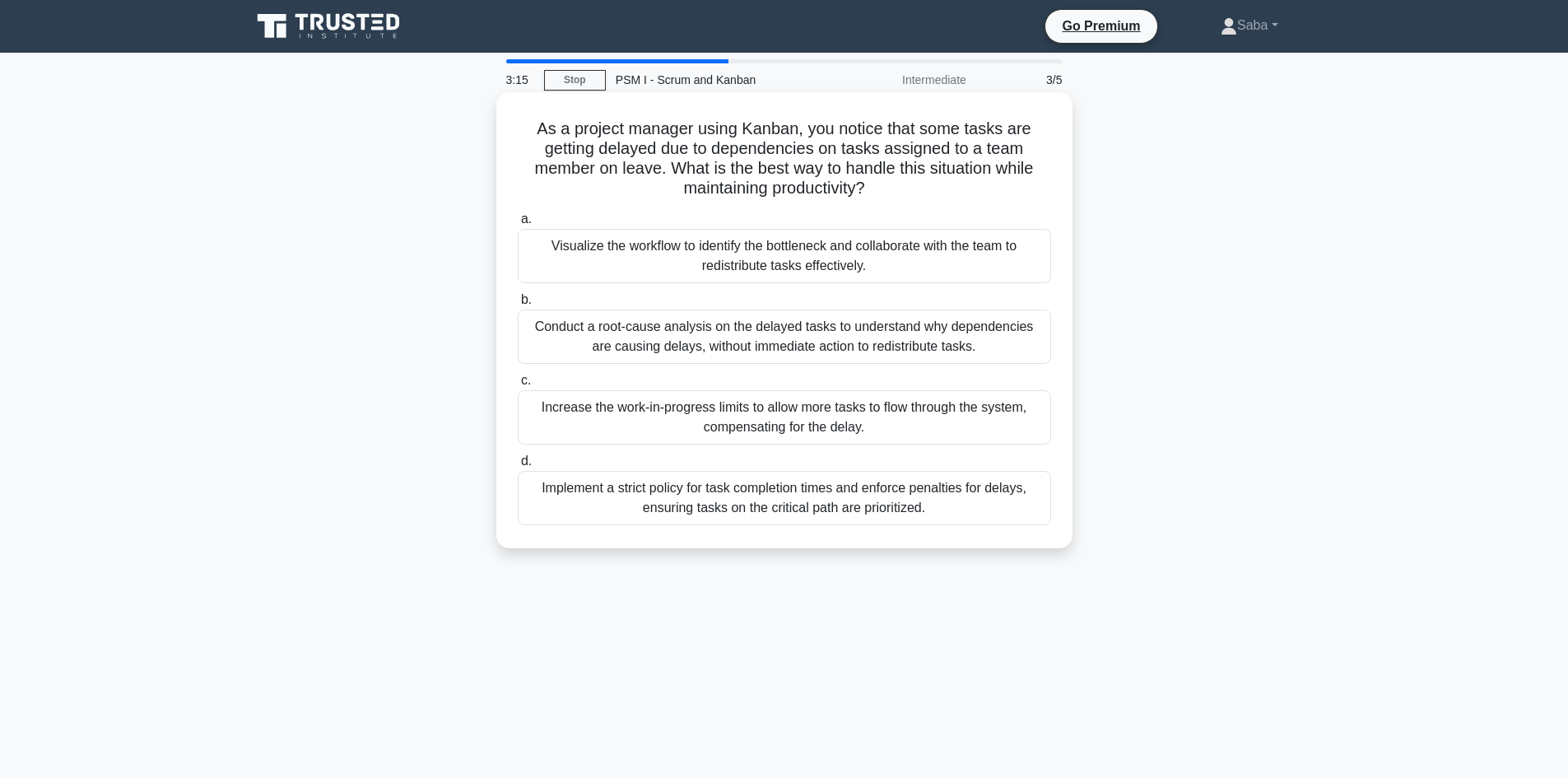
click at [755, 259] on div "Visualize the workflow to identify the bottleneck and collaborate with the team…" at bounding box center [784, 256] width 533 height 55
click at [518, 224] on input "a. Visualize the workflow to identify the bottleneck and collaborate with the t…" at bounding box center [518, 219] width 0 height 11
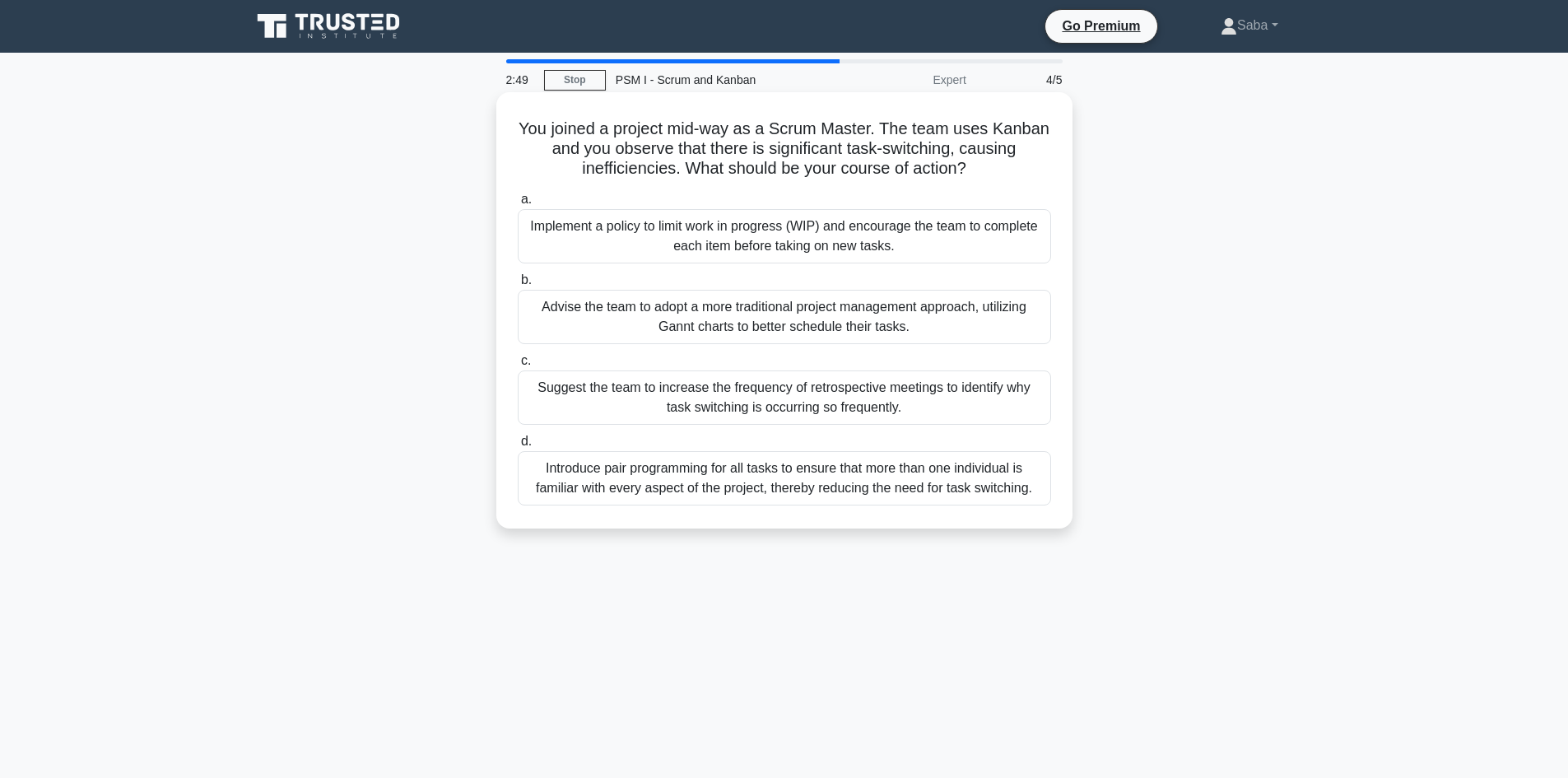
click at [829, 339] on div "Advise the team to adopt a more traditional project management approach, utiliz…" at bounding box center [784, 317] width 533 height 55
click at [518, 286] on input "b. Advise the team to adopt a more traditional project management approach, uti…" at bounding box center [518, 280] width 0 height 11
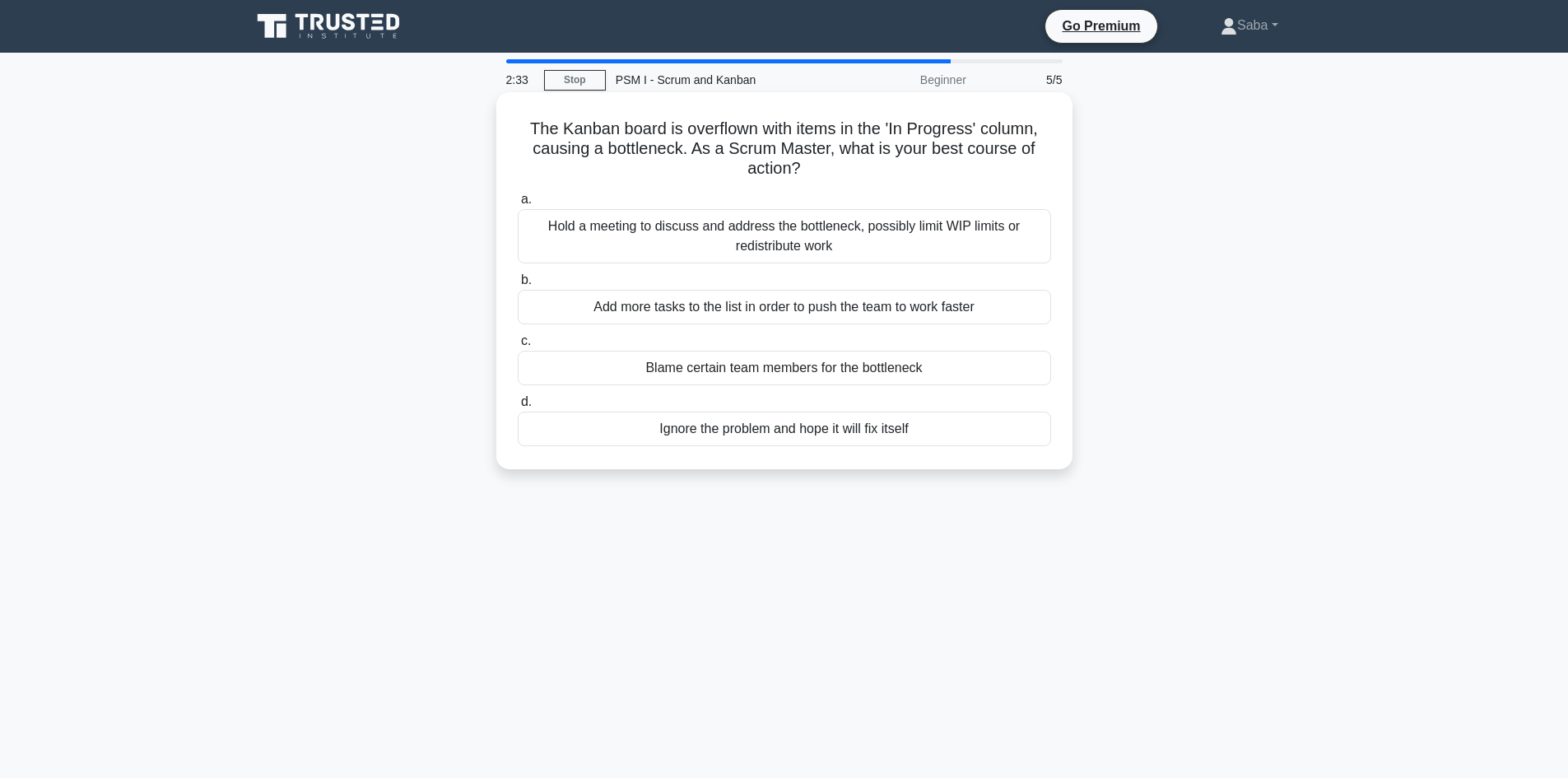
click at [961, 237] on div "Hold a meeting to discuss and address the bottleneck, possibly limit WIP limits…" at bounding box center [784, 236] width 533 height 55
click at [518, 205] on input "a. Hold a meeting to discuss and address the bottleneck, possibly limit WIP lim…" at bounding box center [518, 200] width 0 height 11
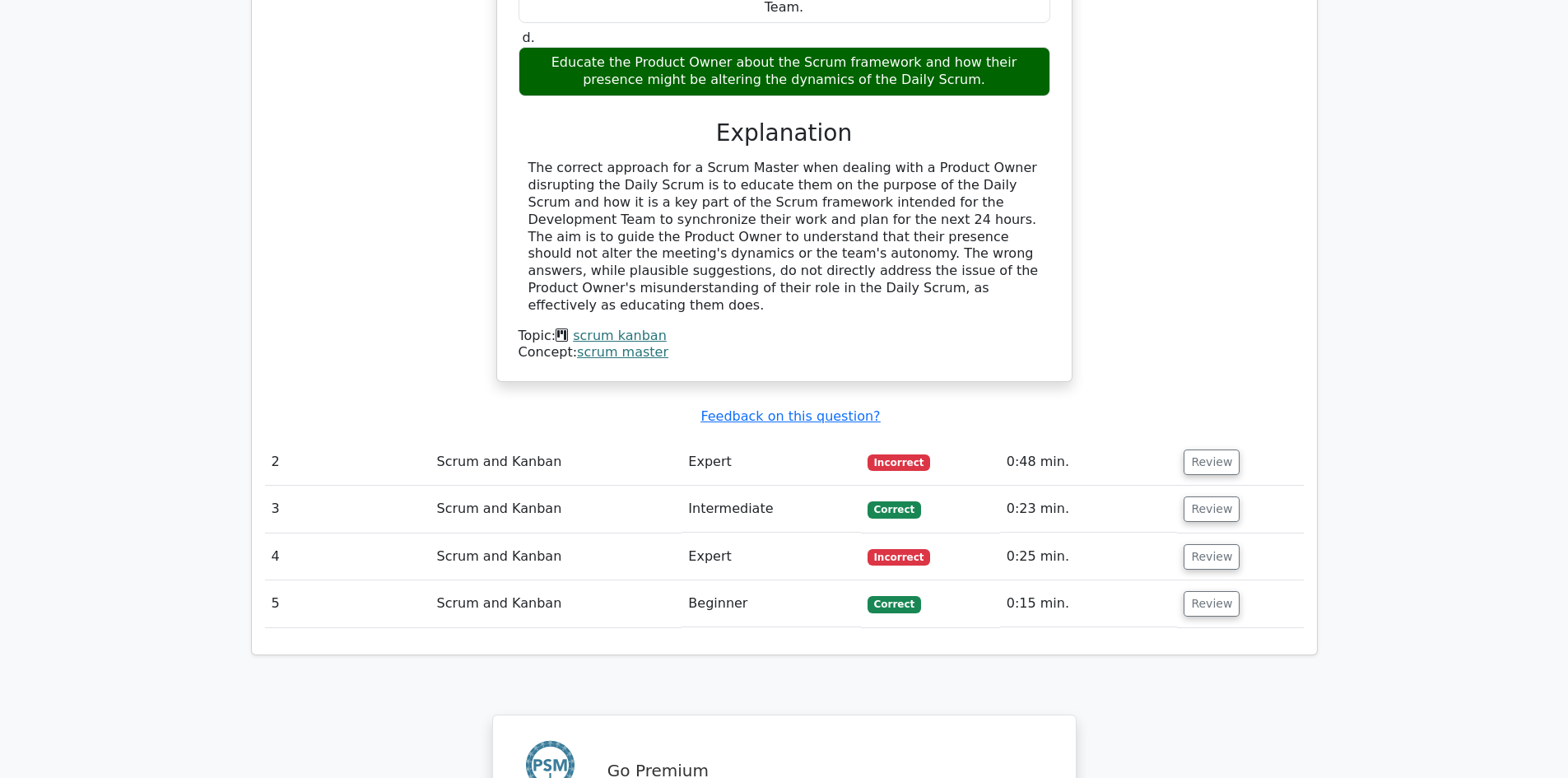
scroll to position [1641, 0]
click at [1197, 544] on button "Review" at bounding box center [1211, 556] width 56 height 26
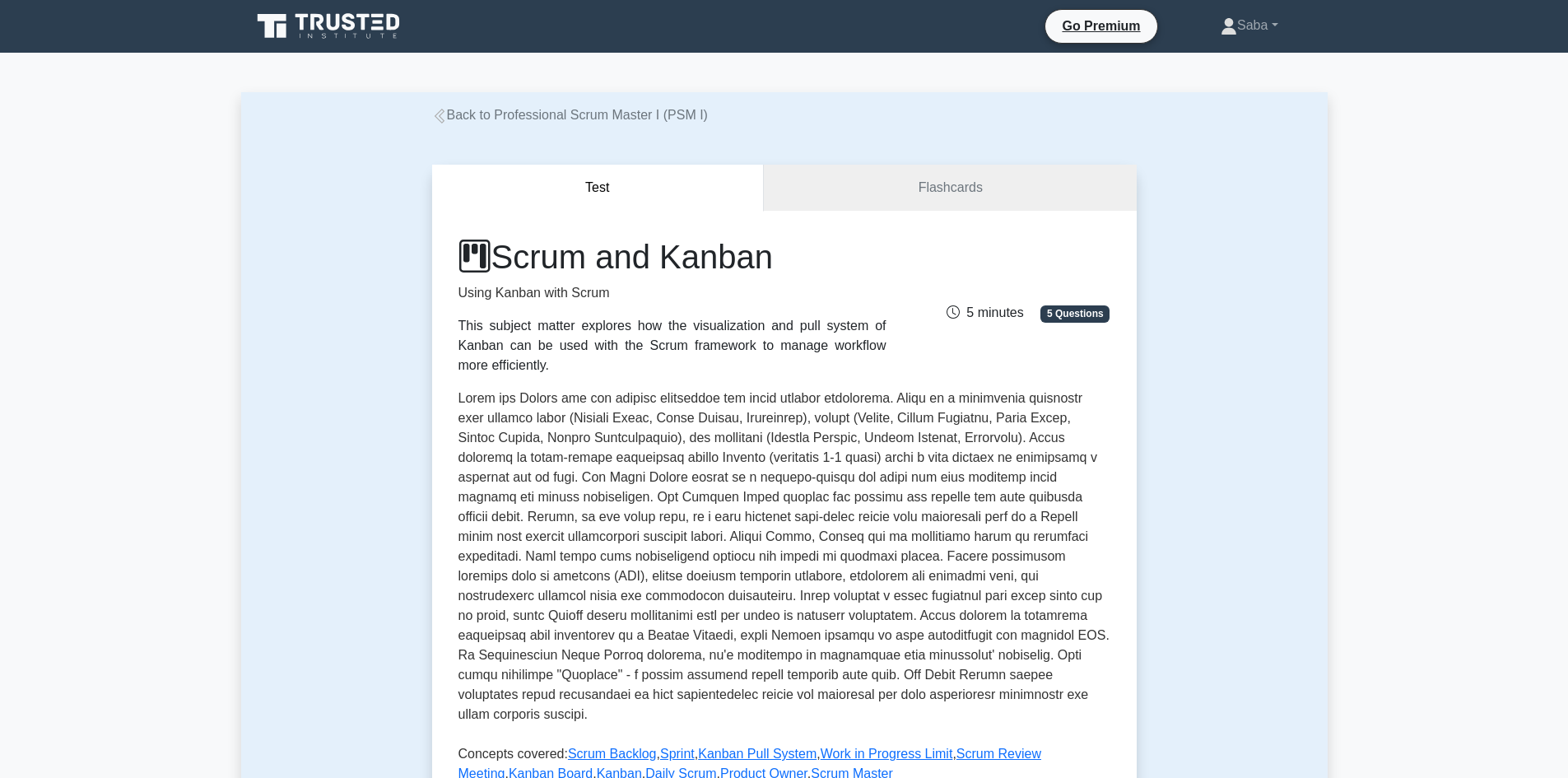
click at [334, 15] on icon at bounding box center [330, 26] width 158 height 32
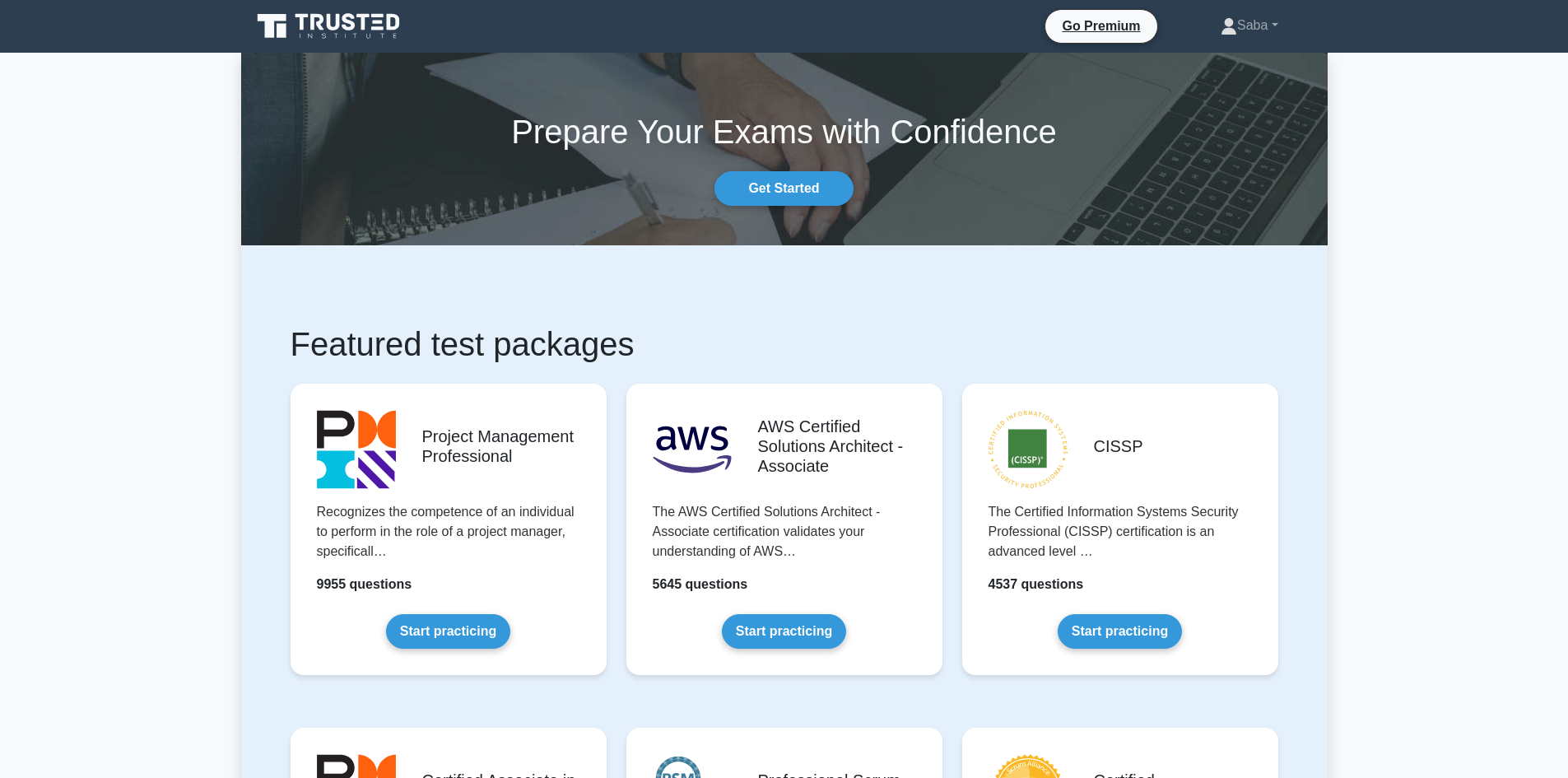
scroll to position [680, 0]
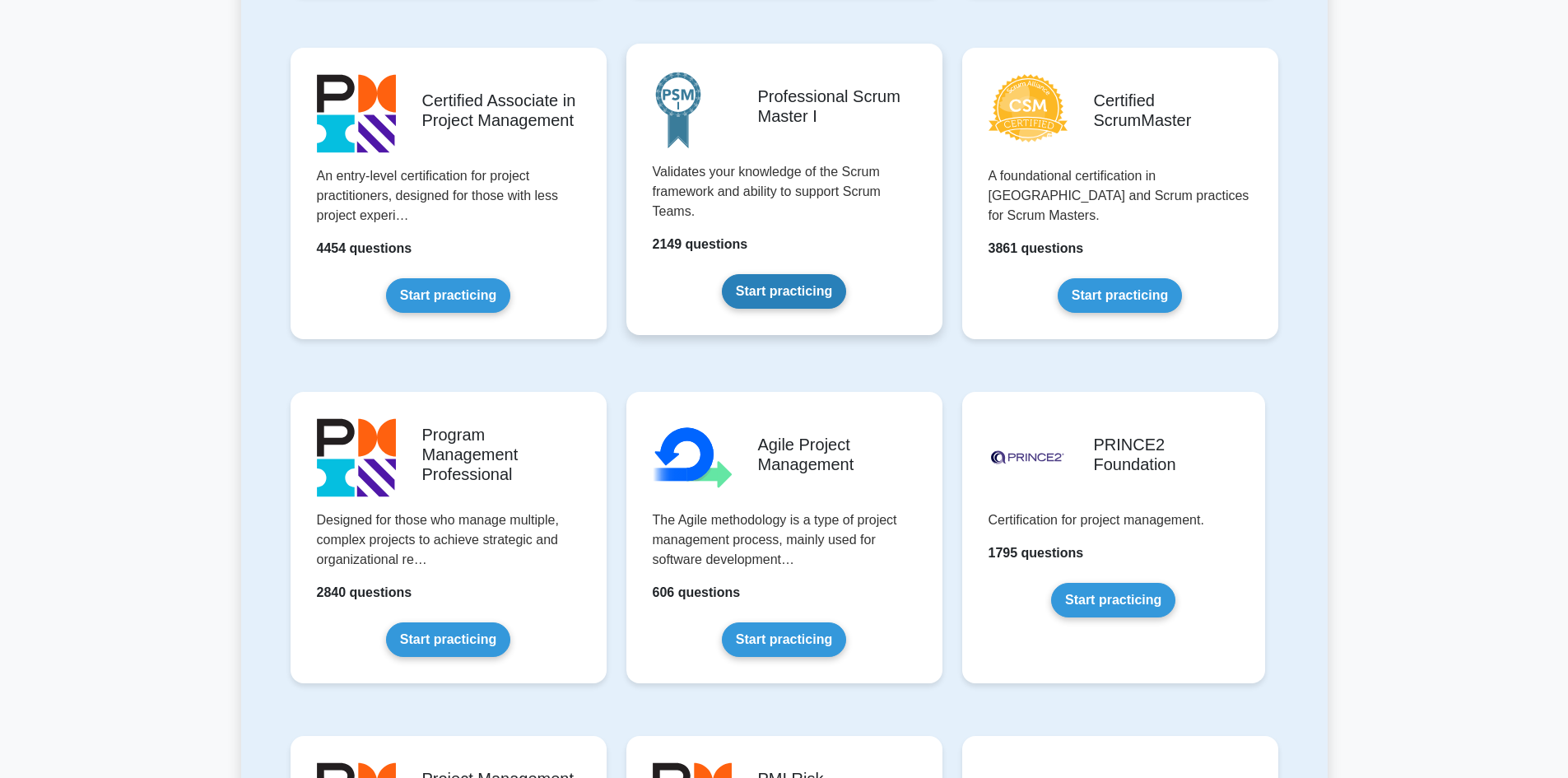
click at [748, 296] on link "Start practicing" at bounding box center [784, 292] width 125 height 35
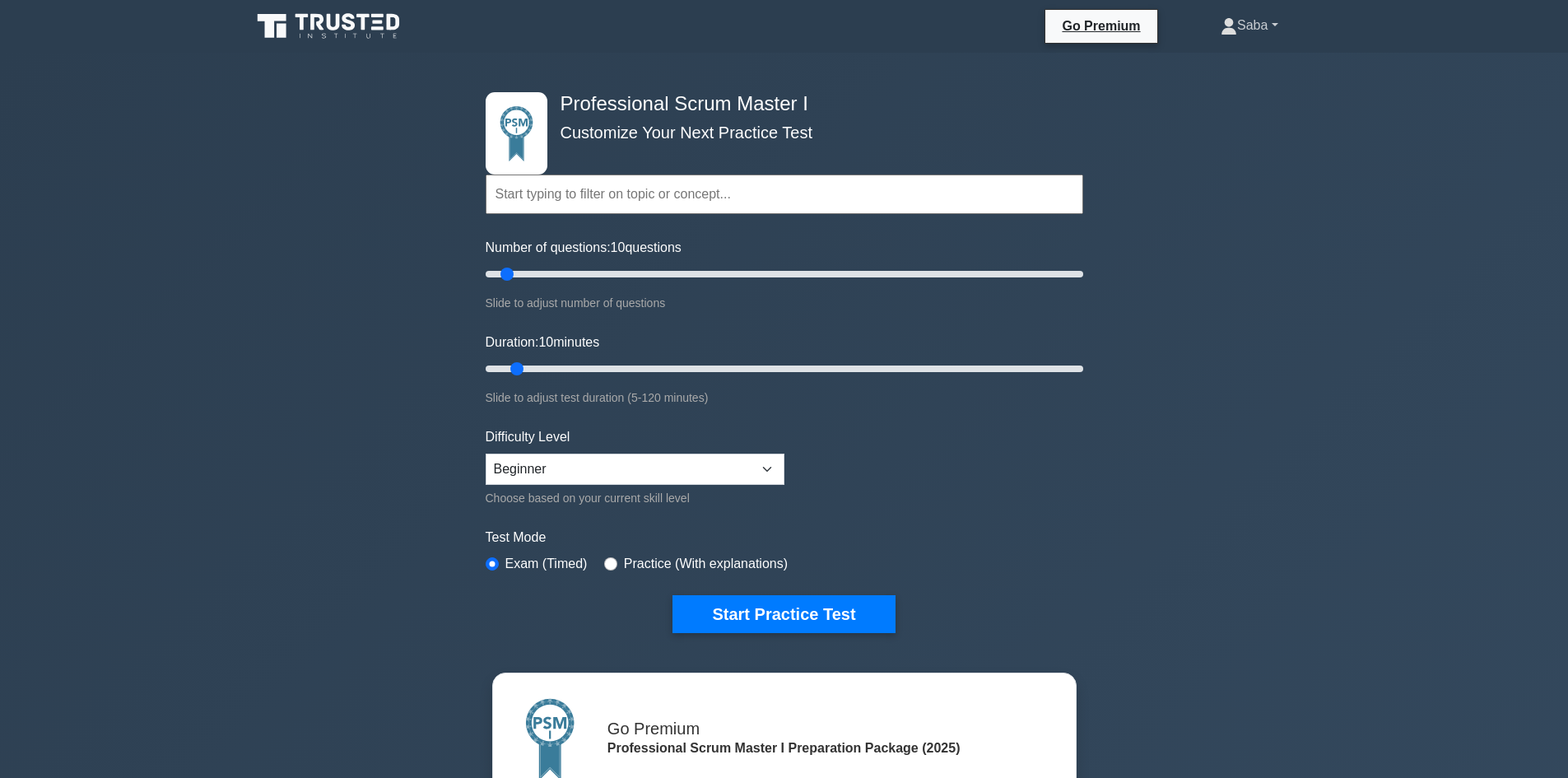
click at [1275, 26] on link "Saba" at bounding box center [1250, 25] width 136 height 33
click at [1257, 73] on link "Profile" at bounding box center [1248, 63] width 130 height 26
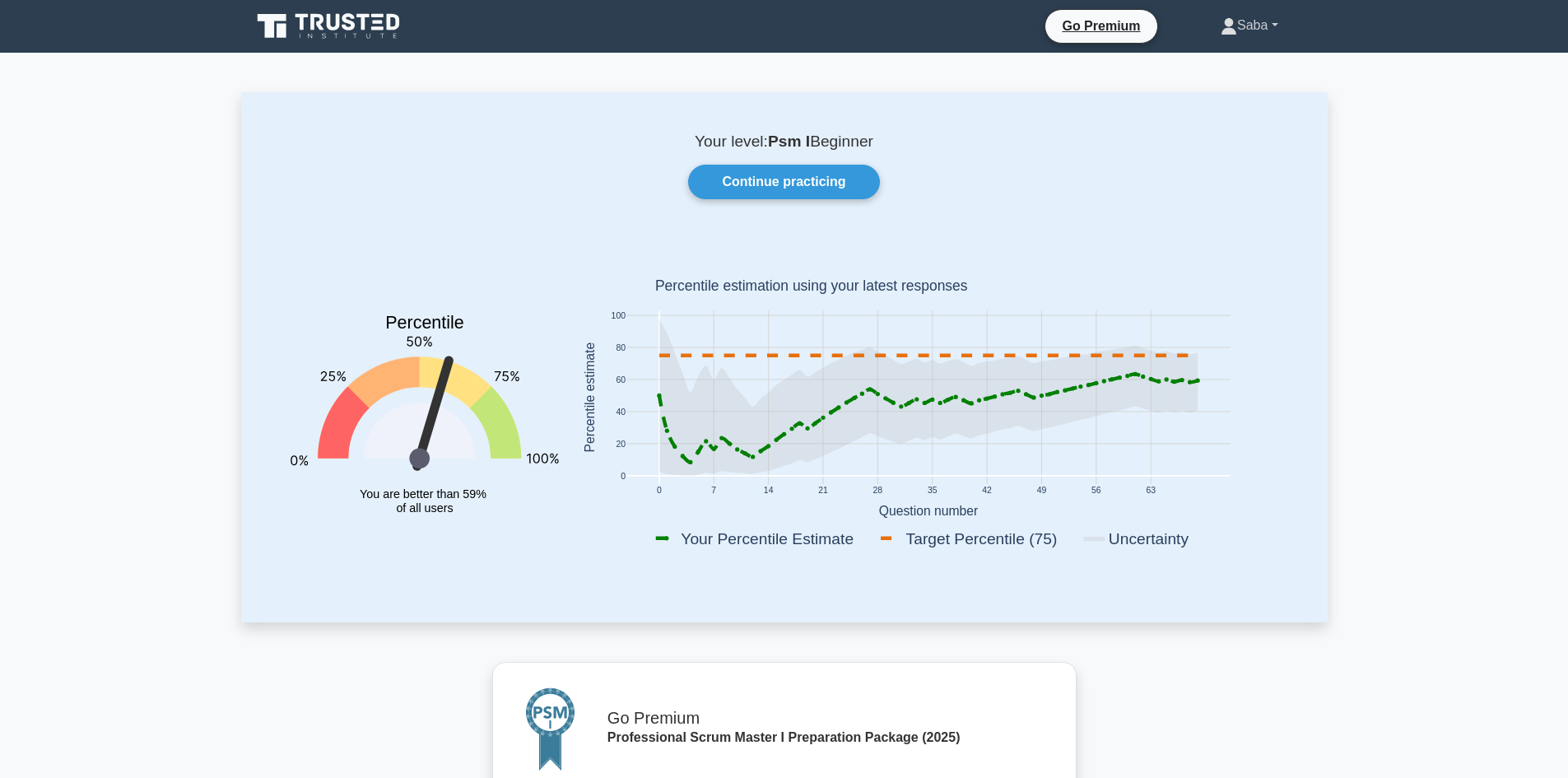
click at [1267, 28] on link "Saba" at bounding box center [1250, 25] width 136 height 33
click at [1237, 99] on link "Settings" at bounding box center [1248, 90] width 130 height 26
click at [829, 182] on link "Continue practicing" at bounding box center [784, 182] width 191 height 35
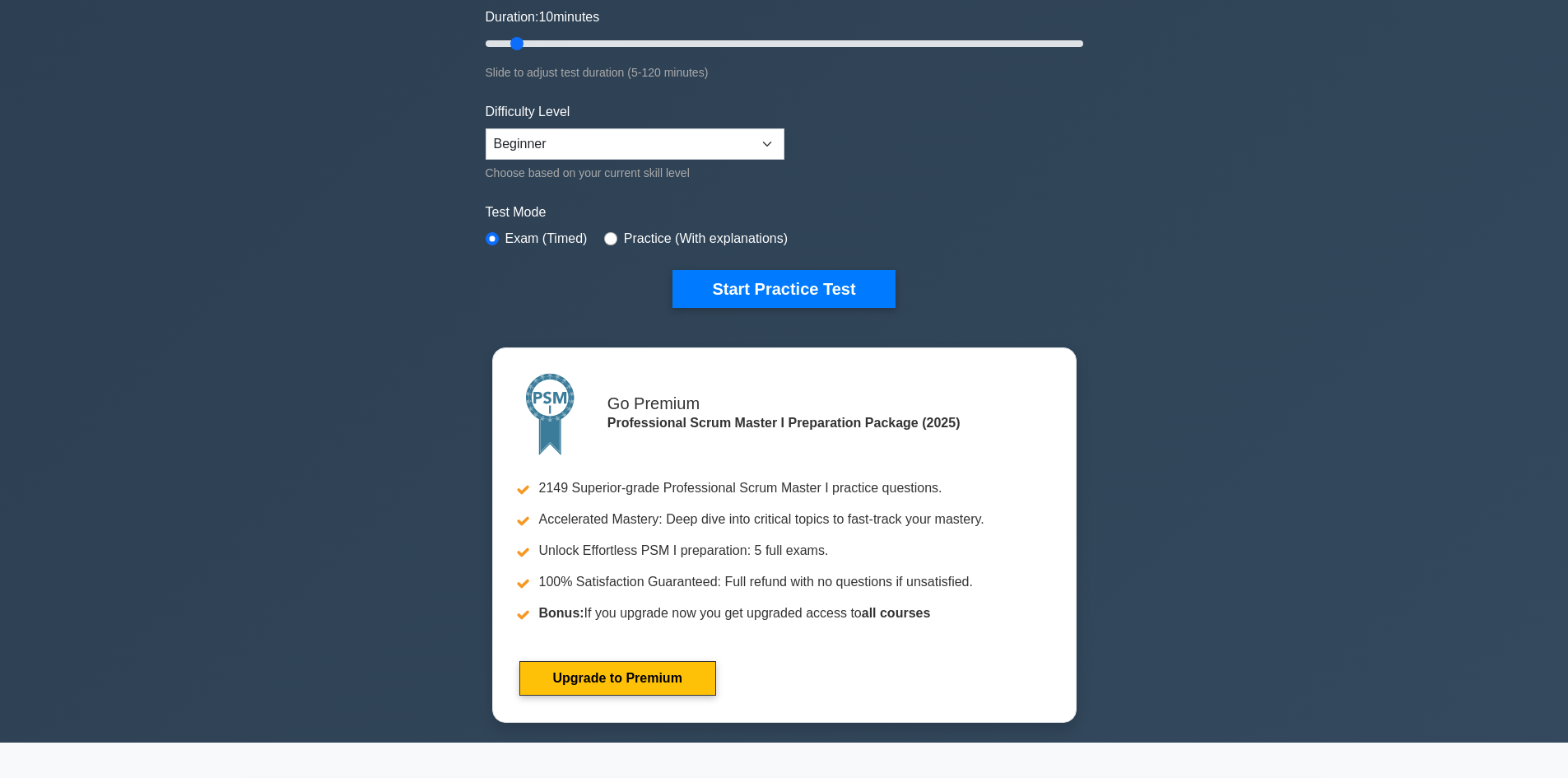
scroll to position [120, 0]
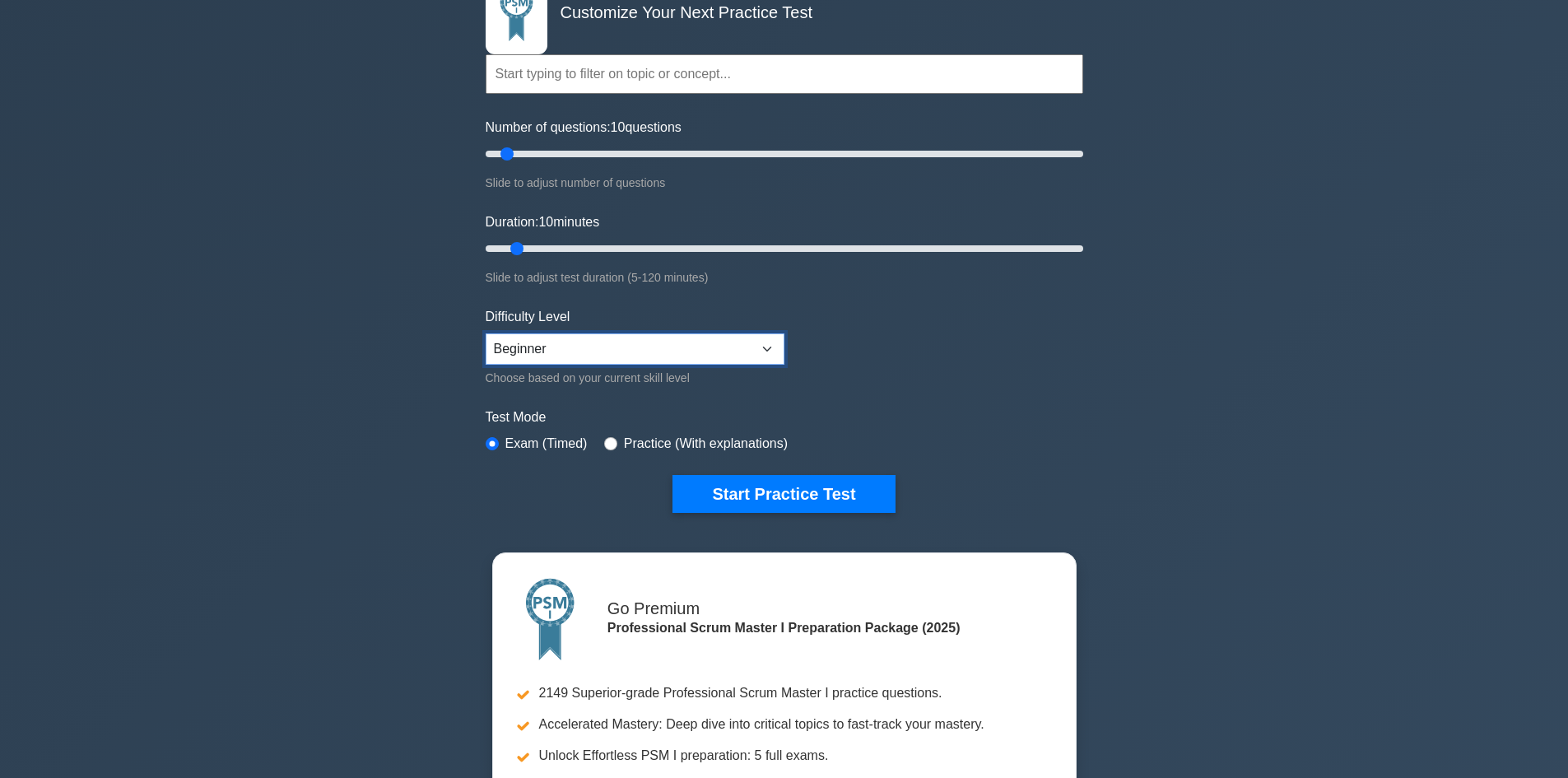
click at [704, 351] on select "Beginner Intermediate Expert" at bounding box center [635, 349] width 299 height 32
select select "intermediate"
click at [485, 334] on select "Beginner Intermediate Expert" at bounding box center [635, 349] width 299 height 32
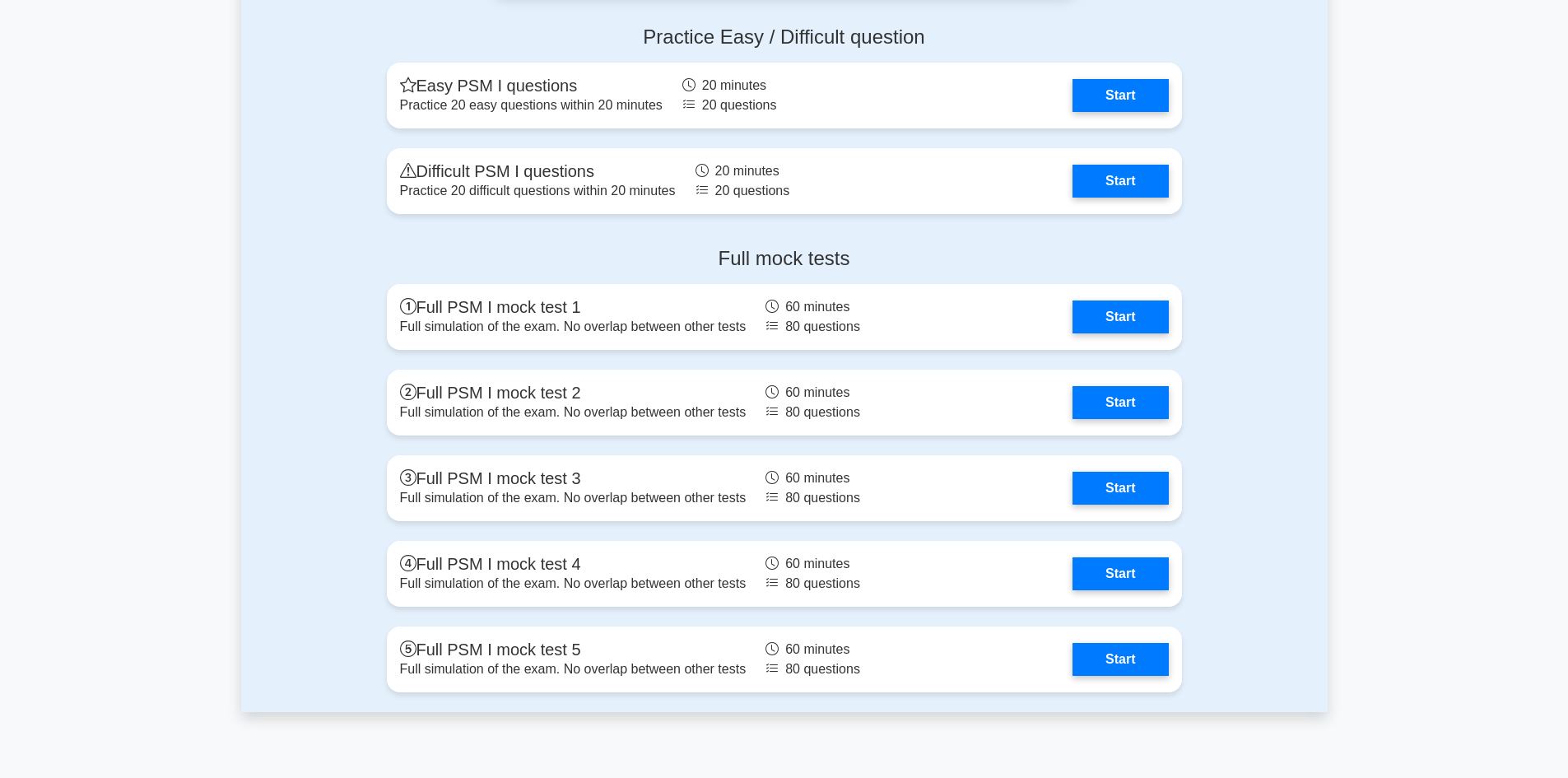
scroll to position [4782, 0]
